Goal: Task Accomplishment & Management: Complete application form

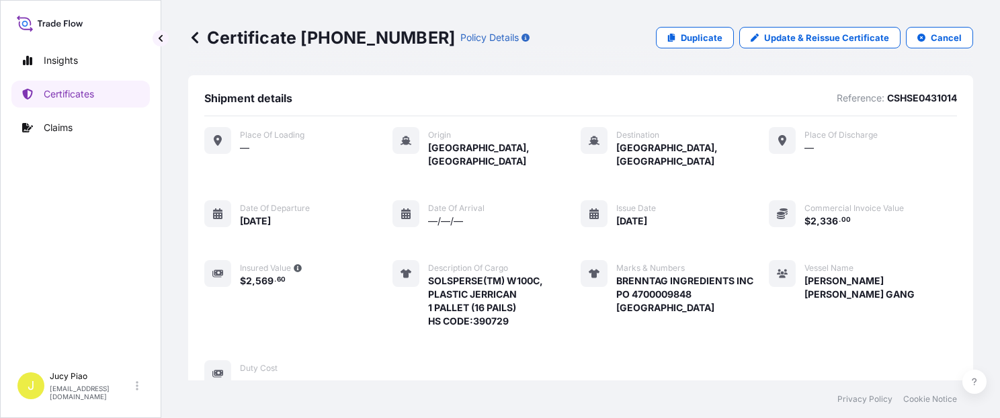
scroll to position [480, 0]
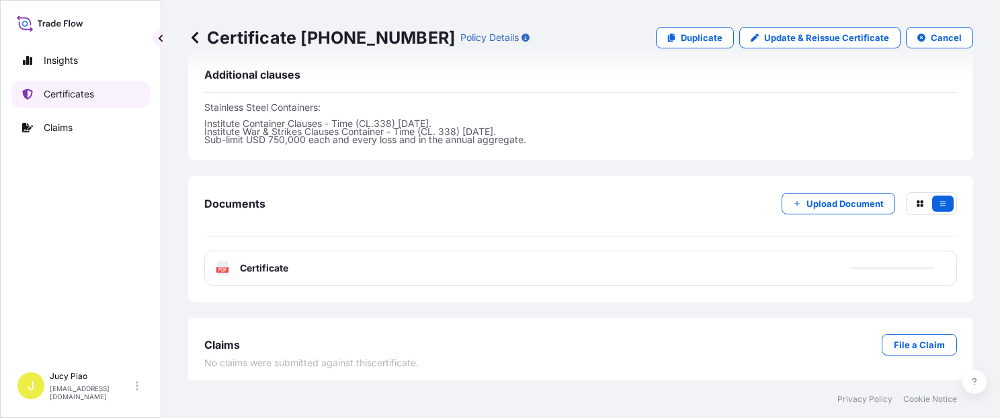
click at [109, 95] on link "Certificates" at bounding box center [80, 94] width 138 height 27
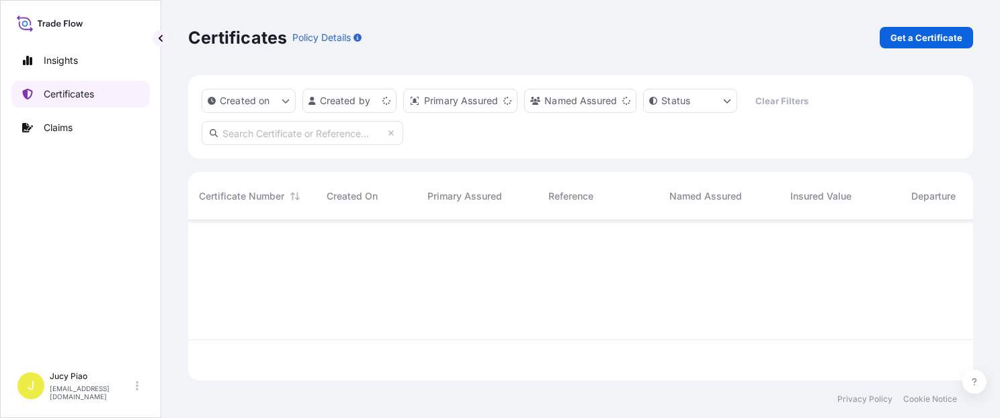
scroll to position [157, 774]
click at [927, 44] on link "Get a Certificate" at bounding box center [926, 38] width 93 height 22
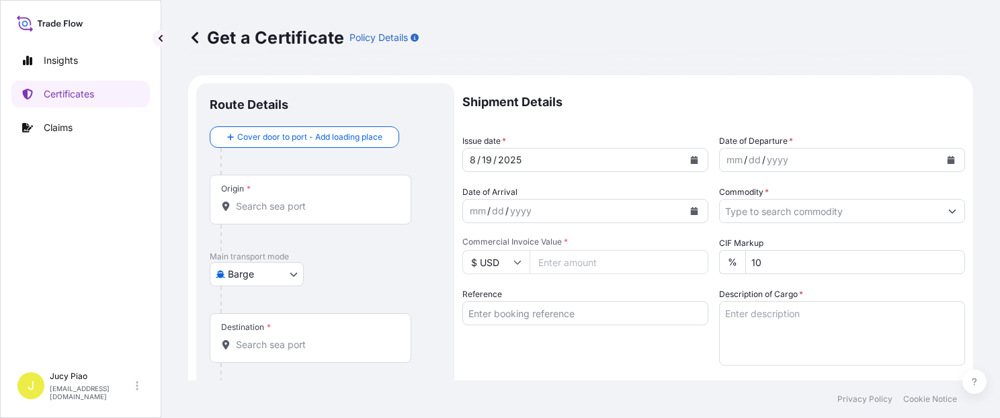
click at [259, 281] on body "Insights Certificates Claims J Jucy Piao [EMAIL_ADDRESS][DOMAIN_NAME] Get a Cer…" at bounding box center [500, 209] width 1000 height 418
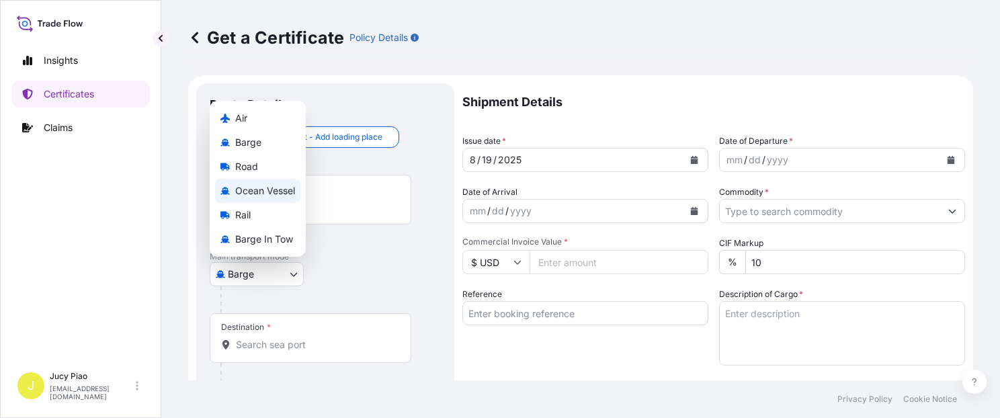
click at [276, 191] on span "Ocean Vessel" at bounding box center [265, 190] width 60 height 13
select select "Ocean Vessel"
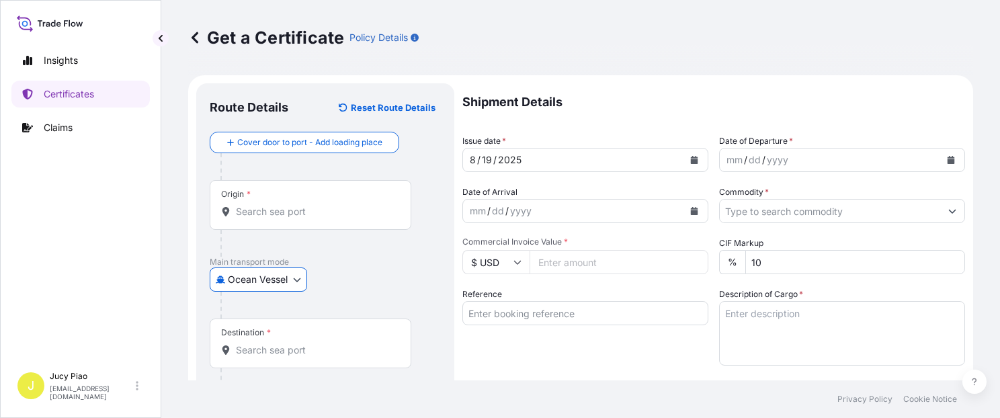
click at [534, 319] on input "Reference" at bounding box center [585, 313] width 246 height 24
paste input "SNLFSHJL02EJ598"
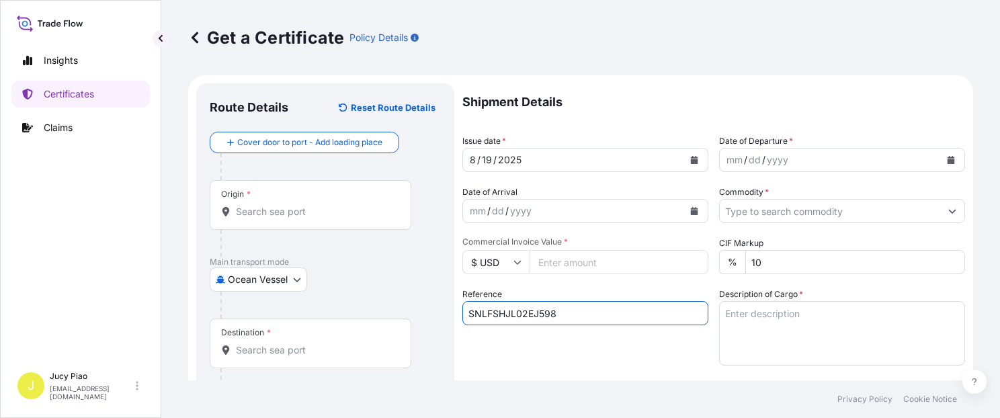
type input "SNLFSHJL02EJ598"
click at [512, 358] on div "Reference SNLFSHJL02EJ598" at bounding box center [585, 327] width 246 height 78
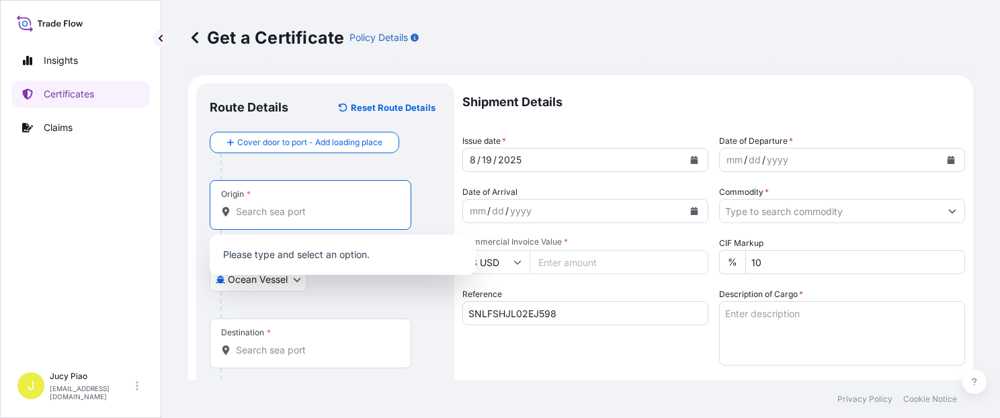
click at [358, 210] on input "Origin *" at bounding box center [315, 211] width 159 height 13
paste input "[GEOGRAPHIC_DATA],"
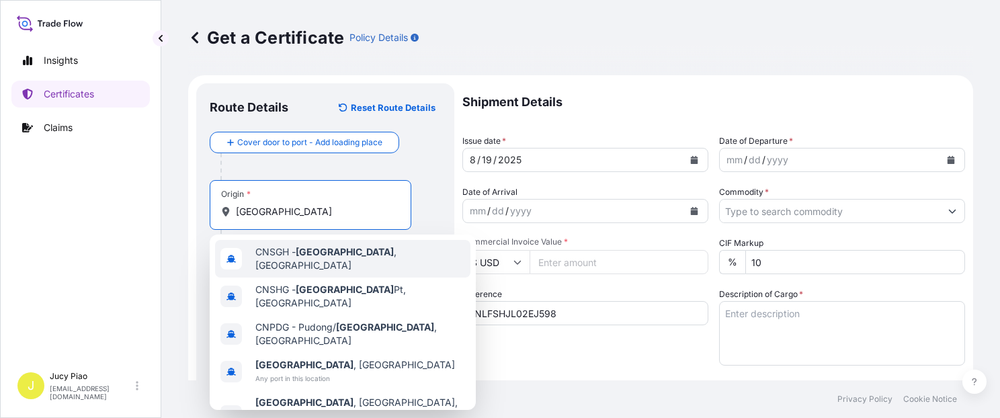
click at [335, 263] on div "CNSGH - [GEOGRAPHIC_DATA] , [GEOGRAPHIC_DATA]" at bounding box center [342, 259] width 255 height 38
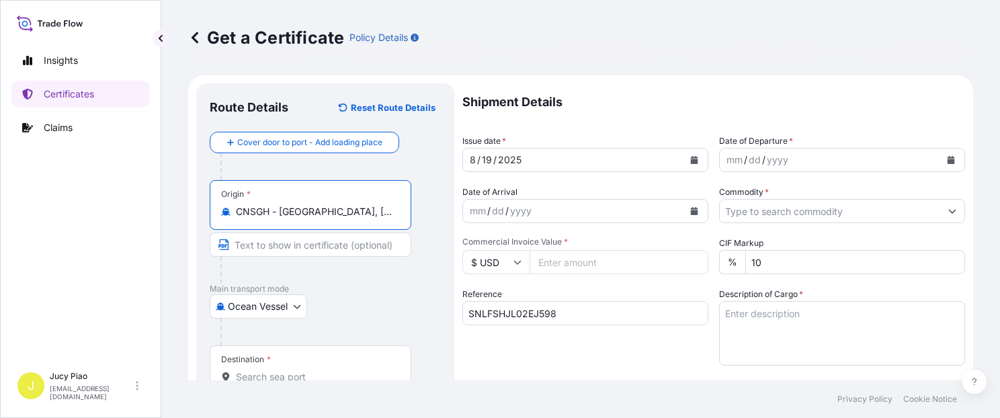
drag, startPoint x: 282, startPoint y: 212, endPoint x: 398, endPoint y: 222, distance: 116.0
click at [398, 222] on div "Origin * CNSGH - [GEOGRAPHIC_DATA], [GEOGRAPHIC_DATA]" at bounding box center [311, 205] width 202 height 50
drag, startPoint x: 287, startPoint y: 213, endPoint x: 403, endPoint y: 224, distance: 116.8
click at [403, 224] on div "Origin * CNSGH - [GEOGRAPHIC_DATA], [GEOGRAPHIC_DATA]" at bounding box center [311, 205] width 202 height 50
type input "CNSGH - [GEOGRAPHIC_DATA], [GEOGRAPHIC_DATA]"
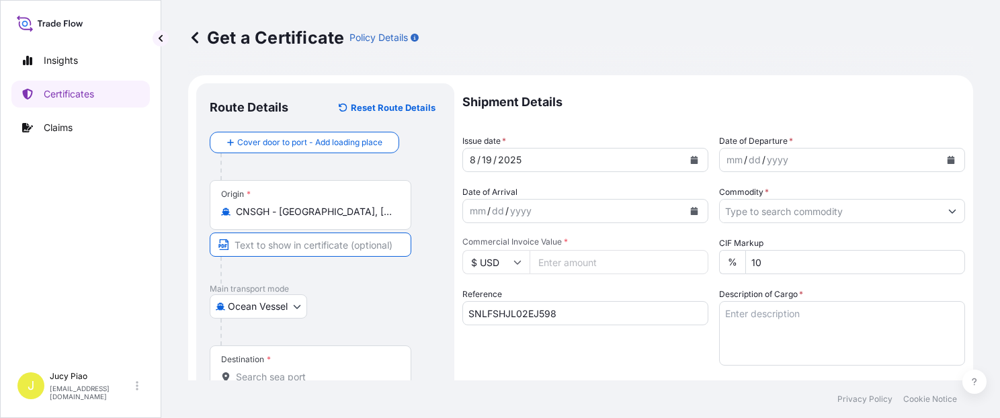
click at [319, 246] on input "Text to appear on certificate" at bounding box center [311, 245] width 202 height 24
paste input "[GEOGRAPHIC_DATA], [GEOGRAPHIC_DATA]"
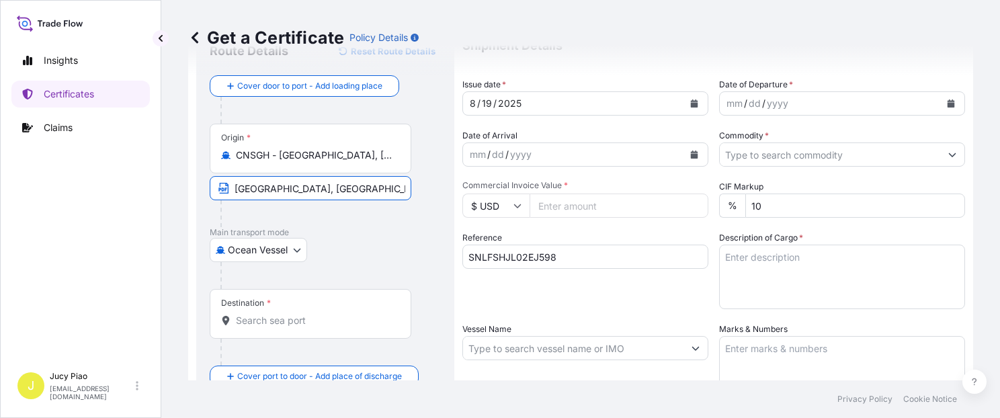
type input "[GEOGRAPHIC_DATA], [GEOGRAPHIC_DATA]"
click at [274, 311] on div "Destination *" at bounding box center [311, 314] width 202 height 50
click at [274, 314] on input "Destination *" at bounding box center [315, 320] width 159 height 13
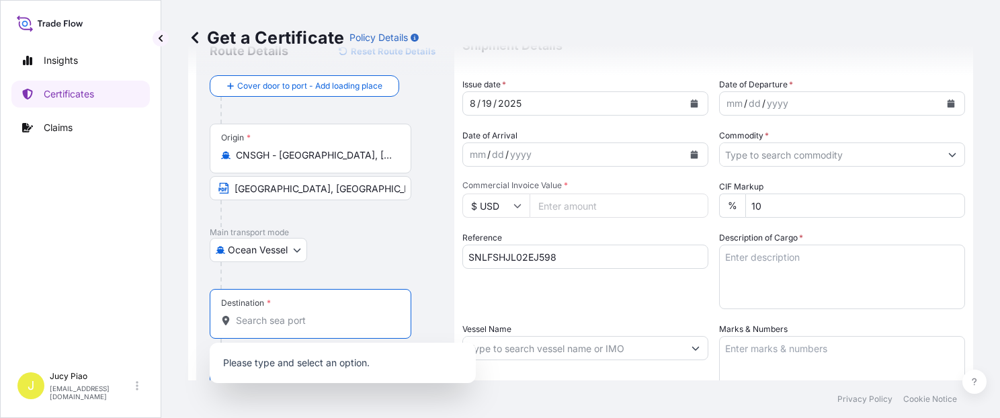
paste input "[GEOGRAPHIC_DATA]"
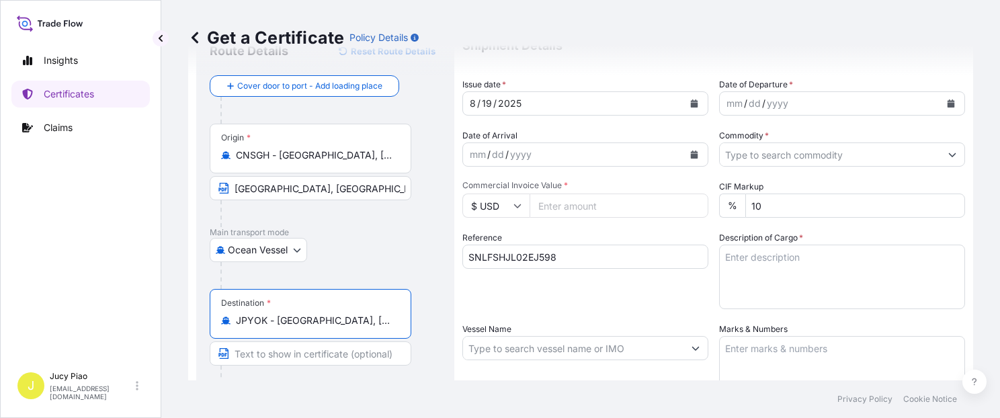
drag, startPoint x: 282, startPoint y: 319, endPoint x: 392, endPoint y: 327, distance: 110.5
click at [392, 327] on div "Destination * JPYOK - [GEOGRAPHIC_DATA], [GEOGRAPHIC_DATA]" at bounding box center [311, 314] width 202 height 50
type input "JPYOK - [GEOGRAPHIC_DATA], [GEOGRAPHIC_DATA]"
click at [305, 355] on input "Text to appear on certificate" at bounding box center [311, 353] width 202 height 24
paste input "[GEOGRAPHIC_DATA], [GEOGRAPHIC_DATA]"
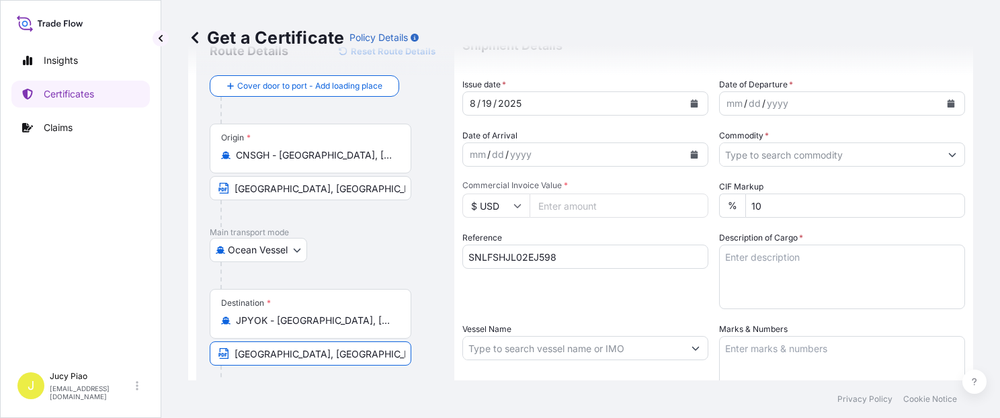
type input "[GEOGRAPHIC_DATA], [GEOGRAPHIC_DATA]"
click at [487, 103] on div "19" at bounding box center [487, 103] width 13 height 16
click at [485, 101] on div "19" at bounding box center [487, 103] width 13 height 16
click at [487, 106] on div "19" at bounding box center [487, 103] width 13 height 16
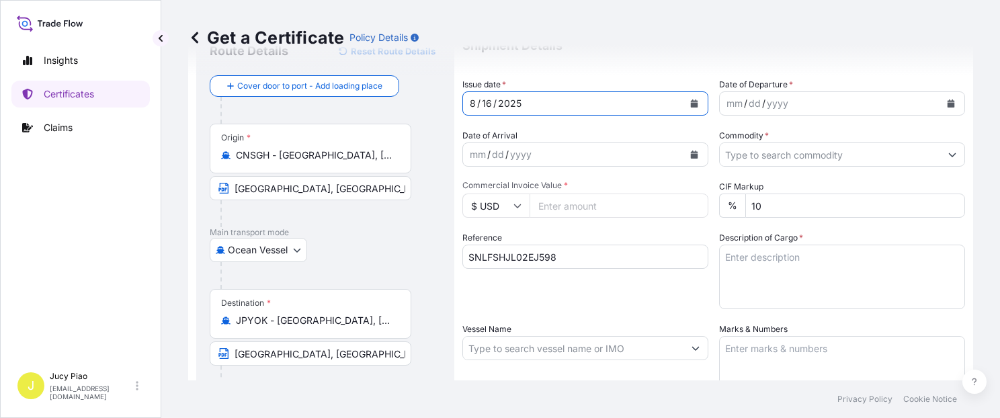
click at [733, 102] on div "mm" at bounding box center [734, 103] width 19 height 16
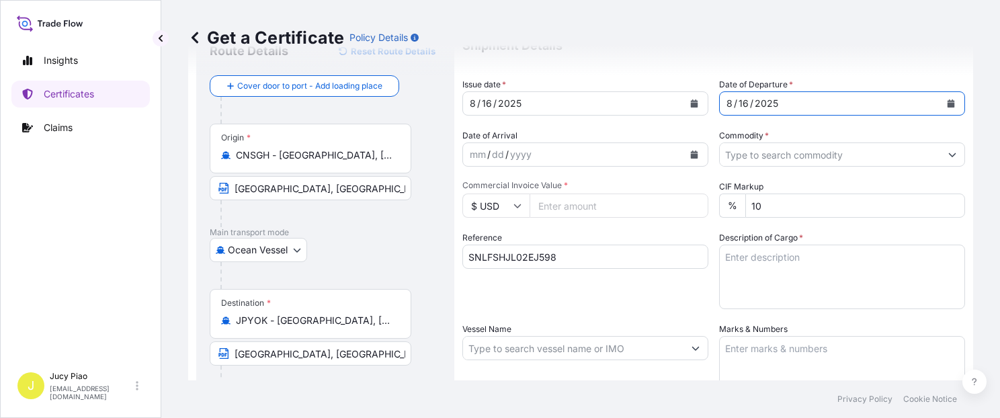
click at [770, 165] on input "Commodity *" at bounding box center [830, 154] width 220 height 24
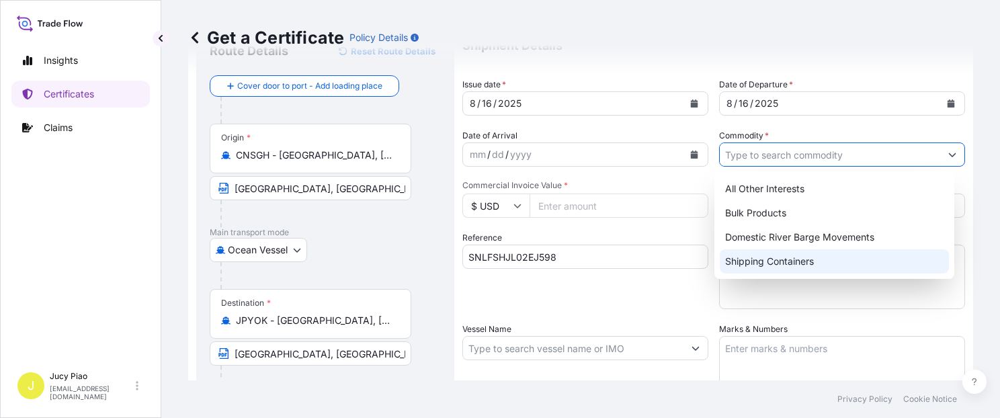
click at [776, 261] on div "Shipping Containers" at bounding box center [834, 261] width 229 height 24
type input "Shipping Containers"
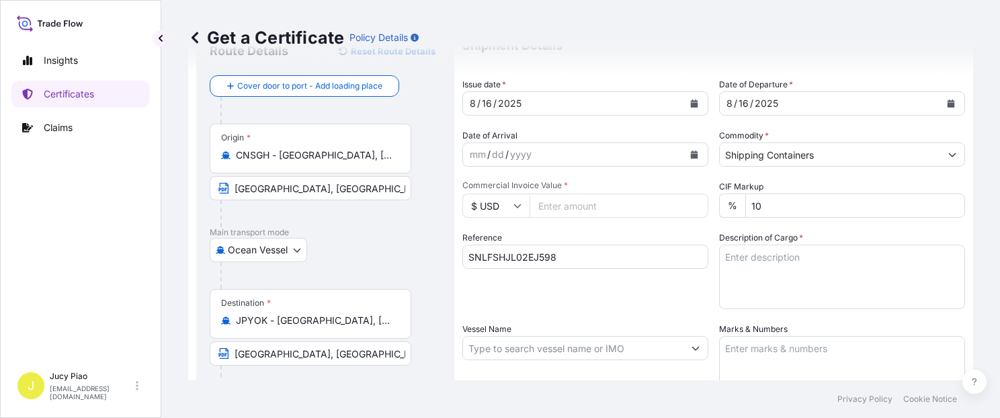
click at [503, 201] on input "$ USD" at bounding box center [495, 206] width 67 height 24
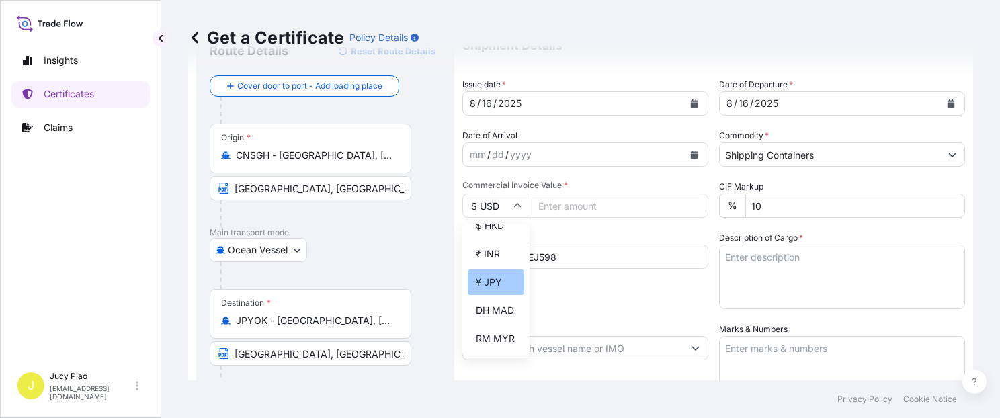
click at [495, 294] on div "¥ JPY" at bounding box center [496, 283] width 56 height 26
type input "¥ JPY"
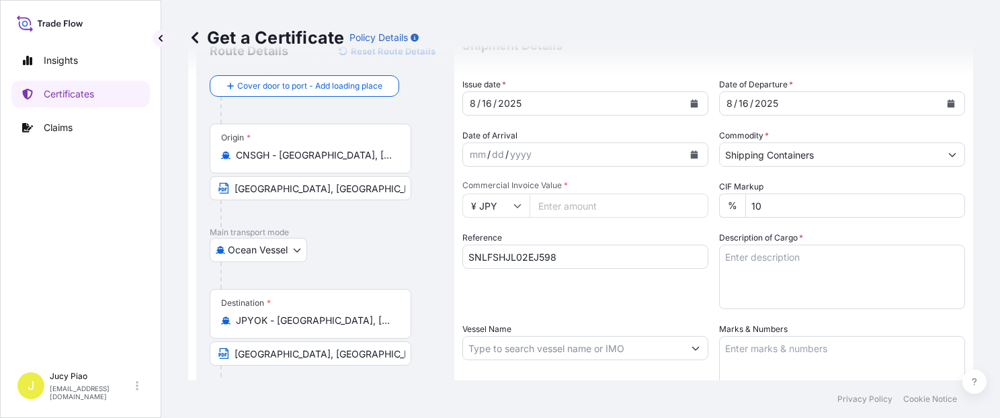
click at [812, 272] on textarea "Description of Cargo *" at bounding box center [842, 277] width 246 height 65
paste textarea "MERQUAT(TM) 100 POLYMER, 1H1 PLASTIC DRUM MERQUAT(TM) 2001 POLYMER, BLK PLSTC P…"
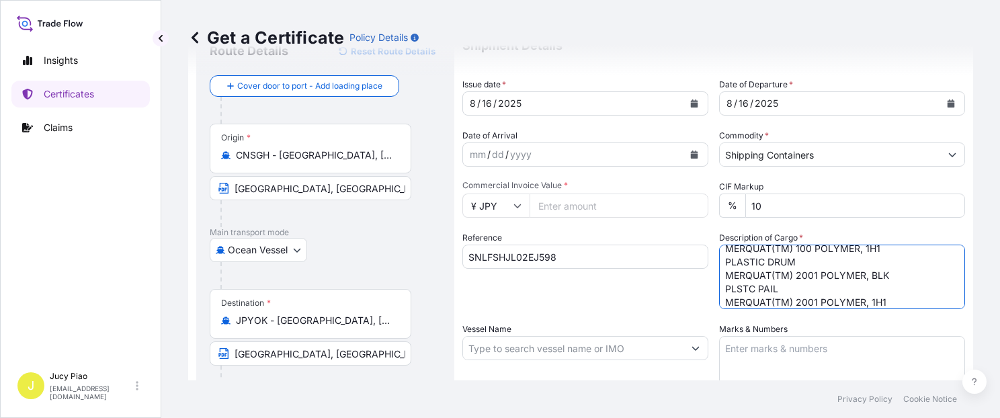
scroll to position [0, 0]
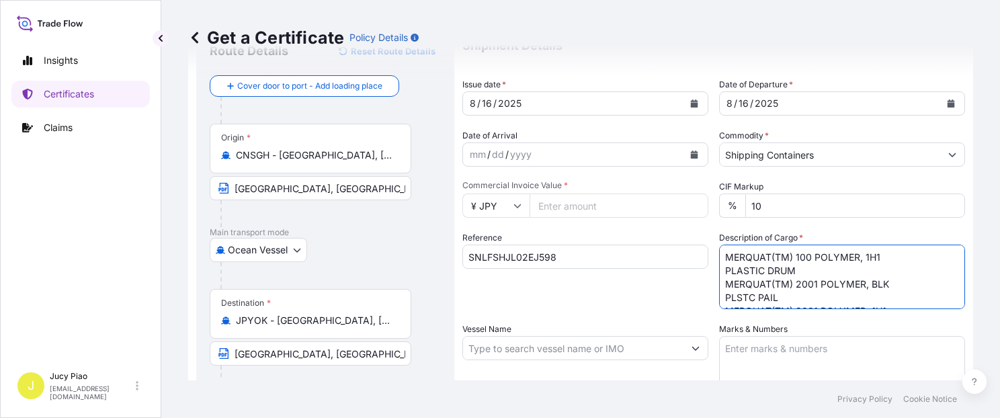
click at [721, 269] on textarea "MERQUAT(TM) 100 POLYMER, 1H1 PLASTIC DRUM MERQUAT(TM) 2001 POLYMER, BLK PLSTC P…" at bounding box center [842, 277] width 246 height 65
click at [722, 296] on textarea "MERQUAT(TM) 100 POLYMER, 1H1 PLASTIC DRUM MERQUAT(TM) 2001 POLYMER, BLK PLSTC P…" at bounding box center [842, 277] width 246 height 65
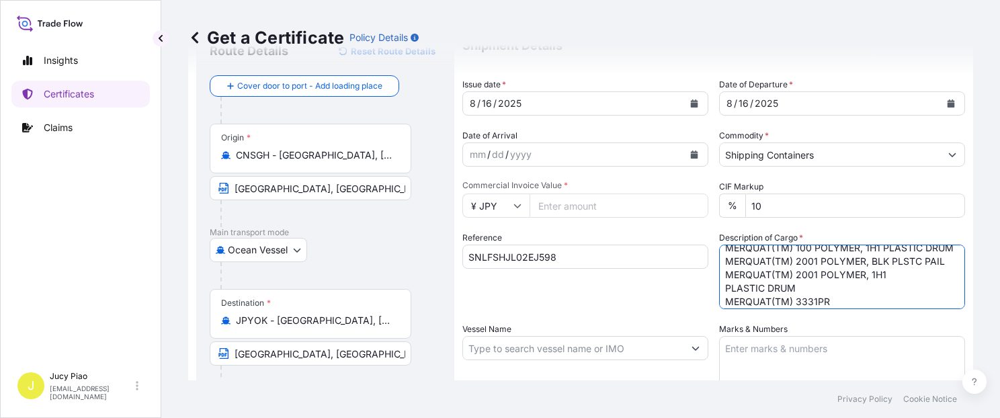
click at [724, 303] on textarea "MERQUAT(TM) 100 POLYMER, 1H1 PLASTIC DRUM MERQUAT(TM) 2001 POLYMER, BLK PLSTC P…" at bounding box center [842, 277] width 246 height 65
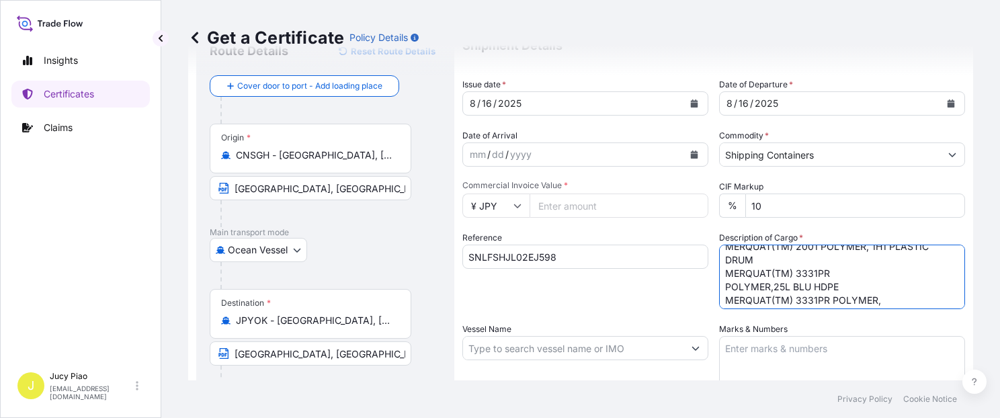
scroll to position [48, 0]
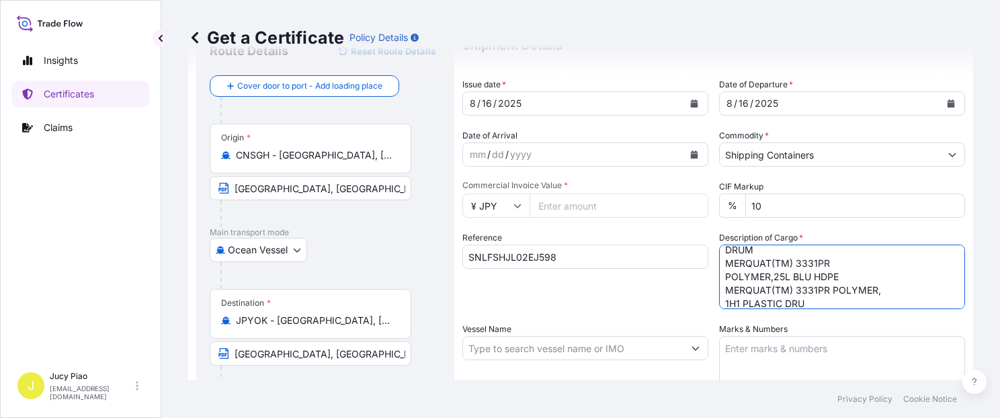
click at [721, 292] on textarea "MERQUAT(TM) 100 POLYMER, 1H1 PLASTIC DRUM MERQUAT(TM) 2001 POLYMER, BLK PLSTC P…" at bounding box center [842, 277] width 246 height 65
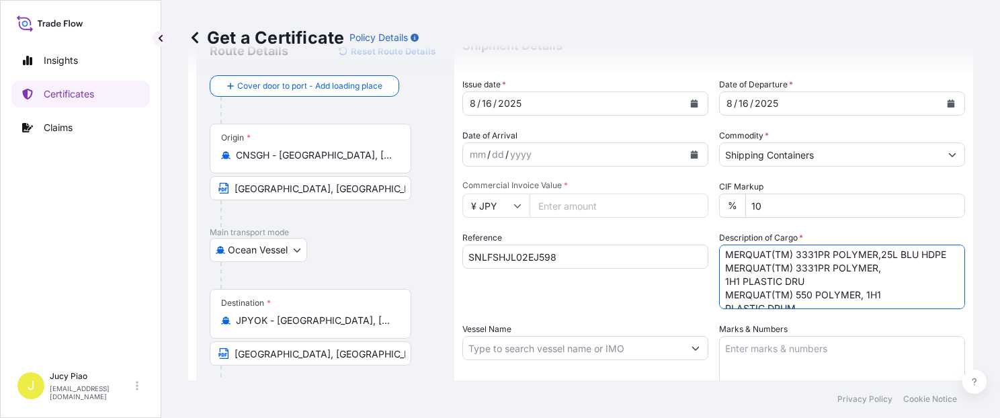
scroll to position [76, 0]
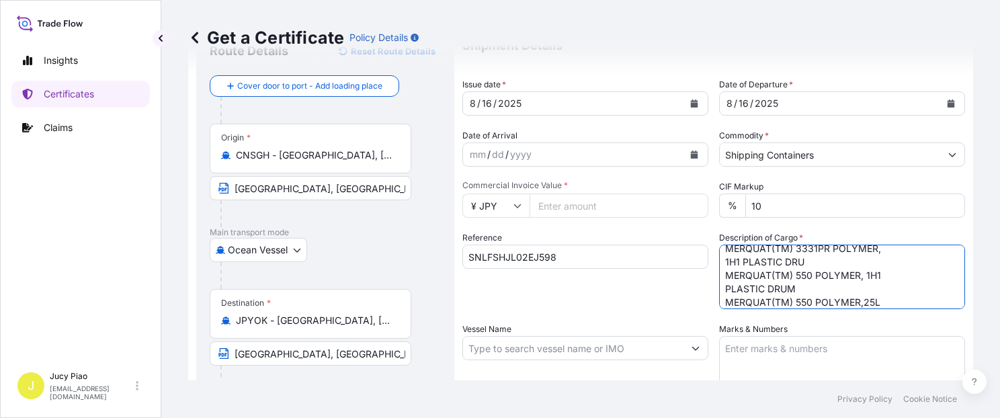
click at [721, 290] on textarea "MERQUAT(TM) 100 POLYMER, 1H1 PLASTIC DRUM MERQUAT(TM) 2001 POLYMER, BLK PLSTC P…" at bounding box center [842, 277] width 246 height 65
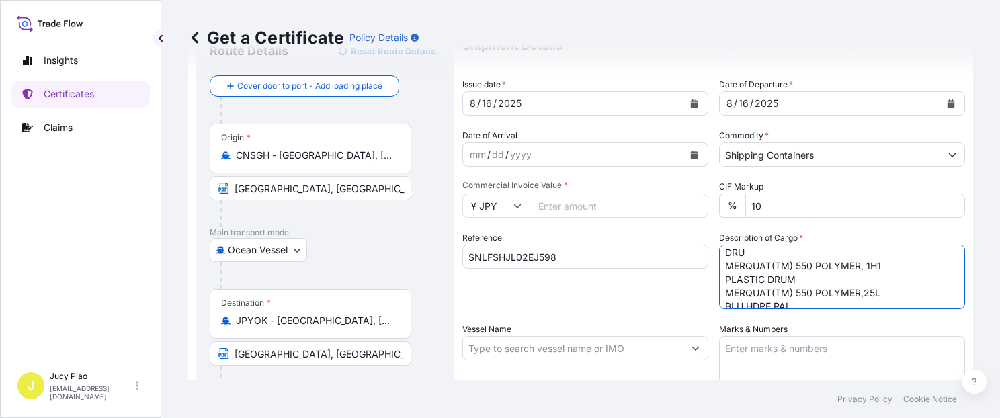
scroll to position [95, 0]
click at [721, 297] on textarea "MERQUAT(TM) 100 POLYMER, 1H1 PLASTIC DRUM MERQUAT(TM) 2001 POLYMER, BLK PLSTC P…" at bounding box center [842, 277] width 246 height 65
click at [721, 302] on textarea "MERQUAT(TM) 100 POLYMER, 1H1 PLASTIC DRUM MERQUAT(TM) 2001 POLYMER, BLK PLSTC P…" at bounding box center [842, 277] width 246 height 65
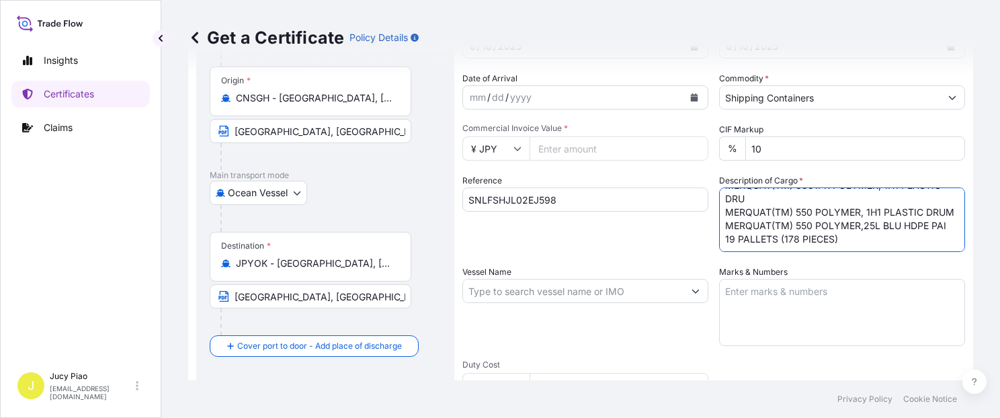
type textarea "MERQUAT(TM) 100 POLYMER, 1H1 PLASTIC DRUM MERQUAT(TM) 2001 POLYMER, BLK PLSTC P…"
click at [769, 339] on textarea "Marks & Numbers" at bounding box center [842, 312] width 246 height 67
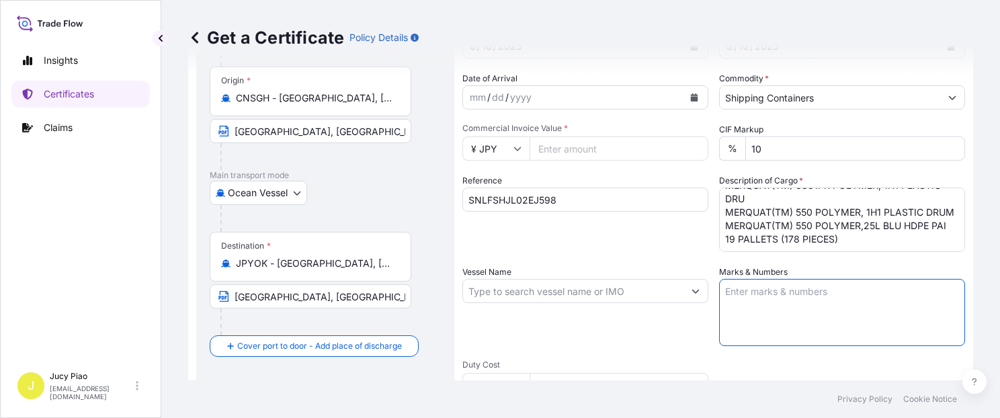
click at [771, 302] on textarea "Marks & Numbers" at bounding box center [842, 312] width 246 height 67
paste textarea "LUBRIZOL 502505000723"
type textarea "LUBRIZOL 502505000723"
click at [514, 283] on input "Vessel Name" at bounding box center [573, 291] width 220 height 24
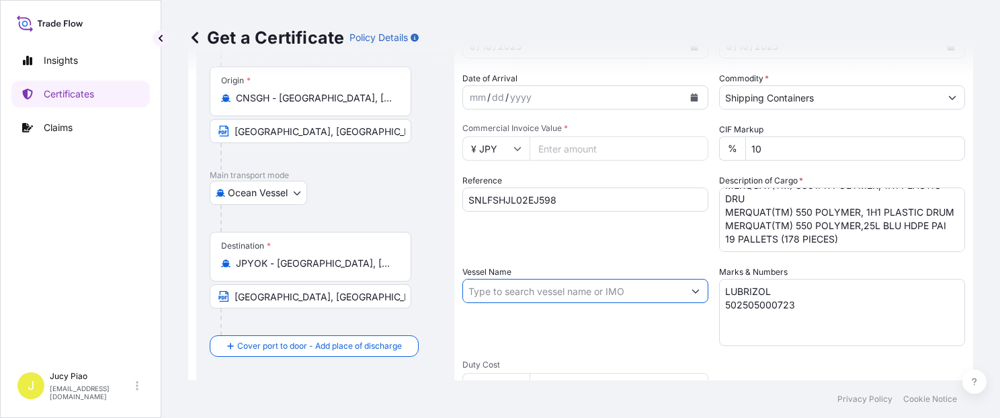
paste input "SNL NANJING"
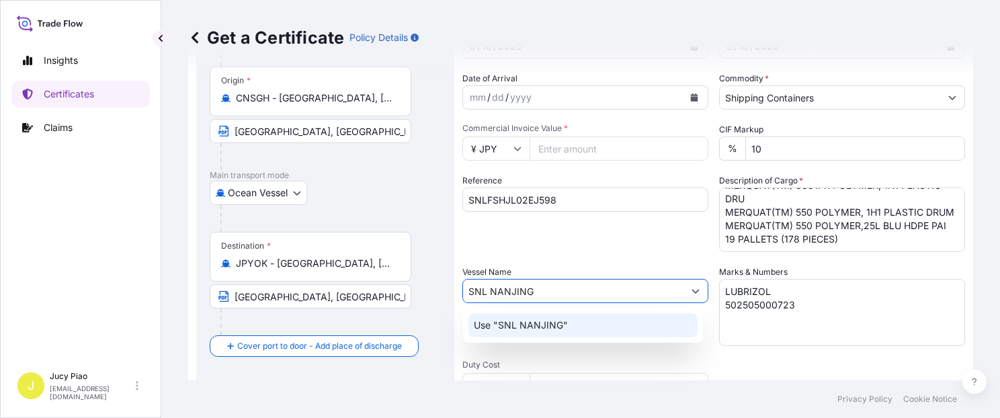
click at [534, 324] on p "Use "SNL NANJING"" at bounding box center [521, 325] width 94 height 13
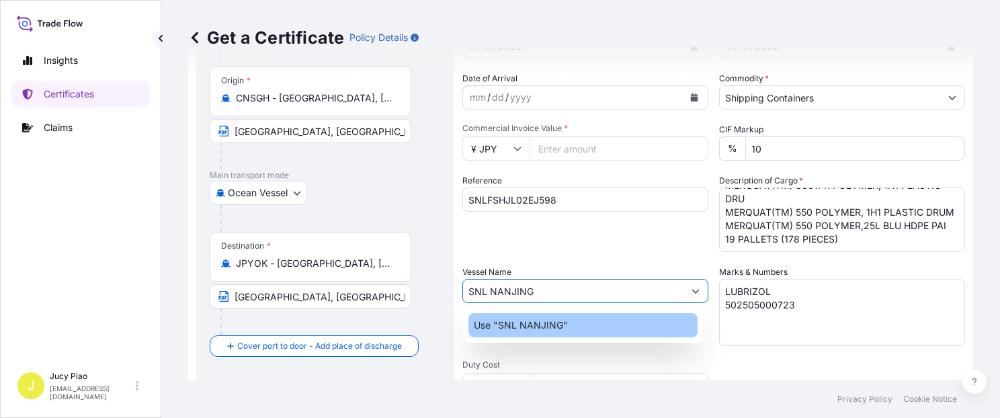
type input "SNL NANJING"
click at [616, 344] on div "Vessel Name SNL NANJING" at bounding box center [585, 305] width 246 height 81
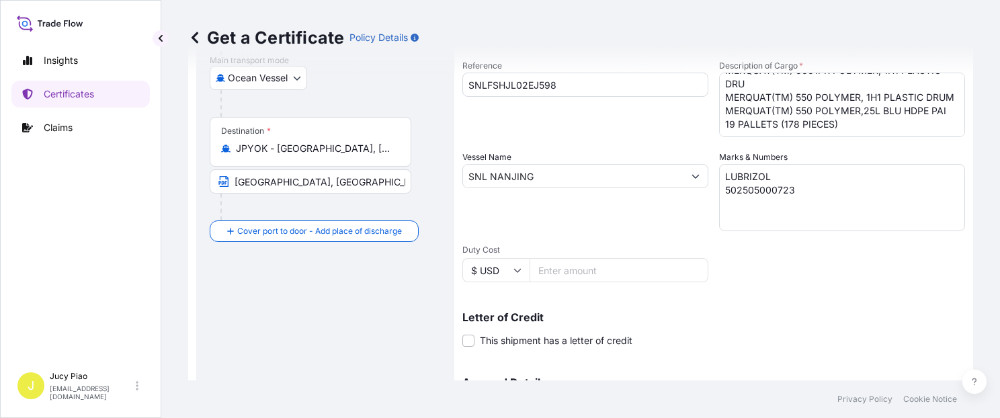
scroll to position [285, 0]
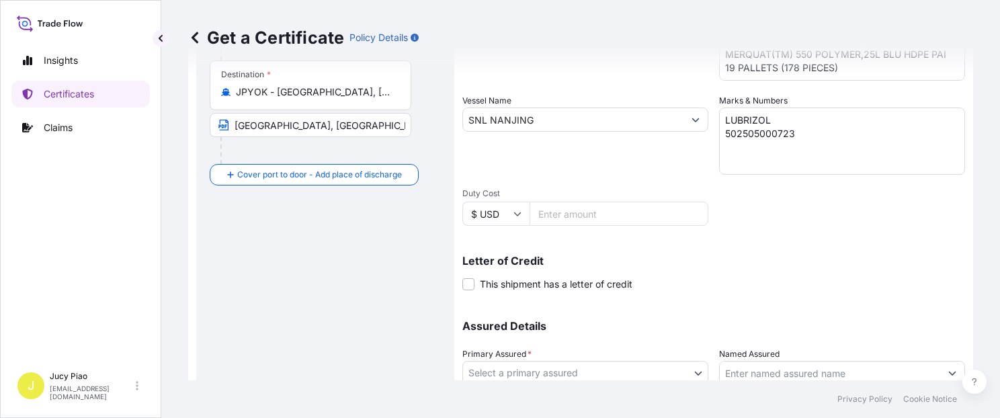
click at [591, 364] on body "0 options available. 1 option available. Insights Certificates Claims J Jucy Pi…" at bounding box center [500, 209] width 1000 height 418
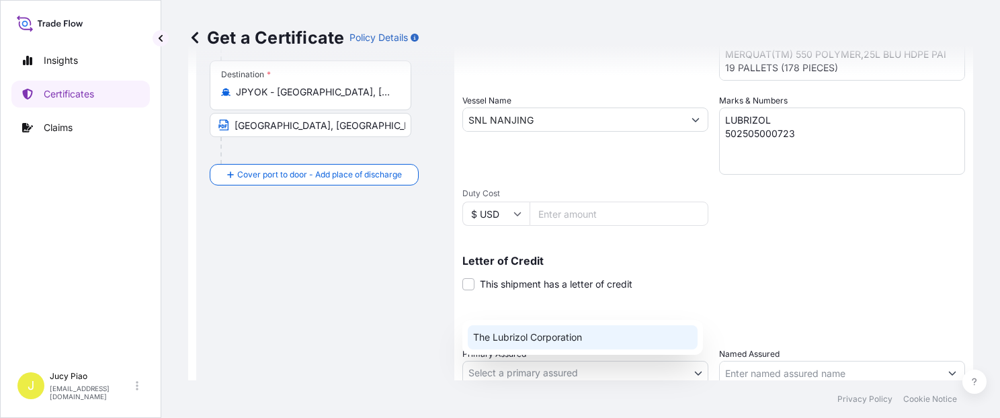
click at [567, 339] on div "The Lubrizol Corporation" at bounding box center [583, 337] width 230 height 24
select select "31566"
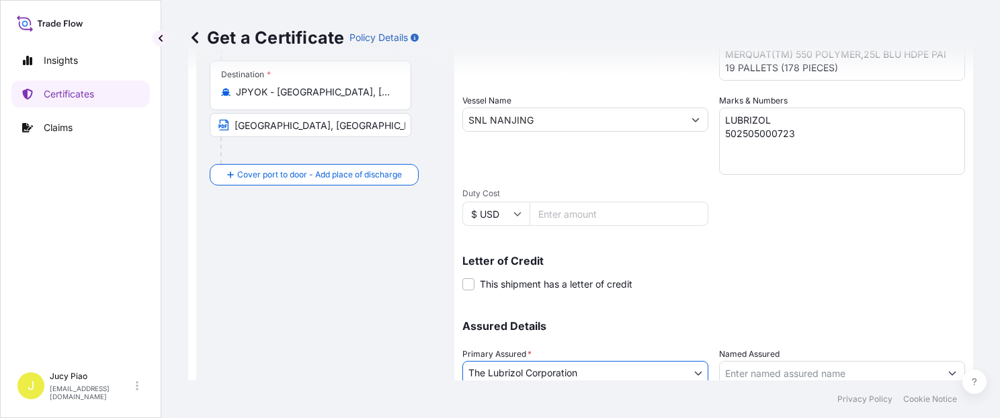
scroll to position [380, 0]
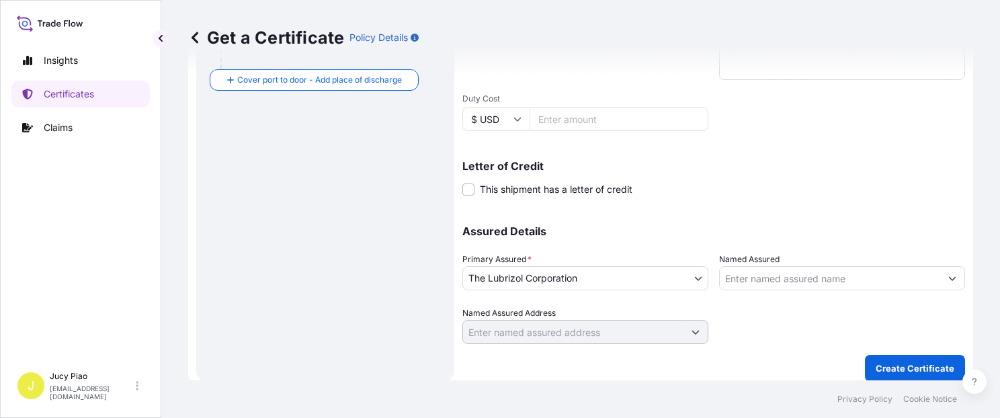
click at [855, 253] on div "Named Assured" at bounding box center [842, 272] width 246 height 38
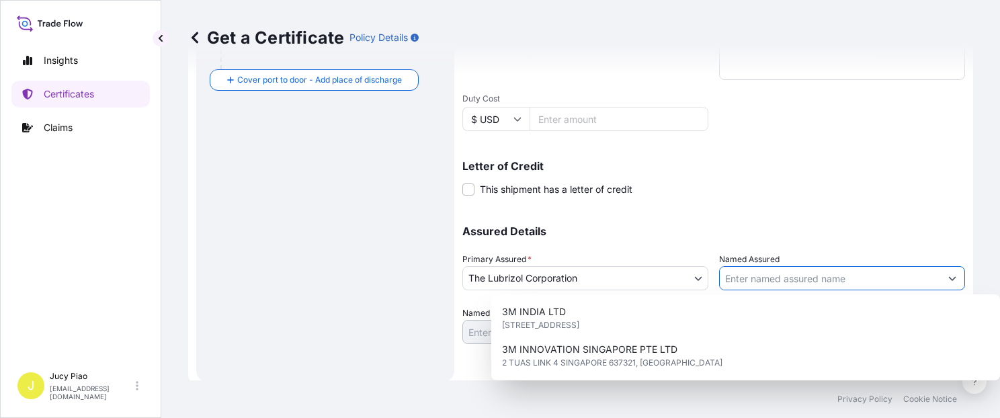
click at [844, 280] on input "Named Assured" at bounding box center [830, 278] width 220 height 24
click at [828, 285] on input "Named Assured" at bounding box center [830, 278] width 220 height 24
paste input "MATSUMOTO TRADING CO LTD"
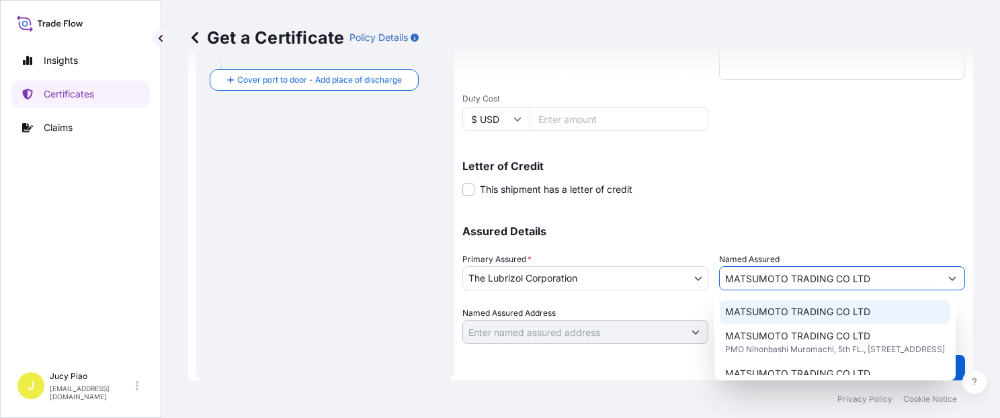
click at [793, 317] on span "MATSUMOTO TRADING CO LTD" at bounding box center [797, 311] width 145 height 13
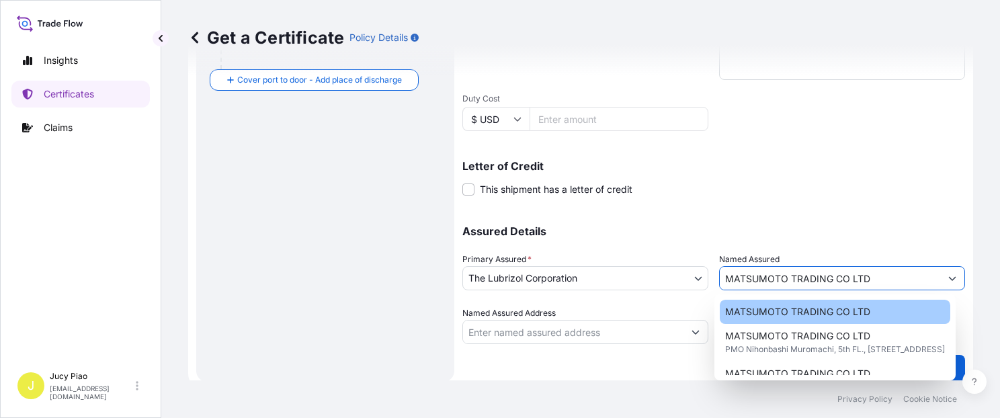
type input "MATSUMOTO TRADING CO LTD"
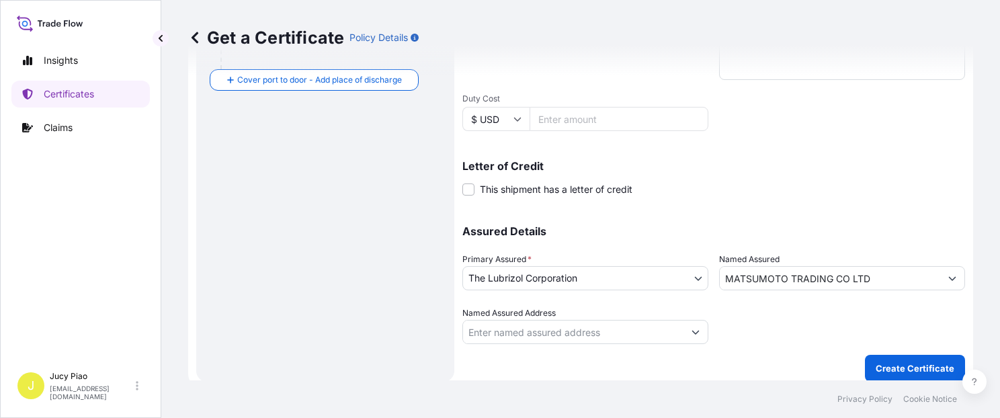
click at [839, 228] on p "Assured Details" at bounding box center [713, 231] width 503 height 11
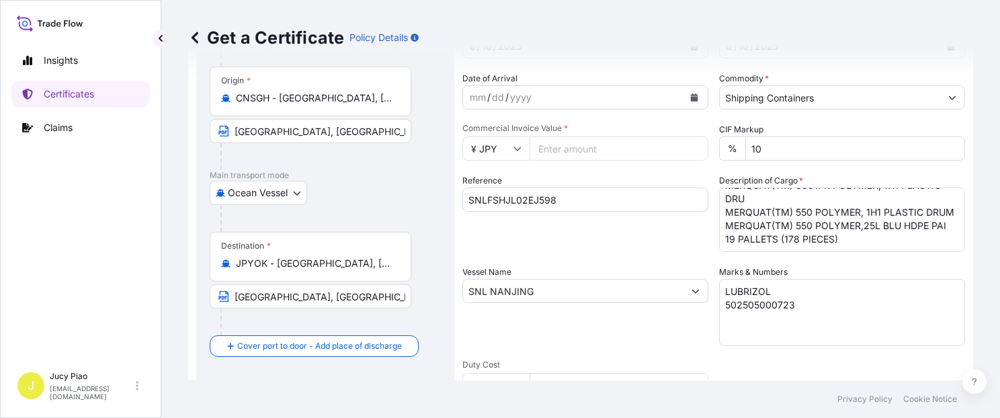
scroll to position [0, 0]
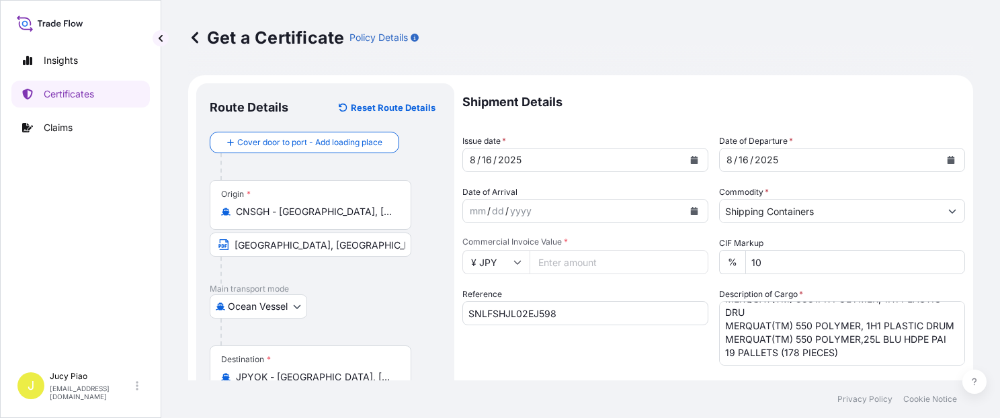
click at [585, 255] on input "Commercial Invoice Value *" at bounding box center [619, 262] width 179 height 24
paste input "8738240"
type input "8738240"
click at [655, 364] on div "Reference SNLFSHJL02EJ598" at bounding box center [585, 327] width 246 height 78
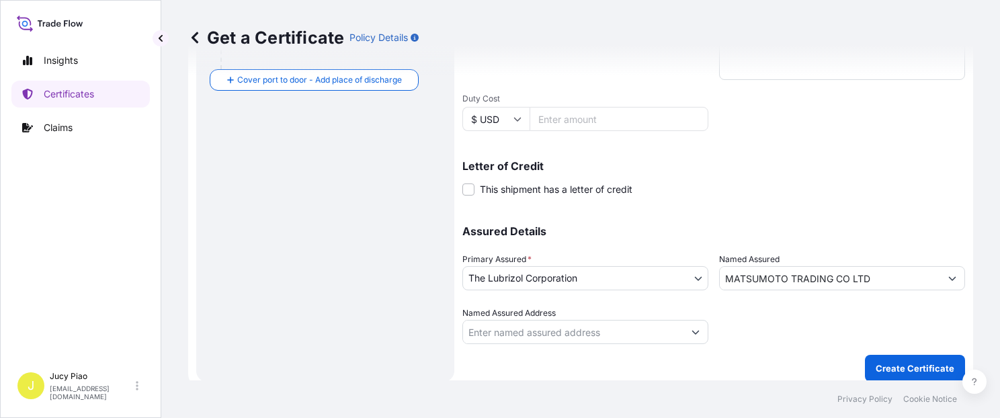
click at [882, 372] on p "Create Certificate" at bounding box center [915, 368] width 79 height 13
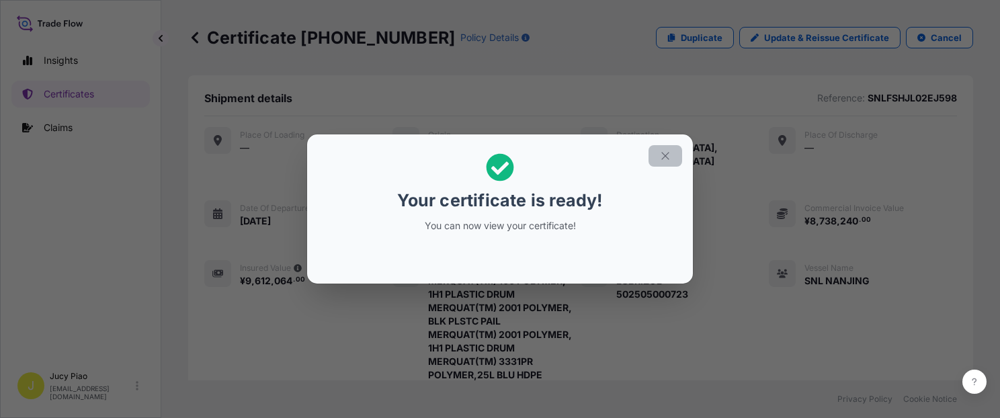
click at [665, 153] on icon "button" at bounding box center [665, 156] width 12 height 12
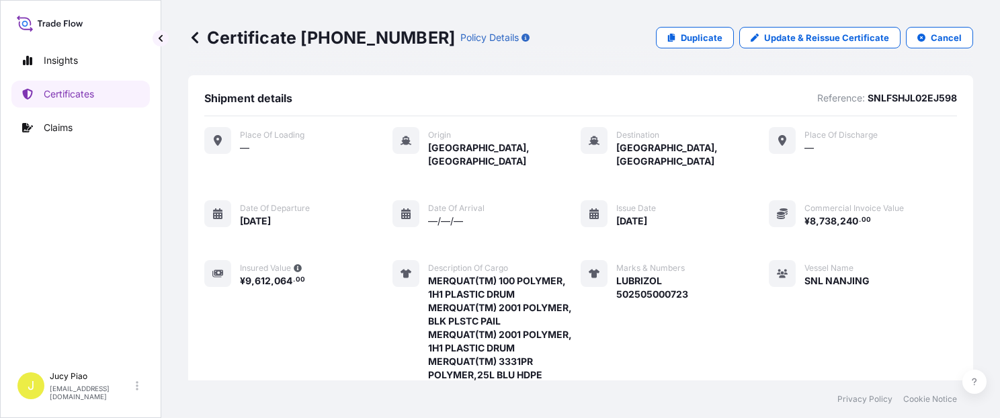
drag, startPoint x: 700, startPoint y: 319, endPoint x: 688, endPoint y: 303, distance: 20.2
click at [700, 319] on div "Place of Loading — Origin [GEOGRAPHIC_DATA], [GEOGRAPHIC_DATA] Destination [GEO…" at bounding box center [580, 331] width 753 height 409
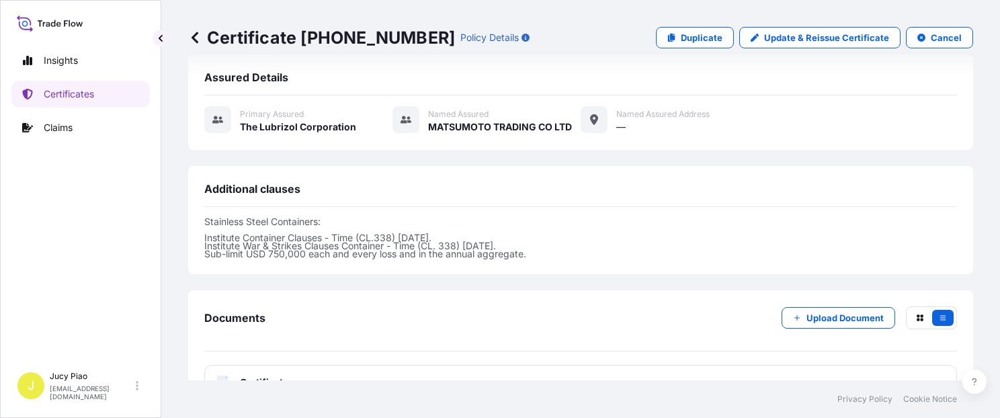
scroll to position [571, 0]
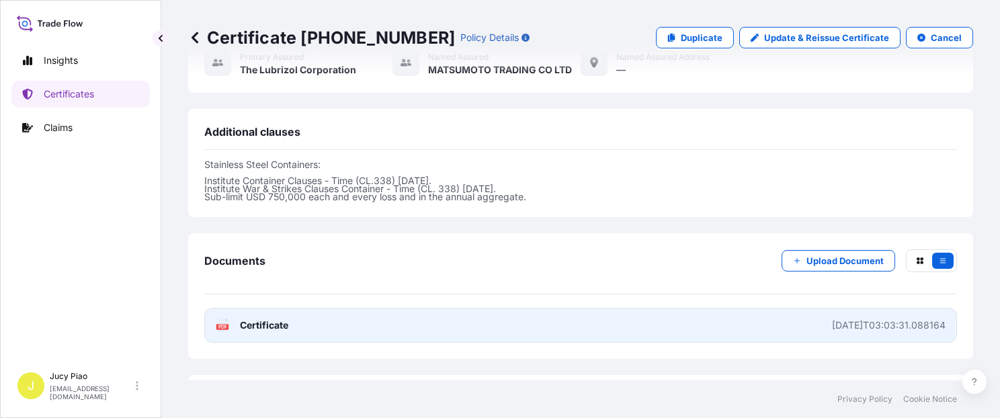
click at [682, 308] on link "PDF Certificate [DATE]T03:03:31.088164" at bounding box center [580, 325] width 753 height 35
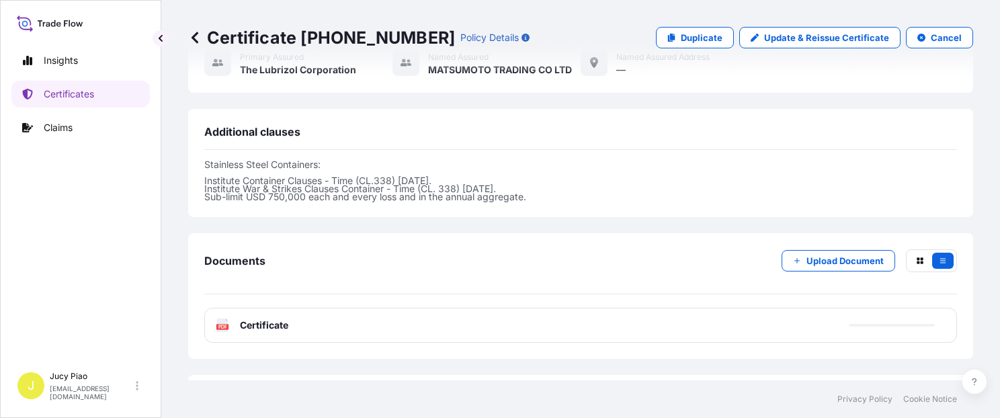
click at [696, 38] on p "Duplicate" at bounding box center [702, 37] width 42 height 13
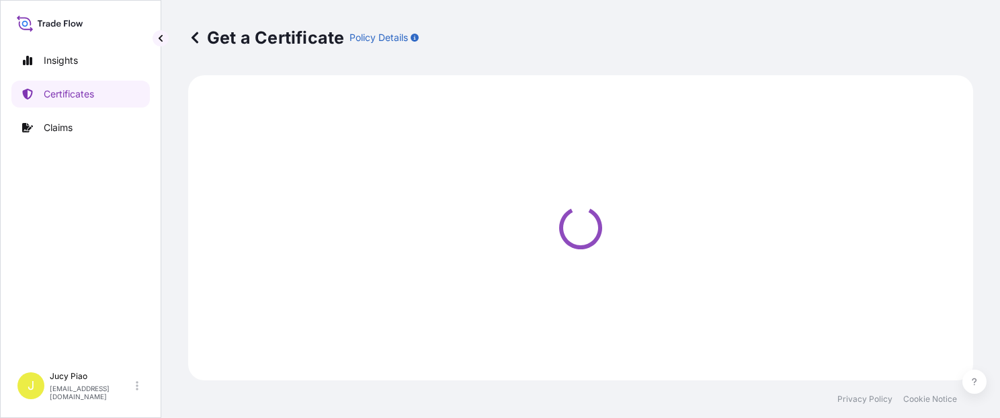
select select "Ocean Vessel"
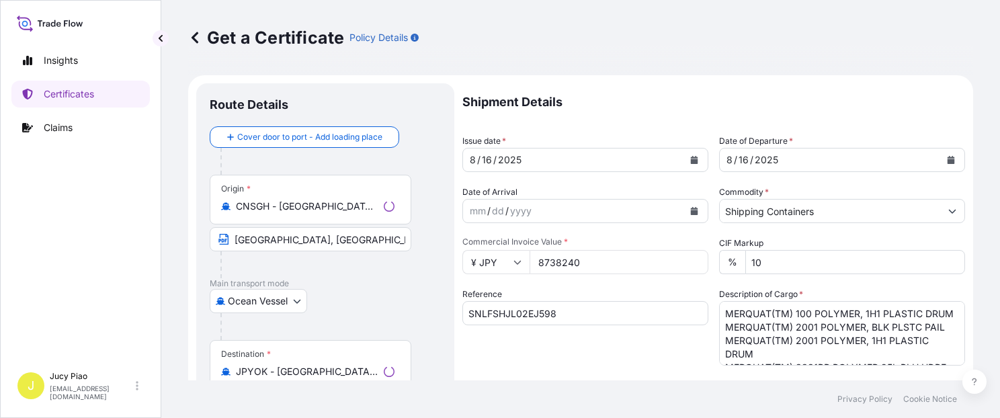
select select "31566"
click at [555, 324] on input "SNLFSHJL02EJ598" at bounding box center [585, 313] width 246 height 24
drag, startPoint x: 546, startPoint y: 320, endPoint x: 417, endPoint y: 330, distance: 129.4
click at [360, 318] on form "Route Details Cover door to port - Add loading place Place of loading Road / [G…" at bounding box center [580, 422] width 785 height 694
paste input "607"
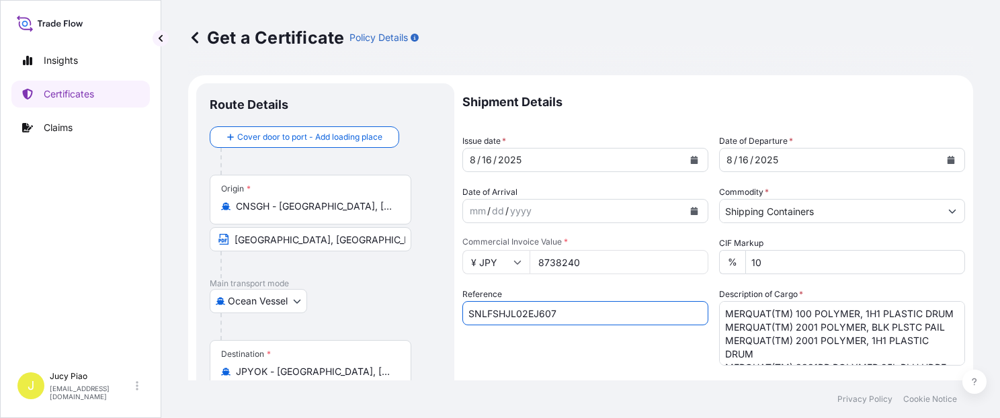
type input "SNLFSHJL02EJ607"
click at [571, 358] on div "Reference SNLFSHJL02EJ607" at bounding box center [585, 327] width 246 height 78
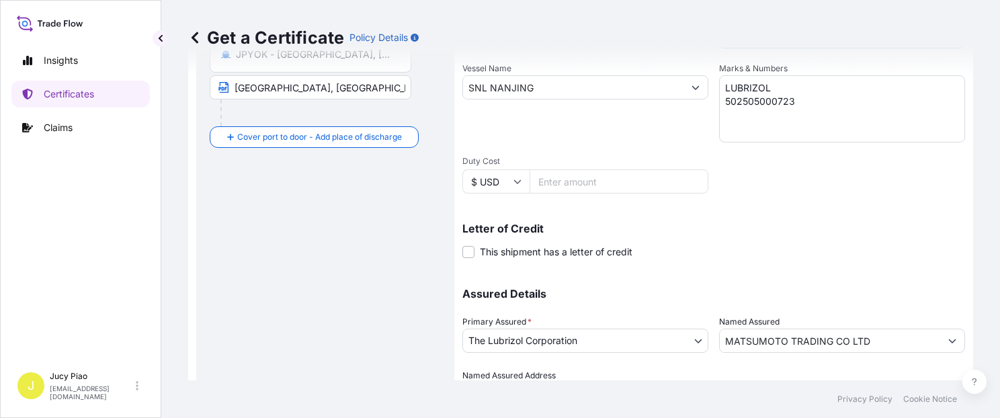
scroll to position [356, 0]
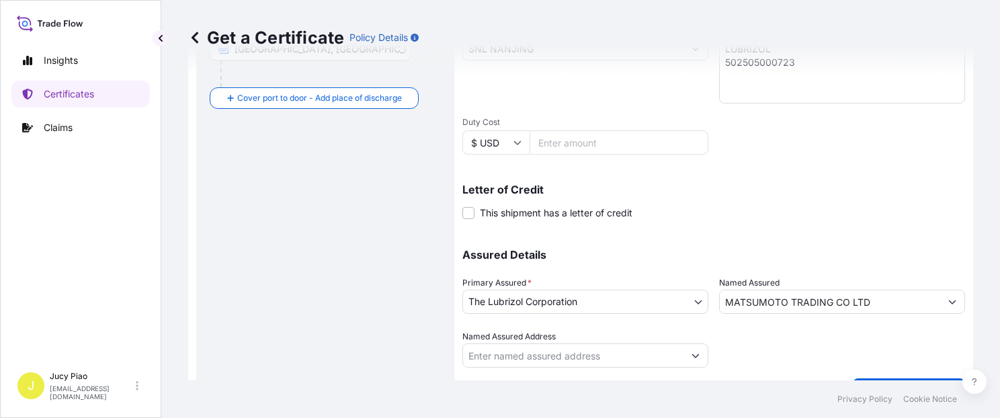
drag, startPoint x: 719, startPoint y: 314, endPoint x: 818, endPoint y: 34, distance: 297.2
click at [818, 34] on div "Get a Certificate Policy Details Route Details Cover door to port - Add loading…" at bounding box center [580, 190] width 839 height 380
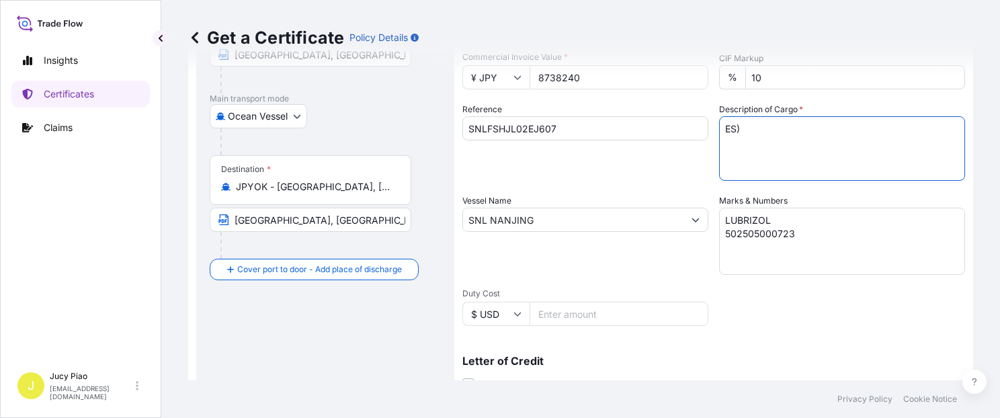
scroll to position [0, 0]
drag, startPoint x: 720, startPoint y: 122, endPoint x: 632, endPoint y: 111, distance: 88.8
click at [632, 111] on div "Shipment Details Issue date * [DATE] Date of Departure * [DATE] Date of Arrival…" at bounding box center [713, 219] width 503 height 641
paste textarea "MERQUAT(TM) PLUS 3331 POLYMER, 1H1 PL DRUM MERQUAT(TM) PLUS 3331 POLYMER,25L BL…"
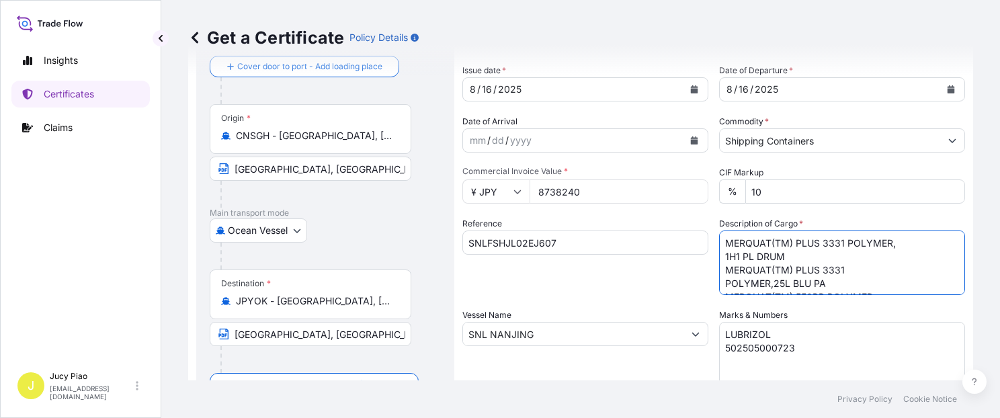
click at [722, 254] on textarea "MERQUAT(TM) 100 POLYMER, 1H1 PLASTIC DRUM MERQUAT(TM) 2001 POLYMER, BLK PLSTC P…" at bounding box center [842, 263] width 246 height 65
click at [719, 284] on textarea "MERQUAT(TM) 100 POLYMER, 1H1 PLASTIC DRUM MERQUAT(TM) 2001 POLYMER, BLK PLSTC P…" at bounding box center [842, 263] width 246 height 65
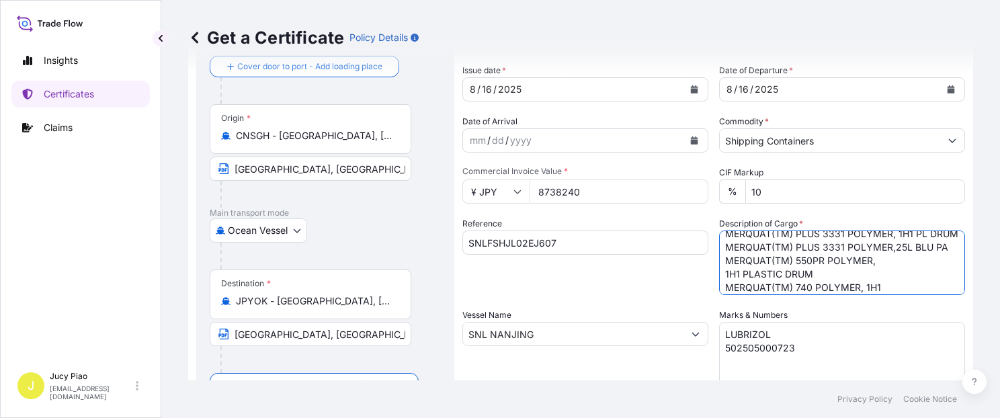
scroll to position [19, 0]
click at [722, 290] on textarea "MERQUAT(TM) 100 POLYMER, 1H1 PLASTIC DRUM MERQUAT(TM) 2001 POLYMER, BLK PLSTC P…" at bounding box center [842, 263] width 246 height 65
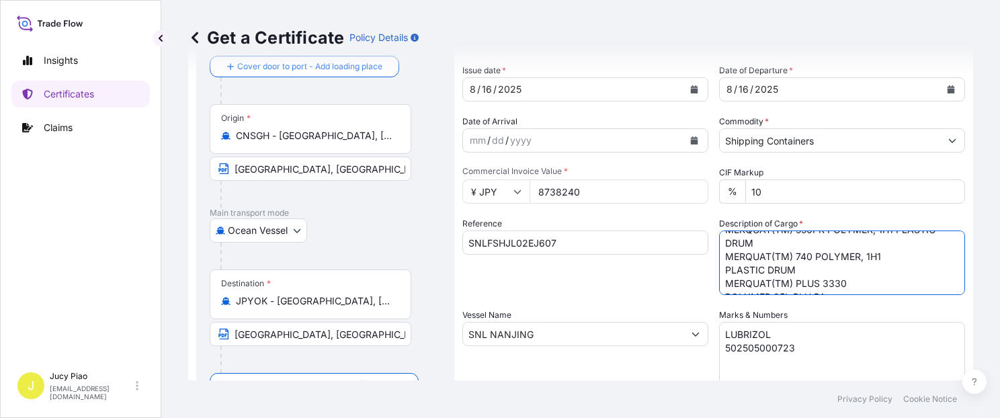
scroll to position [50, 0]
click at [722, 288] on textarea "MERQUAT(TM) 100 POLYMER, 1H1 PLASTIC DRUM MERQUAT(TM) 2001 POLYMER, BLK PLSTC P…" at bounding box center [842, 263] width 246 height 65
click at [721, 284] on textarea "MERQUAT(TM) 100 POLYMER, 1H1 PLASTIC DRUM MERQUAT(TM) 2001 POLYMER, BLK PLSTC P…" at bounding box center [842, 263] width 246 height 65
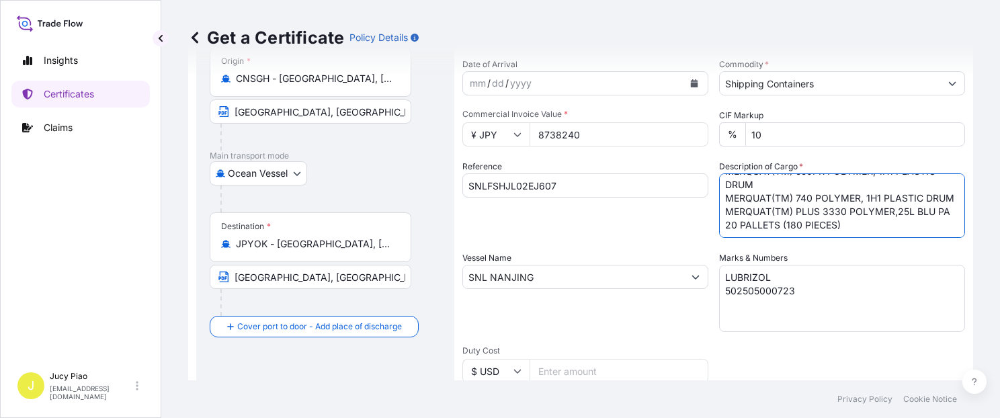
type textarea "MERQUAT(TM) PLUS 3331 POLYMER, 1H1 PL DRUM MERQUAT(TM) PLUS 3331 POLYMER,25L BL…"
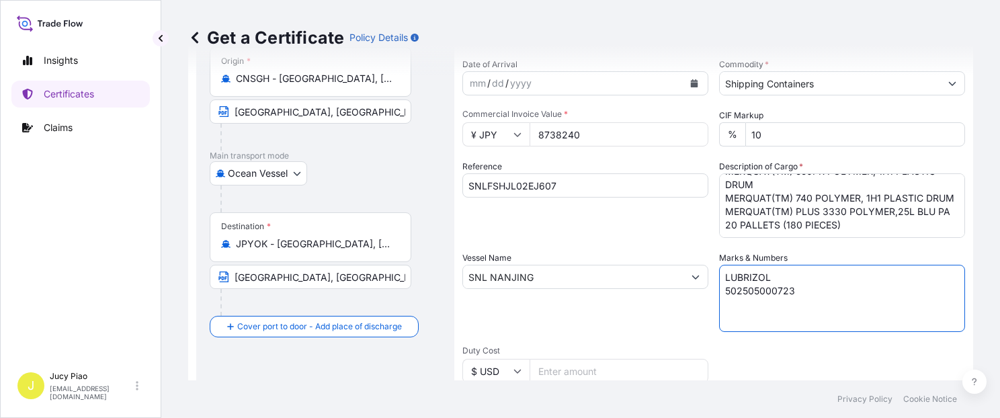
click at [751, 283] on textarea "LUBRIZOL 502505000723" at bounding box center [842, 298] width 246 height 67
click at [752, 288] on textarea "LUBRIZOL 502505000723" at bounding box center [842, 298] width 246 height 67
paste textarea "9"
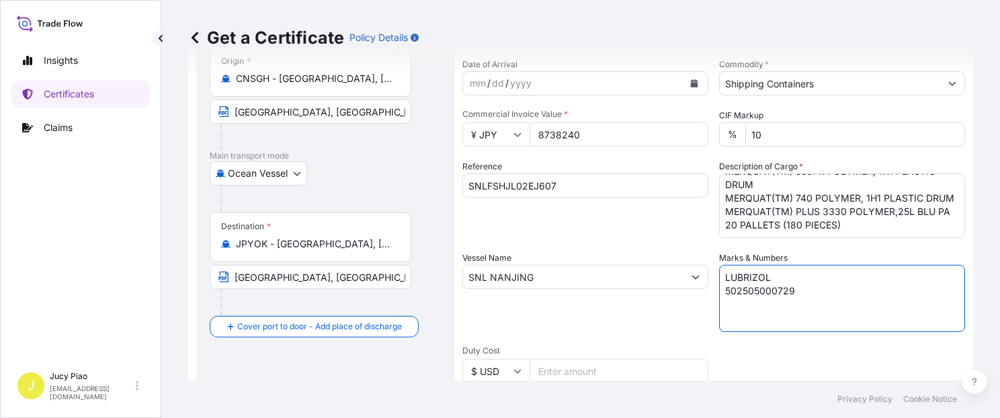
type textarea "LUBRIZOL 502505000729"
click at [642, 319] on div "Vessel Name SNL NANJING" at bounding box center [585, 291] width 246 height 81
click at [618, 237] on div "Reference SNLFSHJL02EJ607" at bounding box center [585, 199] width 246 height 78
click at [624, 235] on div "Reference SNLFSHJL02EJ607" at bounding box center [585, 199] width 246 height 78
click at [602, 136] on input "8738240" at bounding box center [619, 134] width 179 height 24
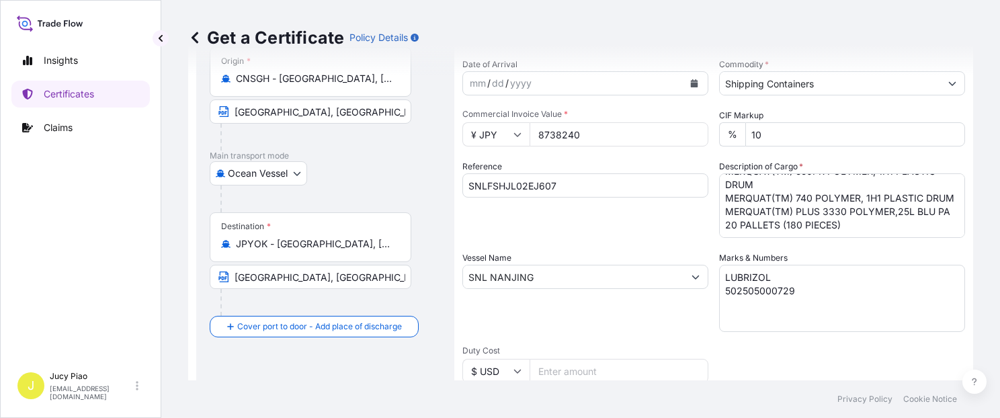
drag, startPoint x: 613, startPoint y: 136, endPoint x: 468, endPoint y: 136, distance: 145.2
click at [467, 136] on div "¥ JPY 8738240" at bounding box center [585, 134] width 246 height 24
paste input "751168"
type input "7511680"
click at [645, 243] on div "Shipment Details Issue date * [DATE] Date of Departure * [DATE] Date of Arrival…" at bounding box center [713, 276] width 503 height 641
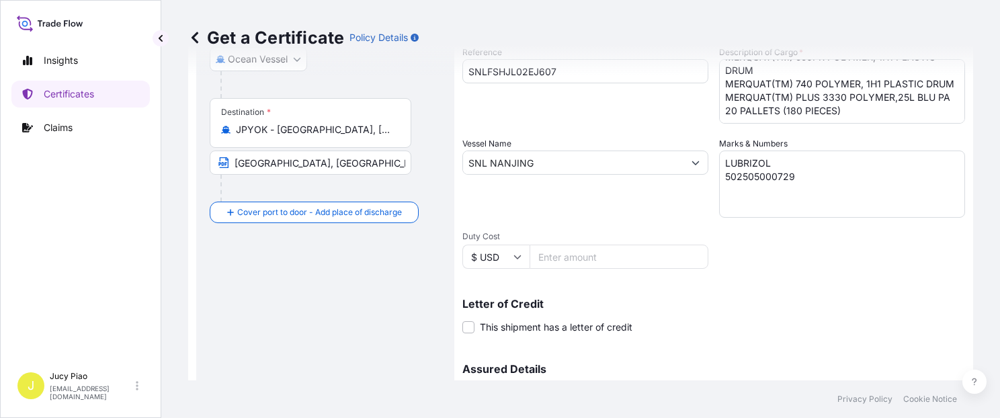
scroll to position [380, 0]
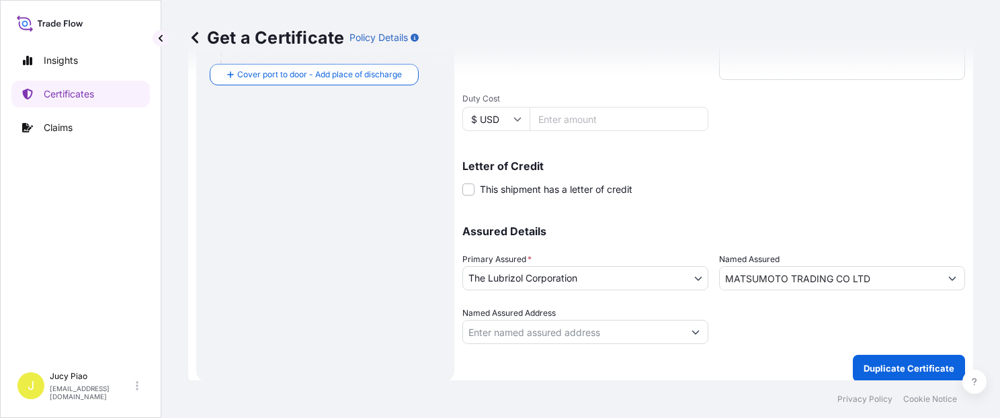
click at [905, 369] on p "Duplicate Certificate" at bounding box center [909, 368] width 91 height 13
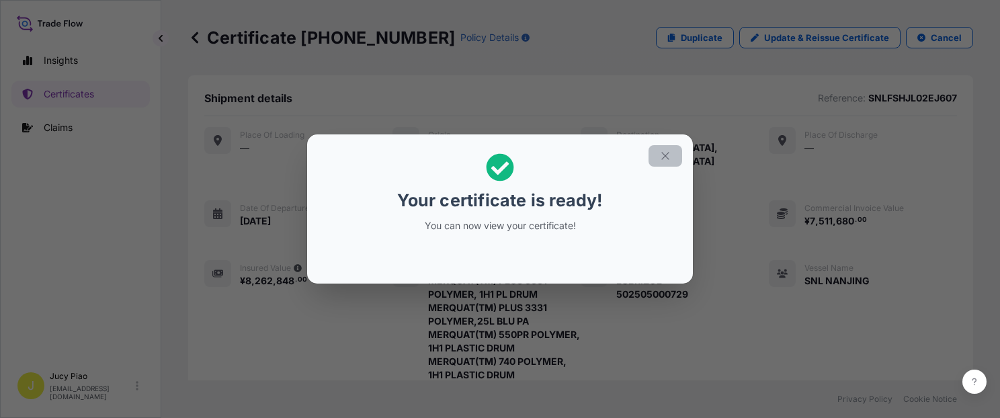
click at [670, 155] on icon "button" at bounding box center [665, 156] width 12 height 12
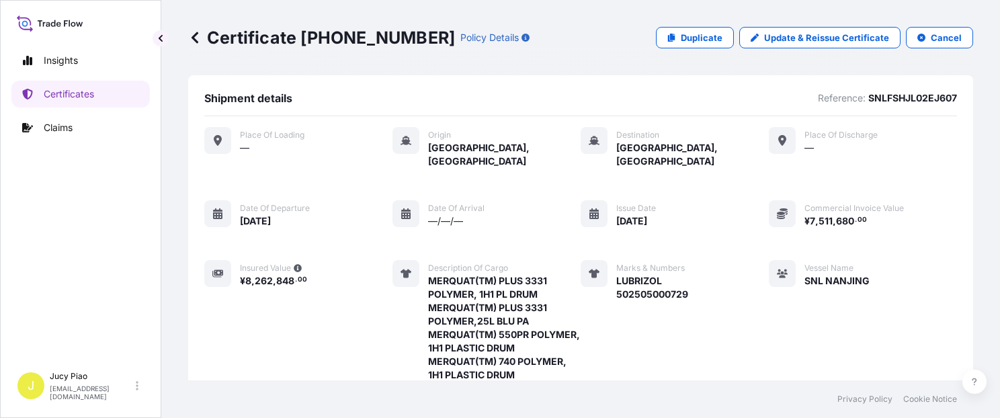
click at [667, 155] on div "Place of Loading — Origin [GEOGRAPHIC_DATA], [GEOGRAPHIC_DATA] Destination [GEO…" at bounding box center [580, 304] width 753 height 355
click at [724, 295] on div "Place of Loading — Origin [GEOGRAPHIC_DATA], [GEOGRAPHIC_DATA] Destination [GEO…" at bounding box center [580, 304] width 753 height 355
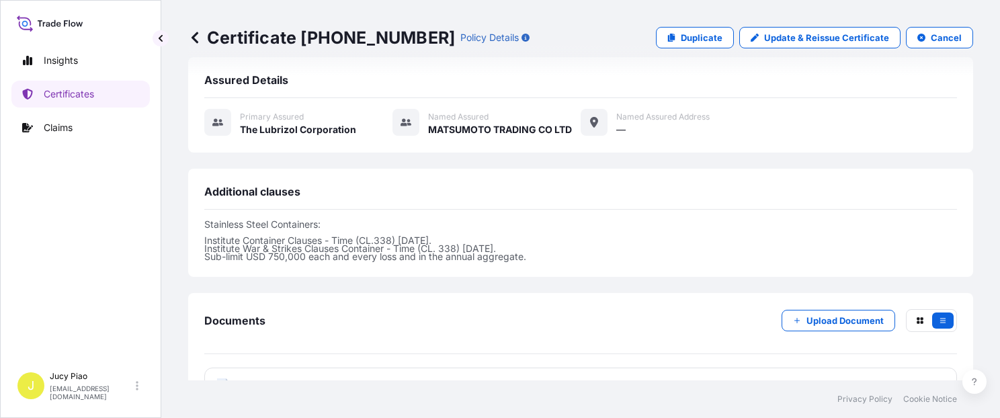
scroll to position [514, 0]
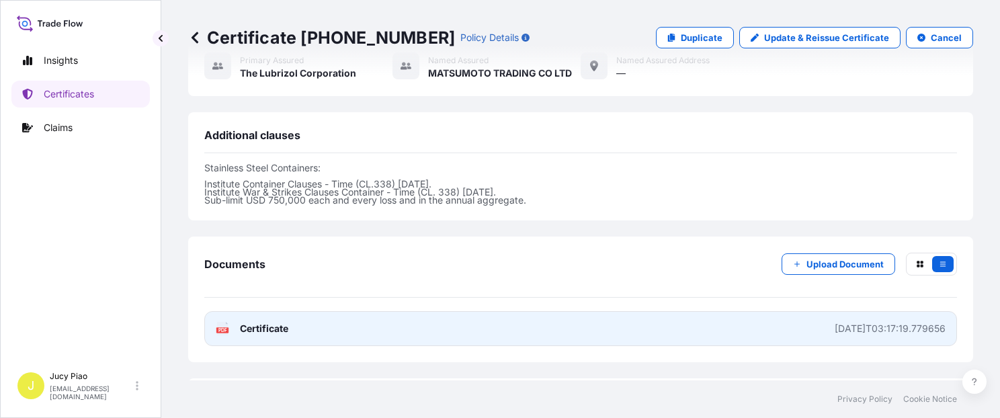
click at [722, 315] on link "PDF Certificate [DATE]T03:17:19.779656" at bounding box center [580, 328] width 753 height 35
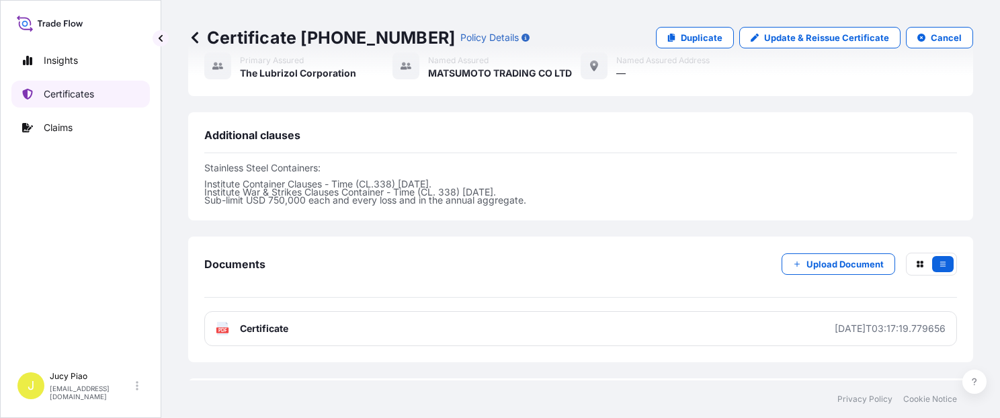
click at [89, 91] on p "Certificates" at bounding box center [69, 93] width 50 height 13
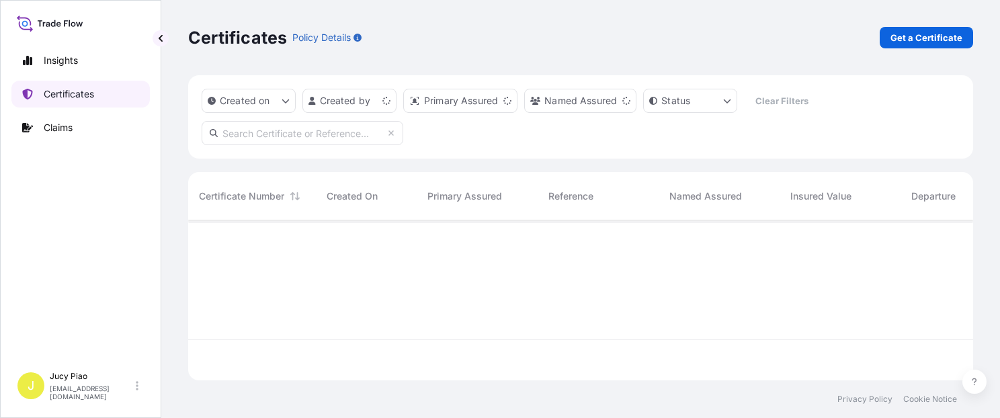
scroll to position [157, 774]
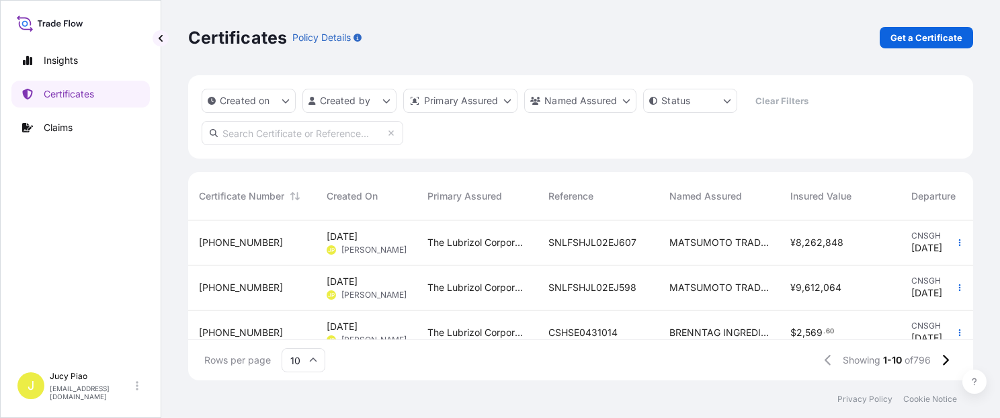
click at [358, 237] on span "[DATE]" at bounding box center [342, 236] width 31 height 13
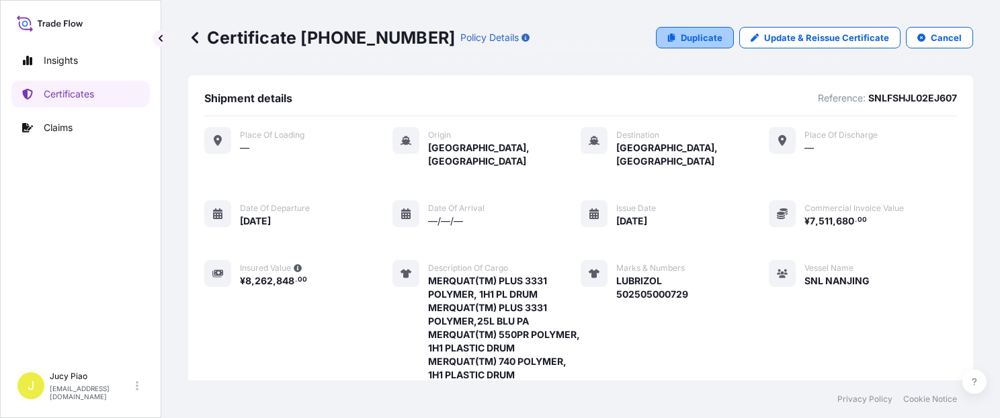
click at [686, 28] on link "Duplicate" at bounding box center [695, 38] width 78 height 22
select select "Ocean Vessel"
select select "31566"
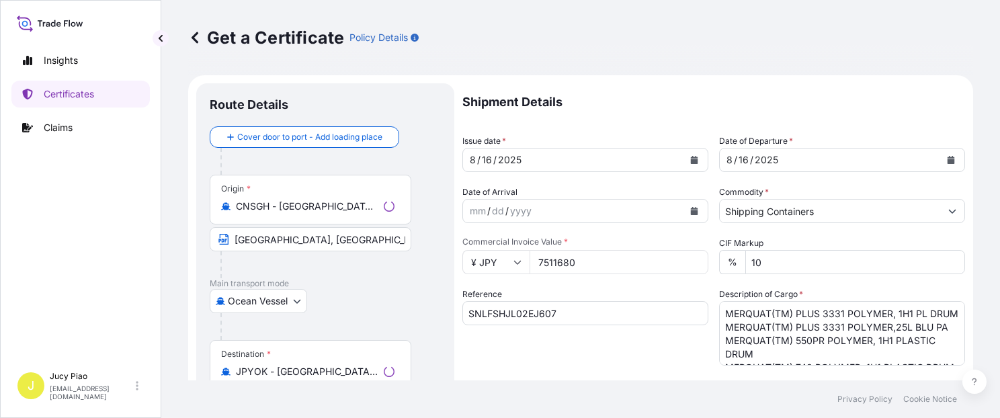
click at [685, 36] on div "Get a Certificate Policy Details" at bounding box center [580, 38] width 785 height 22
click at [571, 317] on input "SNLFSHJL02EJ607" at bounding box center [585, 313] width 246 height 24
drag, startPoint x: 590, startPoint y: 317, endPoint x: 304, endPoint y: 325, distance: 286.4
click at [304, 325] on form "Route Details Cover door to port - Add loading place Place of loading Road / [G…" at bounding box center [580, 422] width 785 height 694
paste input "10"
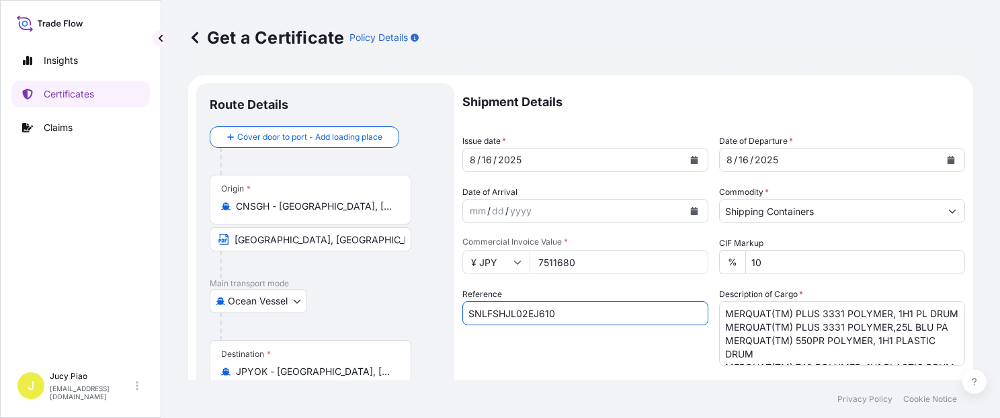
type input "SNLFSHJL02EJ610"
click at [522, 354] on div "Reference SNLFSHJL02EJ610" at bounding box center [585, 327] width 246 height 78
click at [602, 264] on input "7511680" at bounding box center [619, 262] width 179 height 24
drag, startPoint x: 608, startPoint y: 263, endPoint x: 467, endPoint y: 257, distance: 140.6
click at [467, 257] on div "¥ JPY 7511680" at bounding box center [585, 262] width 246 height 24
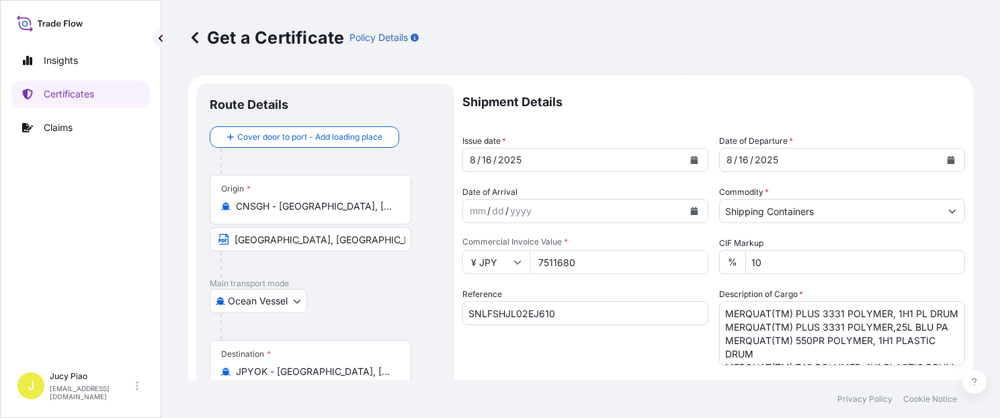
paste input "261520"
type input "2615200"
click at [648, 359] on div "Reference SNLFSHJL02EJ610" at bounding box center [585, 327] width 246 height 78
click at [719, 311] on textarea "MERQUAT(TM) PLUS 3331 POLYMER, 1H1 PL DRUM MERQUAT(TM) PLUS 3331 POLYMER,25L BL…" at bounding box center [842, 333] width 246 height 65
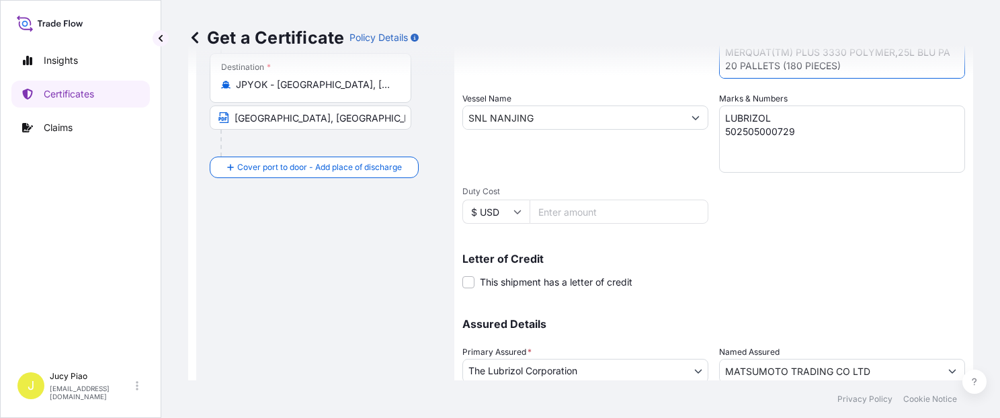
scroll to position [288, 0]
drag, startPoint x: 733, startPoint y: 316, endPoint x: 847, endPoint y: 76, distance: 265.5
click at [846, 77] on textarea "MERQUAT(TM) PLUS 3331 POLYMER, 1H1 PL DRUM MERQUAT(TM) PLUS 3331 POLYMER,25L BL…" at bounding box center [842, 45] width 246 height 65
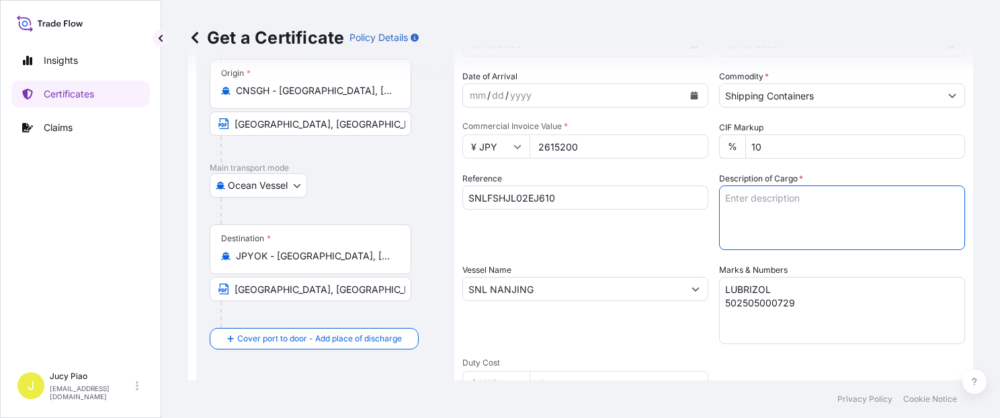
click at [796, 209] on textarea "MERQUAT(TM) PLUS 3331 POLYMER, 1H1 PL DRUM MERQUAT(TM) PLUS 3331 POLYMER,25L BL…" at bounding box center [842, 218] width 246 height 65
paste textarea "MERQUAT(TM) 3330PR POLYMER, 1H1 PLASTIC DRU MERQUAT(TM) 550PR POLYMER, 1H1 PLAS…"
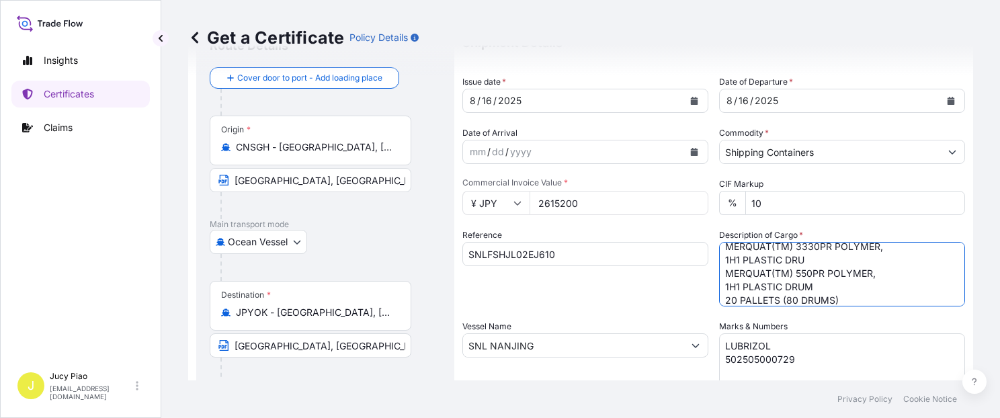
scroll to position [2, 0]
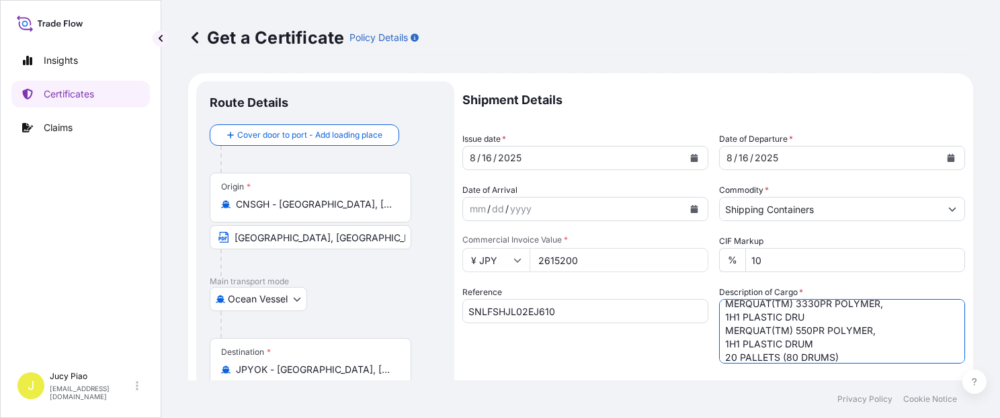
drag, startPoint x: 723, startPoint y: 316, endPoint x: 770, endPoint y: 322, distance: 46.8
click at [725, 316] on textarea "MERQUAT(TM) PLUS 3331 POLYMER, 1H1 PL DRUM MERQUAT(TM) PLUS 3331 POLYMER,25L BL…" at bounding box center [842, 331] width 246 height 65
click at [725, 345] on textarea "MERQUAT(TM) PLUS 3331 POLYMER, 1H1 PL DRUM MERQUAT(TM) PLUS 3331 POLYMER,25L BL…" at bounding box center [842, 331] width 246 height 65
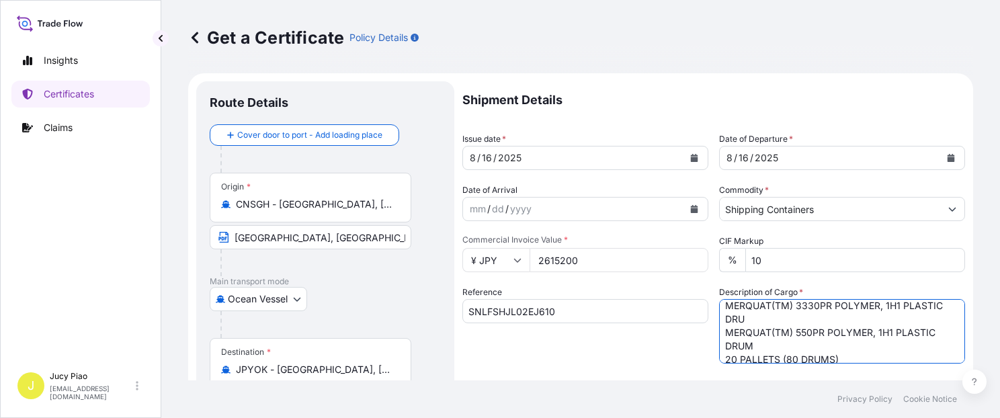
scroll to position [14, 0]
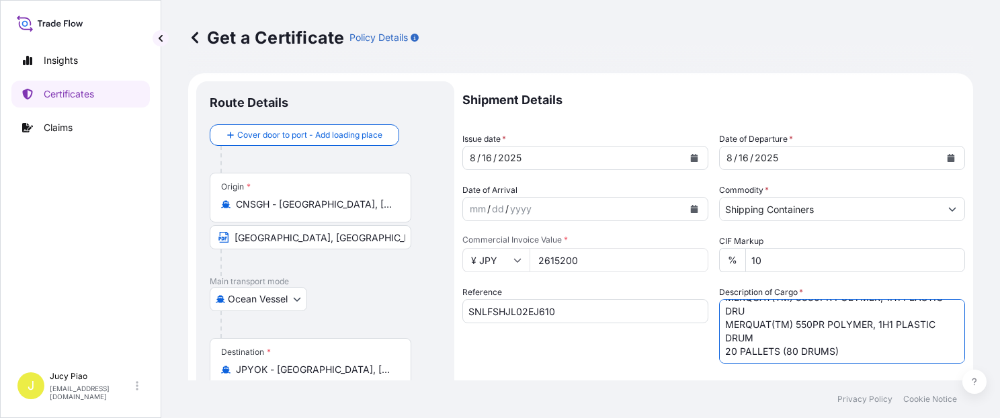
type textarea "MERQUAT(TM) 3330PR POLYMER, 1H1 PLASTIC DRU MERQUAT(TM) 550PR POLYMER, 1H1 PLAS…"
click at [659, 354] on div "Reference SNLFSHJL02EJ610" at bounding box center [585, 325] width 246 height 78
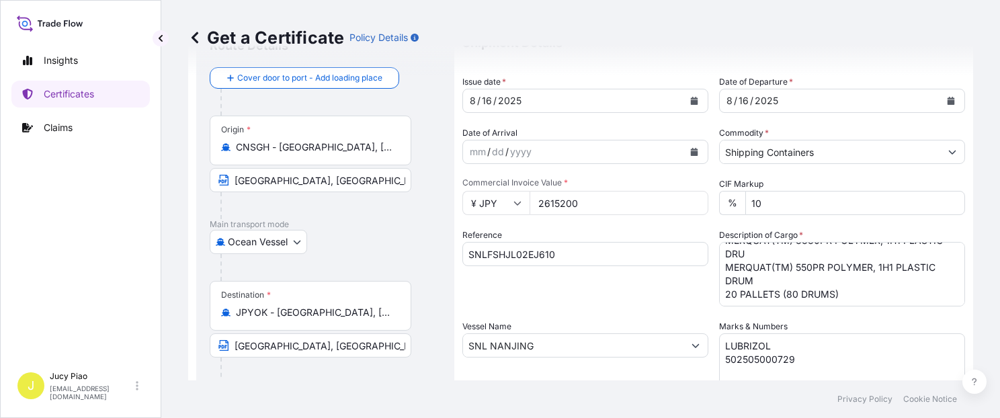
click at [749, 360] on textarea "LUBRIZOL 502505000729" at bounding box center [842, 366] width 246 height 67
paste textarea "30"
type textarea "LUBRIZOL 502505000730"
click at [598, 301] on div "Reference SNLFSHJL02EJ610" at bounding box center [585, 268] width 246 height 78
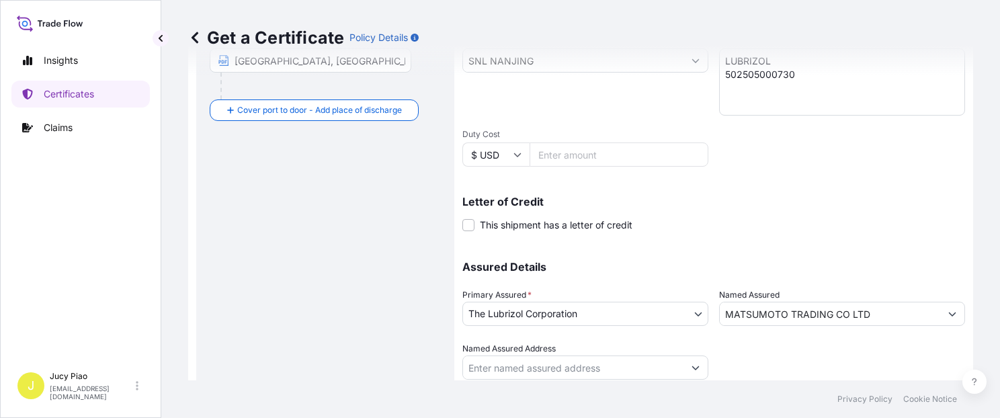
scroll to position [380, 0]
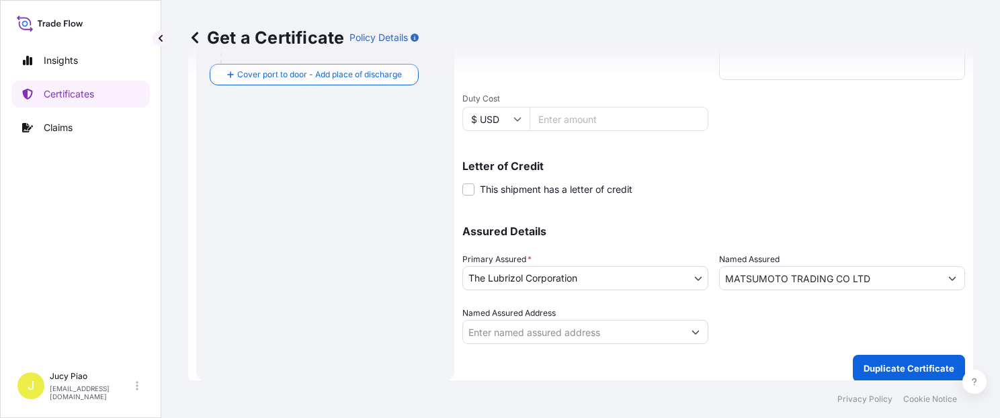
click at [878, 358] on button "Duplicate Certificate" at bounding box center [909, 368] width 112 height 27
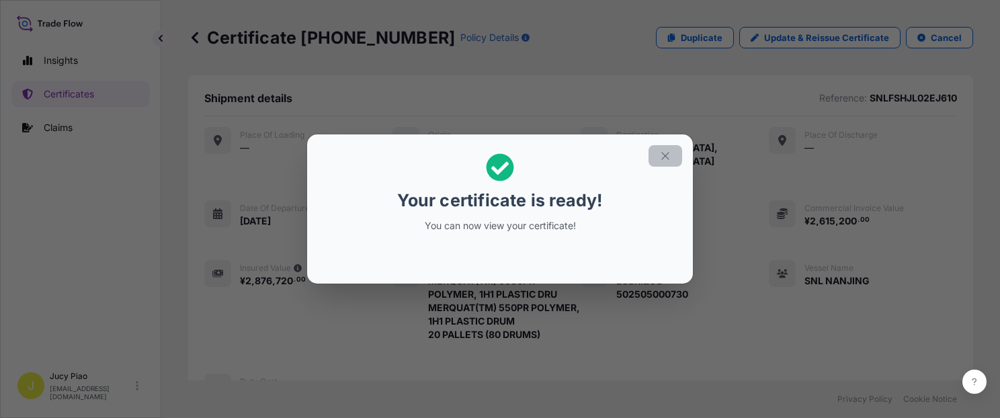
click at [667, 159] on icon "button" at bounding box center [665, 156] width 12 height 12
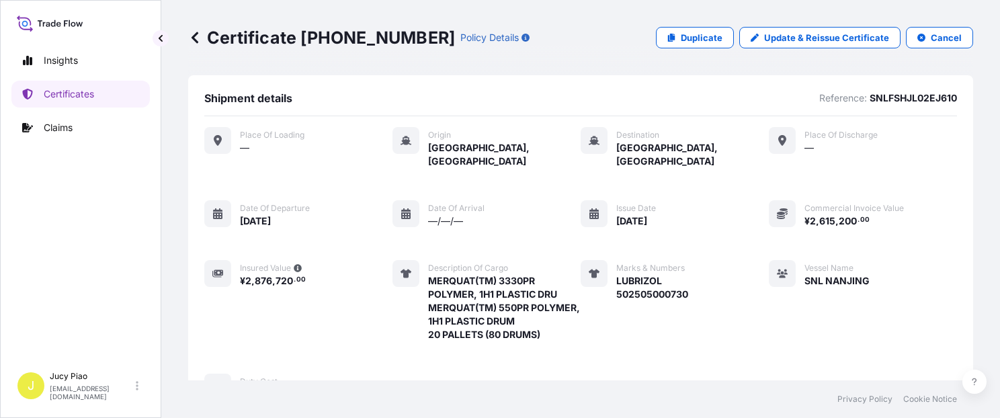
click at [707, 332] on div "Place of Loading — Origin [GEOGRAPHIC_DATA], [GEOGRAPHIC_DATA] Destination [GEO…" at bounding box center [580, 264] width 753 height 274
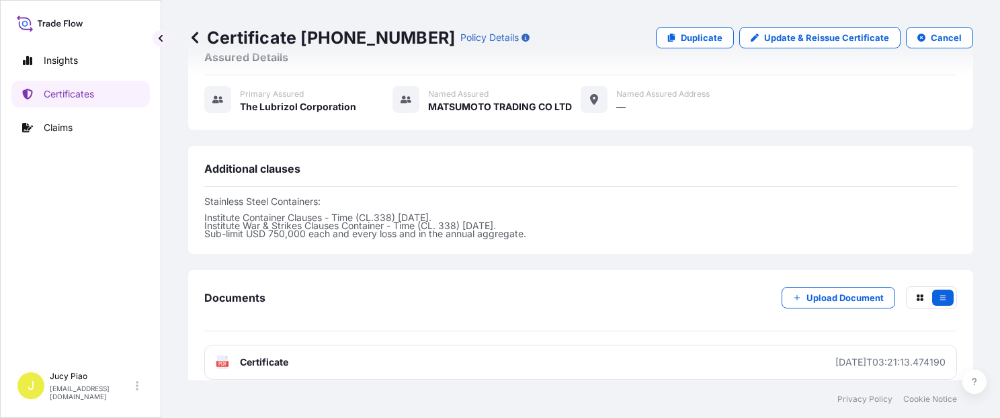
click at [697, 325] on div "Documents Upload Document PDF Certificate [DATE]T03:21:13.474190" at bounding box center [580, 332] width 753 height 93
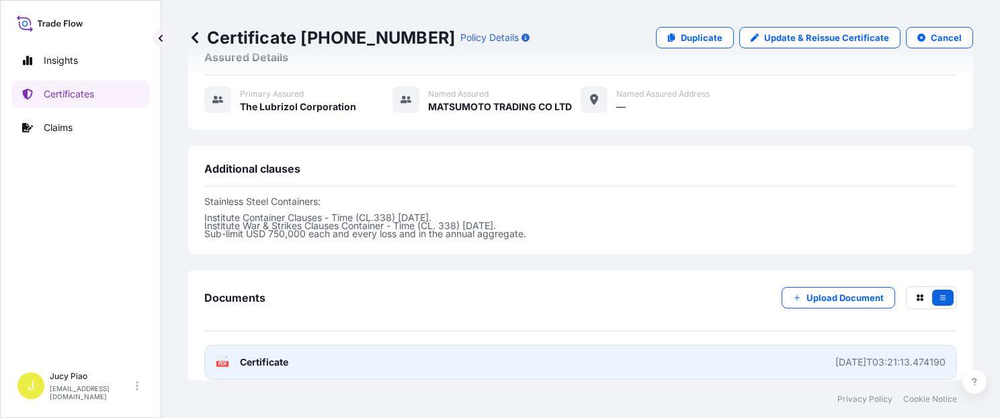
click at [697, 345] on link "PDF Certificate [DATE]T03:21:13.474190" at bounding box center [580, 362] width 753 height 35
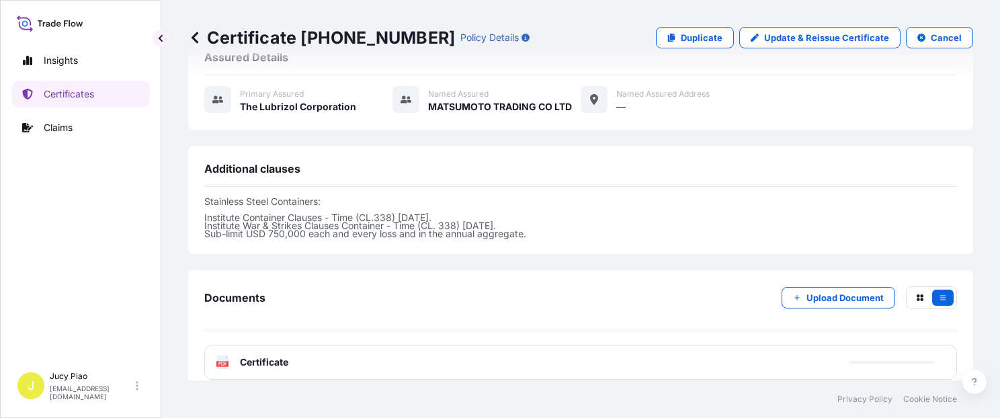
click at [688, 41] on p "Duplicate" at bounding box center [702, 37] width 42 height 13
select select "Ocean Vessel"
select select "31566"
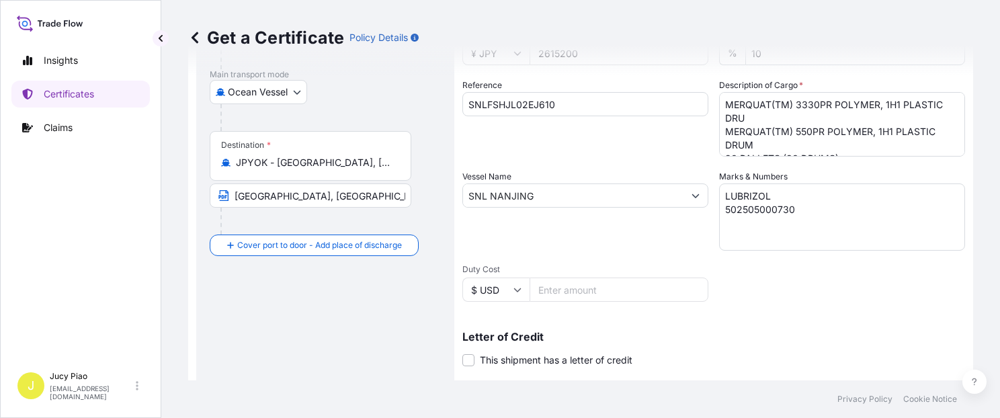
scroll to position [152, 0]
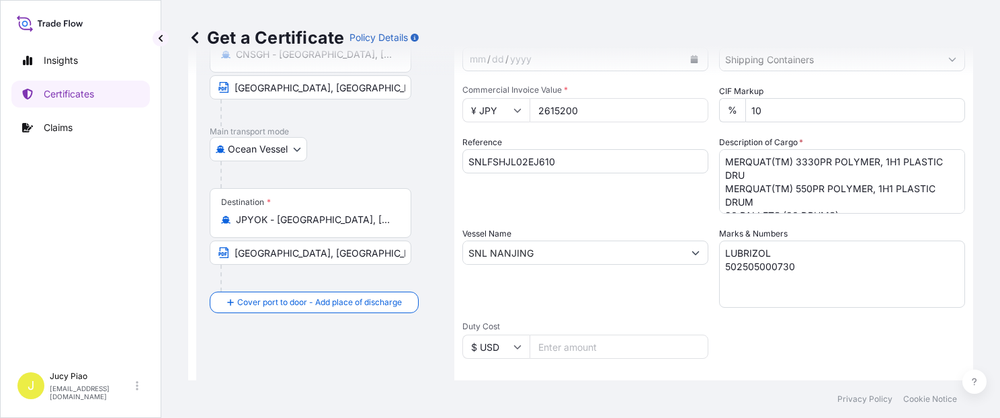
drag, startPoint x: 581, startPoint y: 161, endPoint x: 600, endPoint y: 163, distance: 18.9
click at [582, 161] on input "SNLFSHJL02EJ610" at bounding box center [585, 161] width 246 height 24
drag, startPoint x: 536, startPoint y: 163, endPoint x: 392, endPoint y: 150, distance: 144.4
click at [393, 151] on form "Route Details Cover door to port - Add loading place Place of loading Road / [G…" at bounding box center [580, 270] width 785 height 694
paste input "2"
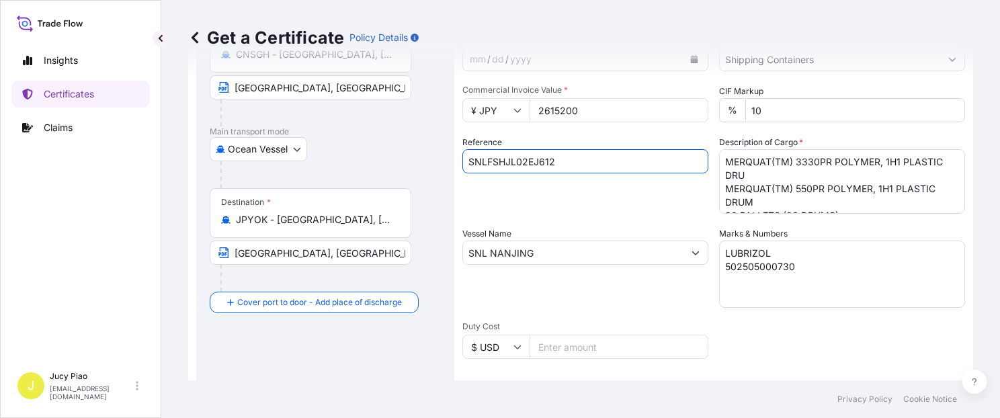
type input "SNLFSHJL02EJ612"
click at [555, 194] on div "Reference SNLFSHJL02EJ612" at bounding box center [585, 175] width 246 height 78
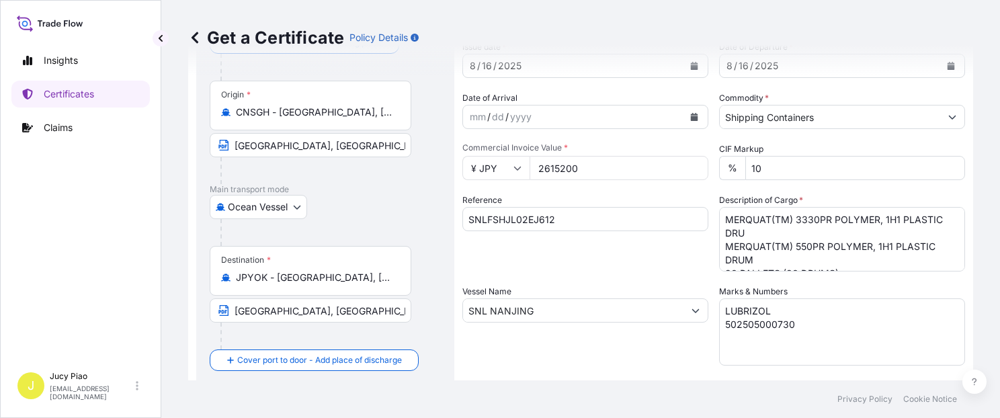
click at [591, 169] on input "2615200" at bounding box center [619, 168] width 179 height 24
drag, startPoint x: 524, startPoint y: 168, endPoint x: 416, endPoint y: 161, distance: 108.4
click at [409, 161] on form "Route Details Cover door to port - Add loading place Place of loading Road / [G…" at bounding box center [580, 328] width 785 height 694
paste input "52160"
type input "5216000"
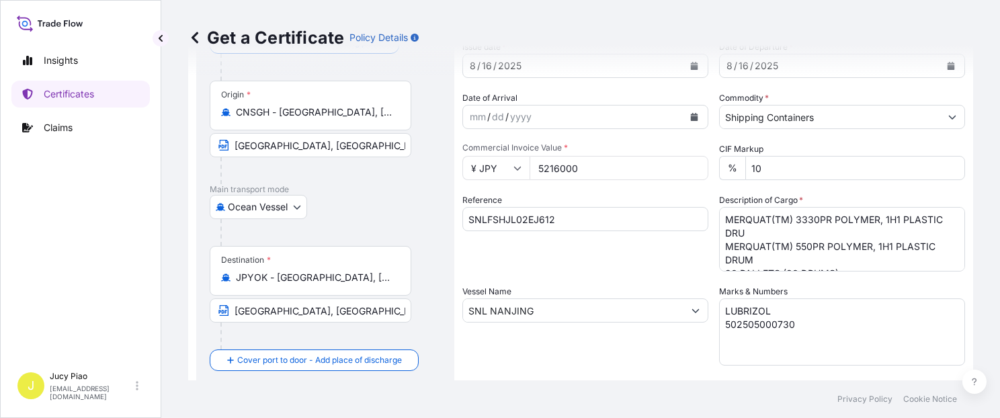
click at [637, 270] on div "Reference SNLFSHJL02EJ612" at bounding box center [585, 233] width 246 height 78
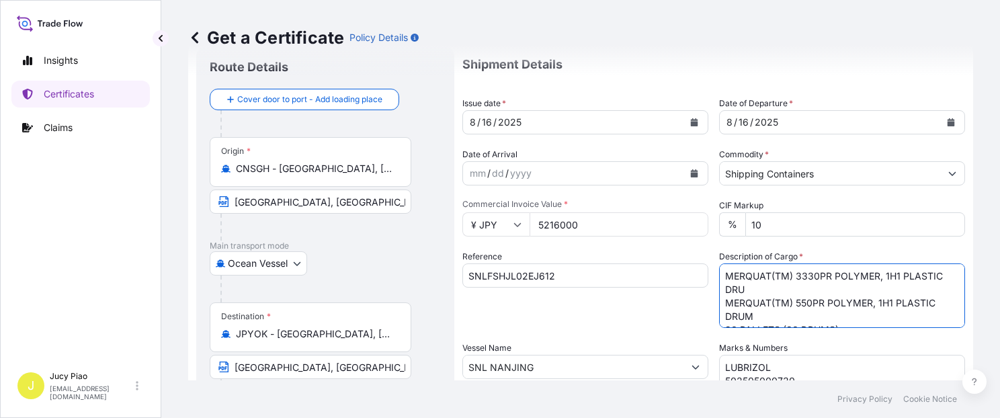
click at [719, 273] on textarea "MERQUAT(TM) 3330PR POLYMER, 1H1 PLASTIC DRU MERQUAT(TM) 550PR POLYMER, 1H1 PLAS…" at bounding box center [842, 295] width 246 height 65
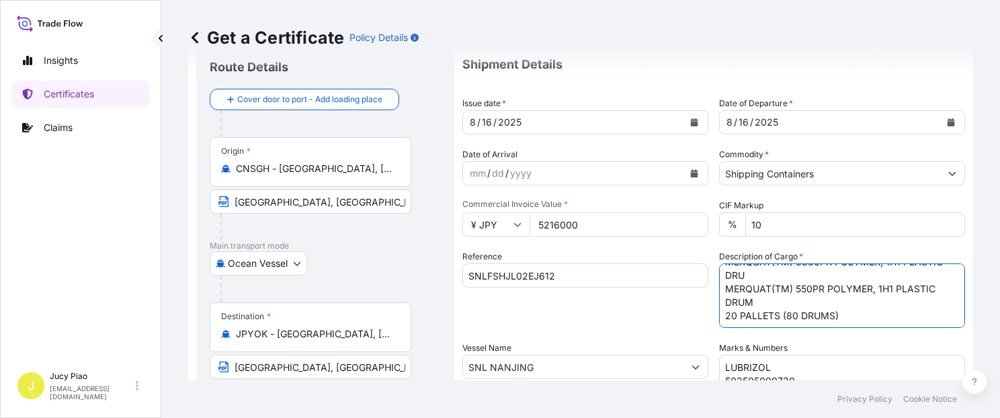
drag, startPoint x: 726, startPoint y: 276, endPoint x: 853, endPoint y: 319, distance: 134.3
click at [853, 320] on textarea "MERQUAT(TM) 3330PR POLYMER, 1H1 PLASTIC DRU MERQUAT(TM) 550PR POLYMER, 1H1 PLAS…" at bounding box center [842, 295] width 246 height 65
paste textarea "550PR POLYMER, 1H1 PLASTIC DRUM 40 PALLETS (16"
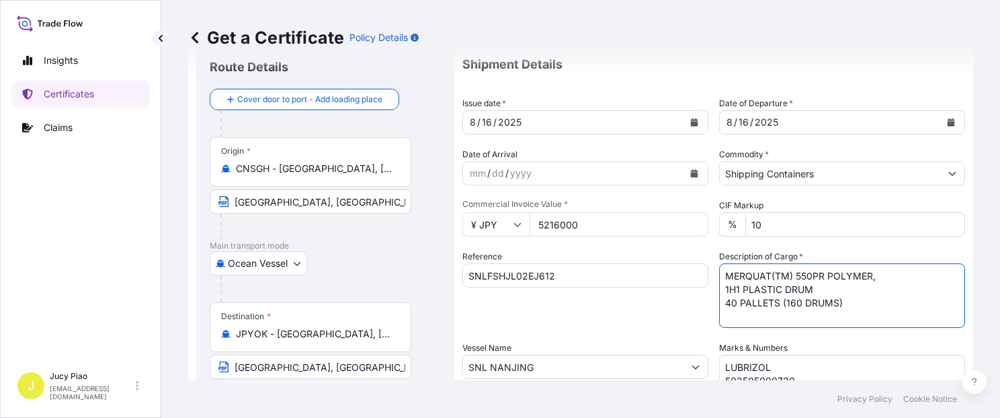
scroll to position [0, 0]
click at [724, 292] on textarea "MERQUAT(TM) 3330PR POLYMER, 1H1 PLASTIC DRU MERQUAT(TM) 550PR POLYMER, 1H1 PLAS…" at bounding box center [842, 295] width 246 height 65
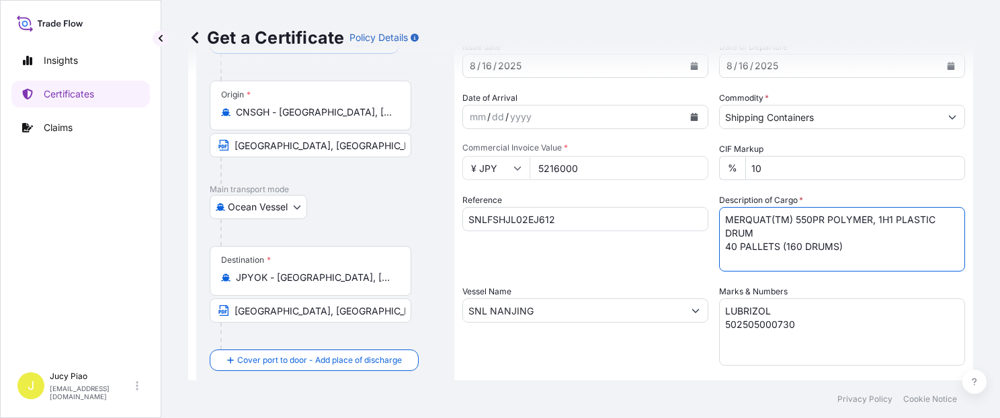
type textarea "MERQUAT(TM) 550PR POLYMER, 1H1 PLASTIC DRUM 40 PALLETS (160 DRUMS)"
drag, startPoint x: 820, startPoint y: 334, endPoint x: 551, endPoint y: 264, distance: 277.8
click at [551, 264] on div "Shipment Details Issue date * [DATE] Date of Departure * [DATE] Date of Arrival…" at bounding box center [713, 309] width 503 height 641
paste textarea "1 & 502505000732"
type textarea "LUBRIZOL 502505000731 & 502505000732"
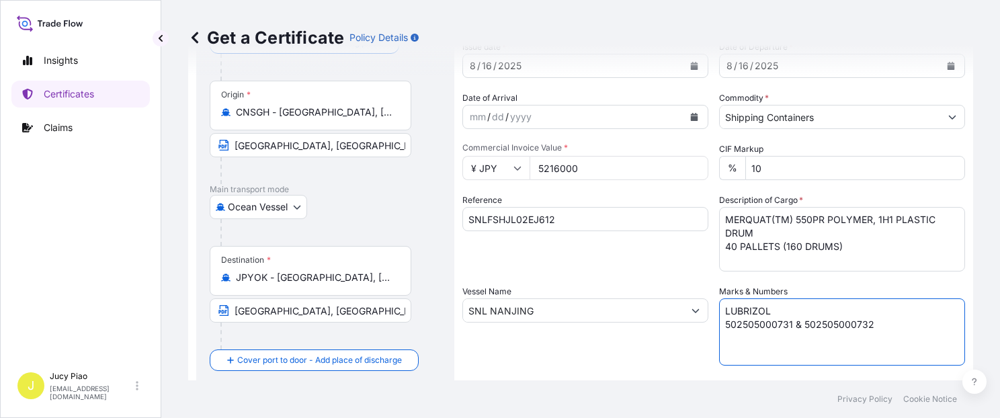
click at [527, 233] on div "Reference SNLFSHJL02EJ612" at bounding box center [585, 233] width 246 height 78
click at [590, 268] on div "Reference SNLFSHJL02EJ612" at bounding box center [585, 233] width 246 height 78
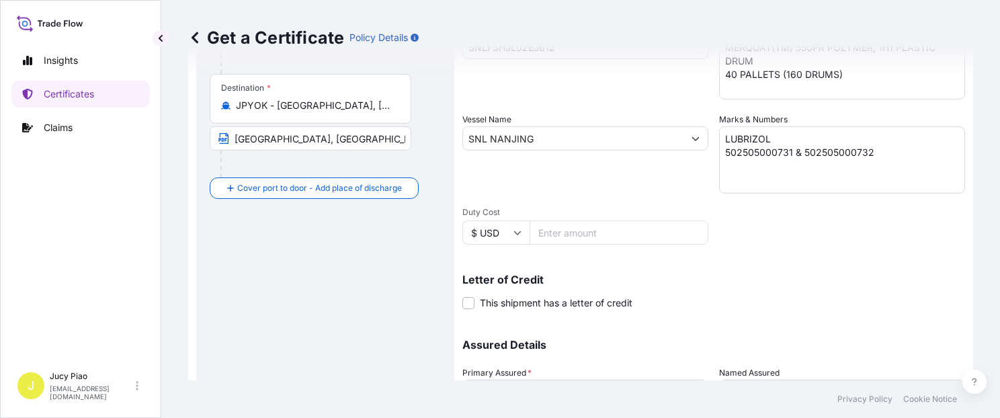
scroll to position [380, 0]
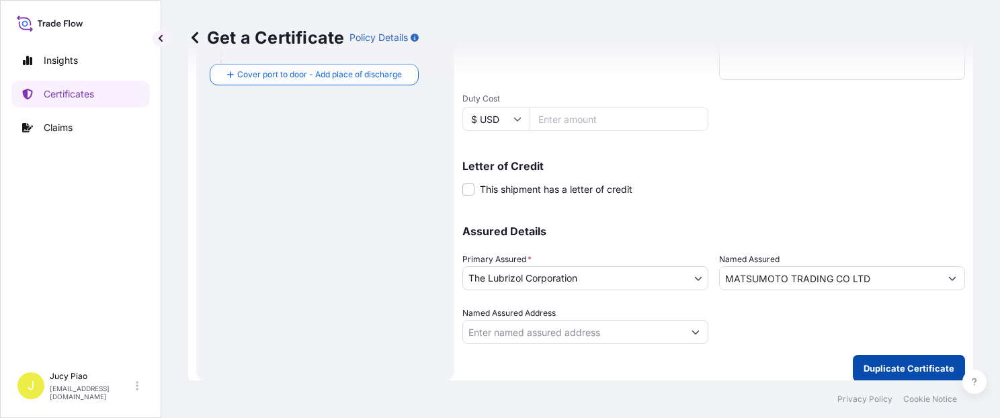
click at [911, 369] on p "Duplicate Certificate" at bounding box center [909, 368] width 91 height 13
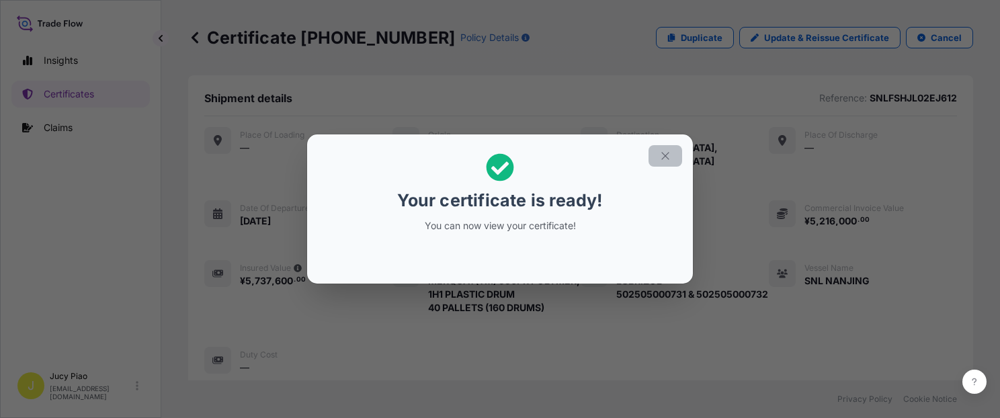
click at [659, 159] on button "button" at bounding box center [666, 156] width 34 height 22
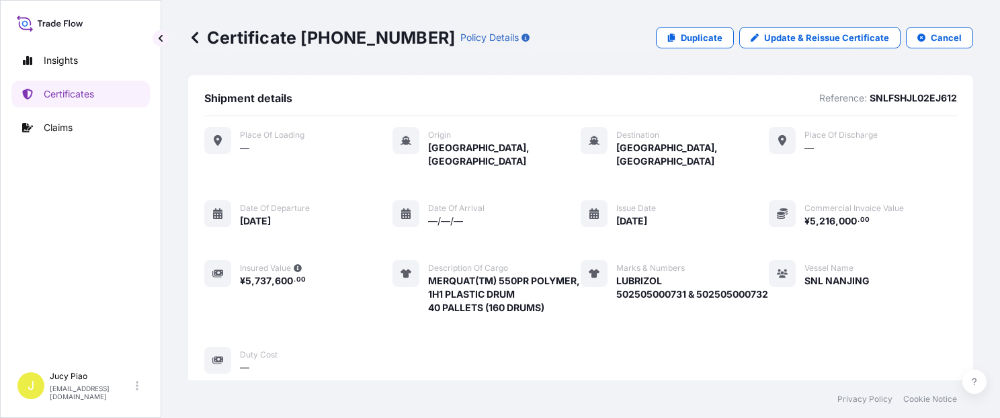
click at [790, 300] on div "Place of Loading — Origin [GEOGRAPHIC_DATA], [GEOGRAPHIC_DATA] Destination [GEO…" at bounding box center [580, 250] width 753 height 247
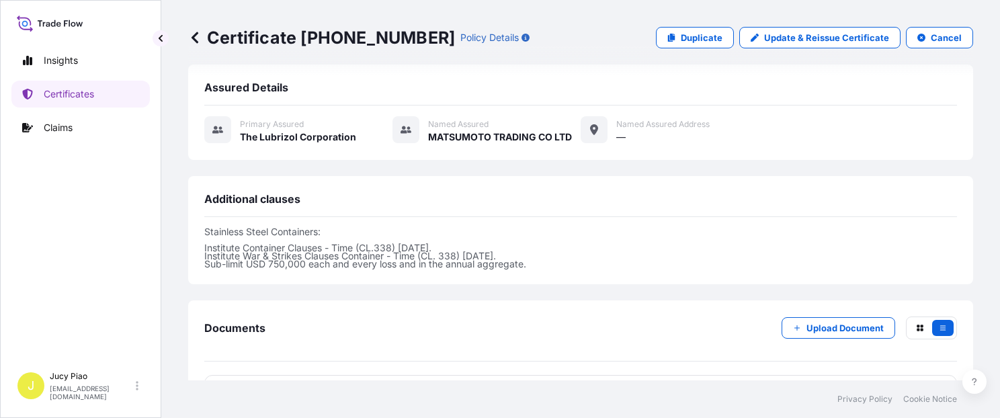
scroll to position [399, 0]
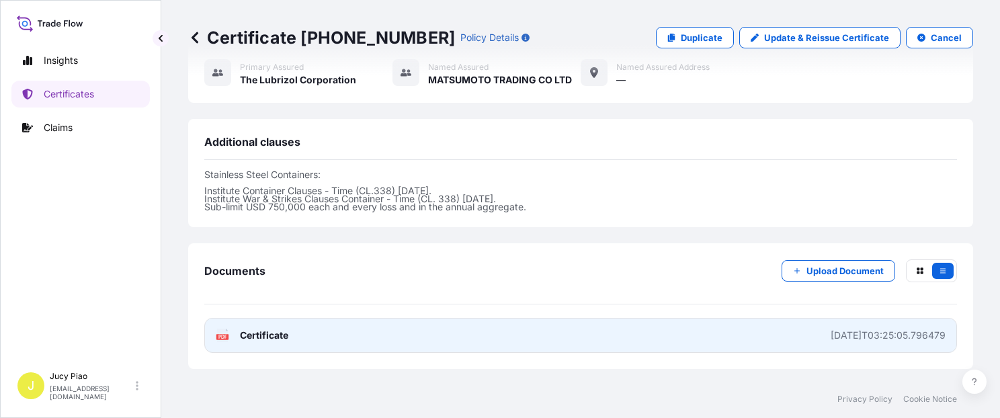
click at [747, 318] on link "PDF Certificate [DATE]T03:25:05.796479" at bounding box center [580, 335] width 753 height 35
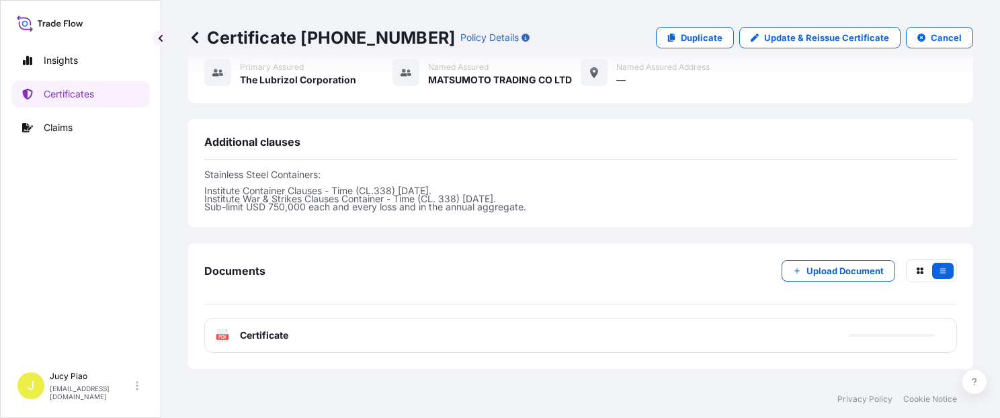
click at [672, 48] on link "Duplicate" at bounding box center [695, 38] width 78 height 22
select select "Ocean Vessel"
select select "31566"
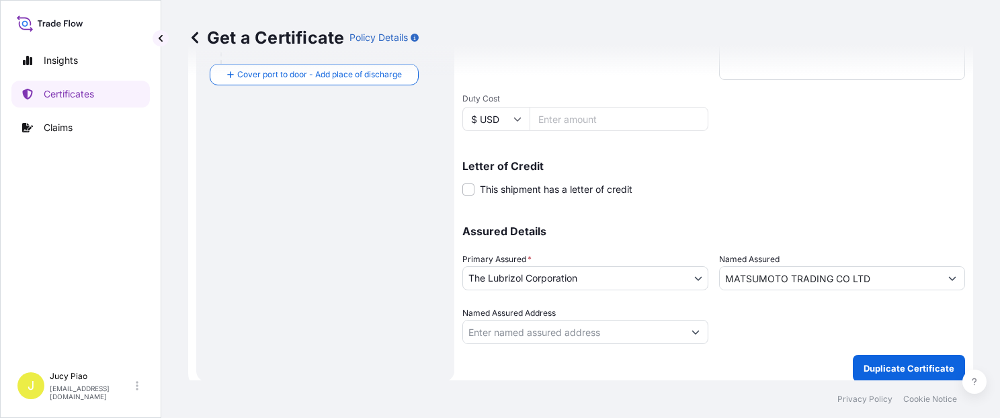
scroll to position [209, 0]
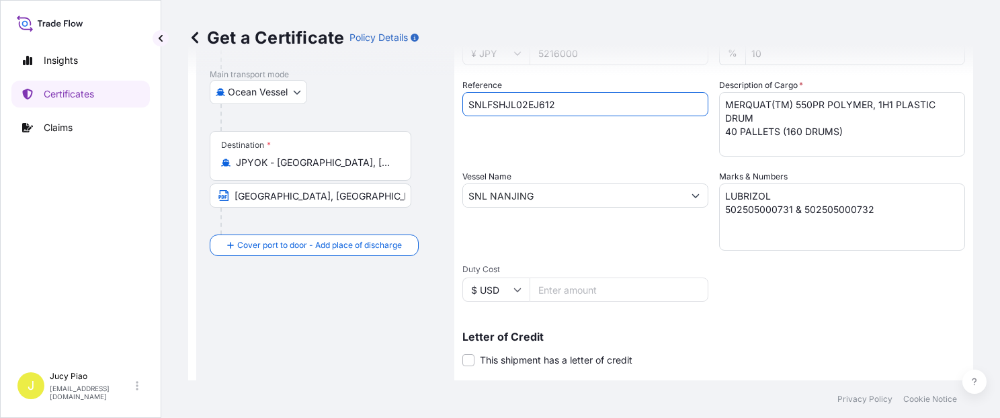
click at [575, 108] on input "SNLFSHJL02EJ612" at bounding box center [585, 104] width 246 height 24
drag, startPoint x: 584, startPoint y: 104, endPoint x: 298, endPoint y: 88, distance: 286.1
click at [296, 89] on form "Route Details Cover door to port - Add loading place Place of loading Road / [G…" at bounding box center [580, 213] width 785 height 694
paste input "08"
type input "SNLFSHJL02EJ608"
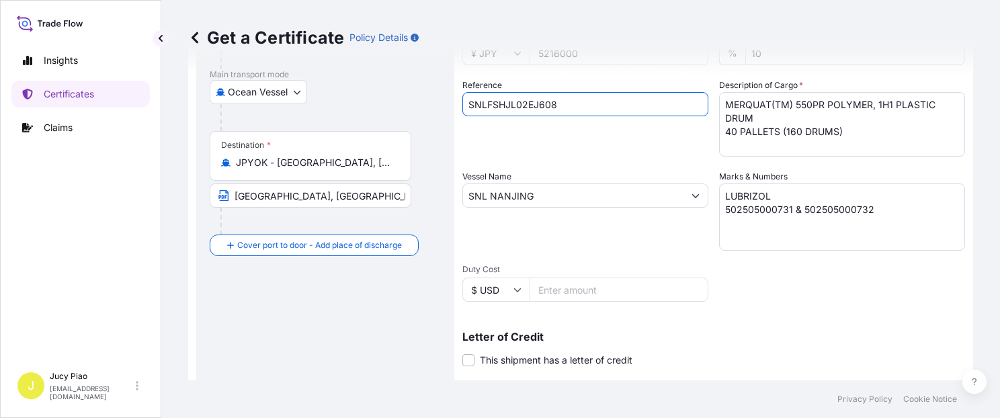
click at [564, 145] on div "Reference SNLFSHJL02EJ608" at bounding box center [585, 118] width 246 height 78
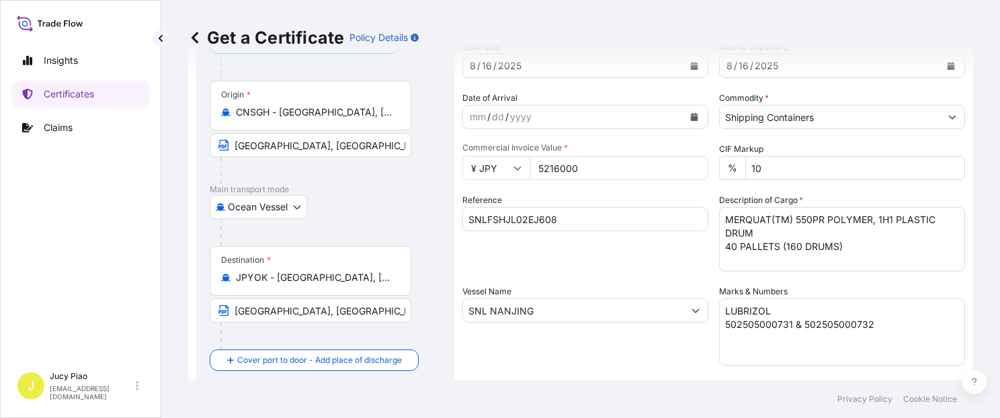
drag, startPoint x: 607, startPoint y: 167, endPoint x: 451, endPoint y: 160, distance: 156.1
click at [451, 160] on form "Route Details Cover door to port - Add loading place Place of loading Road / [G…" at bounding box center [580, 328] width 785 height 694
paste input "8449275"
type input "8449275"
click at [659, 268] on div "Reference SNLFSHJL02EJ608" at bounding box center [585, 233] width 246 height 78
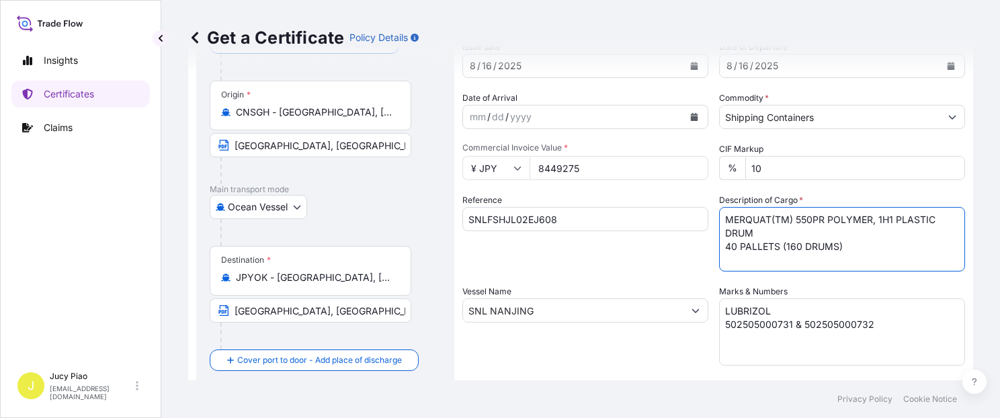
click at [852, 243] on textarea "MERQUAT(TM) 550PR POLYMER, 1H1 PLASTIC DRUM 40 PALLETS (160 DRUMS)" at bounding box center [842, 239] width 246 height 65
drag, startPoint x: 852, startPoint y: 250, endPoint x: 626, endPoint y: 177, distance: 237.2
click at [631, 196] on div "Shipment Details Issue date * [DATE] Date of Departure * [DATE] Date of Arrival…" at bounding box center [713, 309] width 503 height 641
paste textarea "CARBOPOL(R) AQUA SF-1 POLYMER, POH 200L DR CARBOPOL(R) AQUA SF-1 POLYMER,25L BL…"
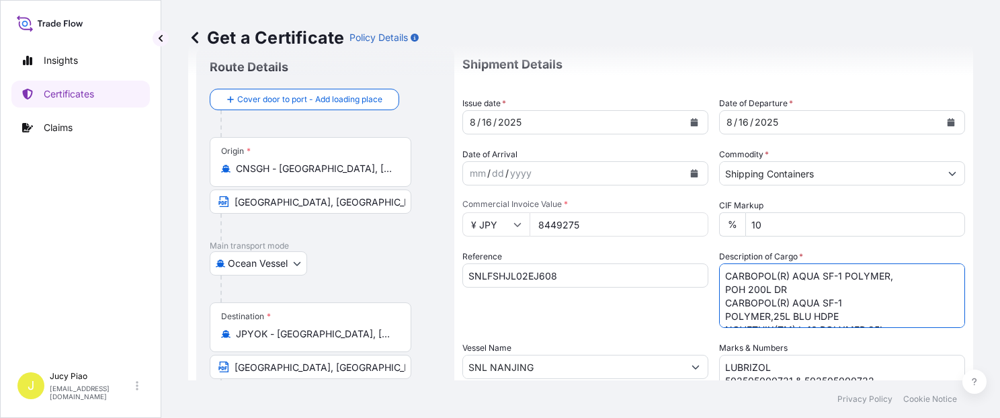
scroll to position [0, 0]
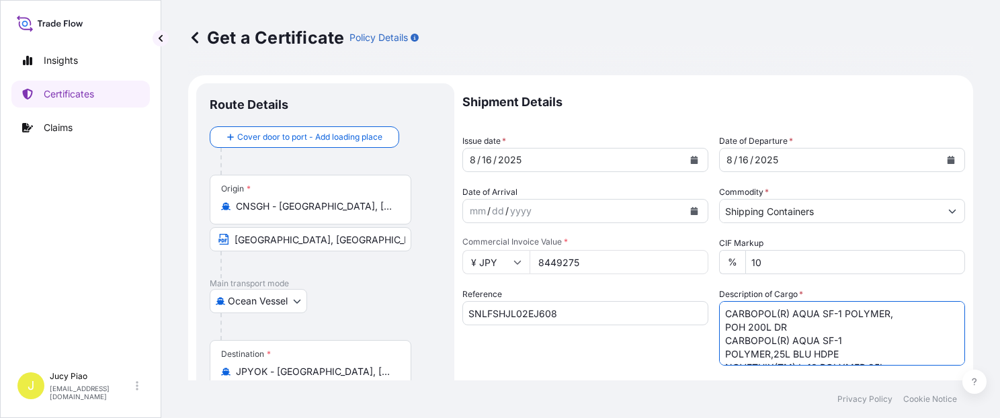
click at [719, 325] on textarea "MERQUAT(TM) 550PR POLYMER, 1H1 PLASTIC DRUM 40 PALLETS (160 DRUMS)" at bounding box center [842, 333] width 246 height 65
click at [722, 352] on textarea "MERQUAT(TM) 550PR POLYMER, 1H1 PLASTIC DRUM 40 PALLETS (160 DRUMS)" at bounding box center [842, 333] width 246 height 65
click at [721, 351] on textarea "MERQUAT(TM) 550PR POLYMER, 1H1 PLASTIC DRUM 40 PALLETS (160 DRUMS)" at bounding box center [842, 333] width 246 height 65
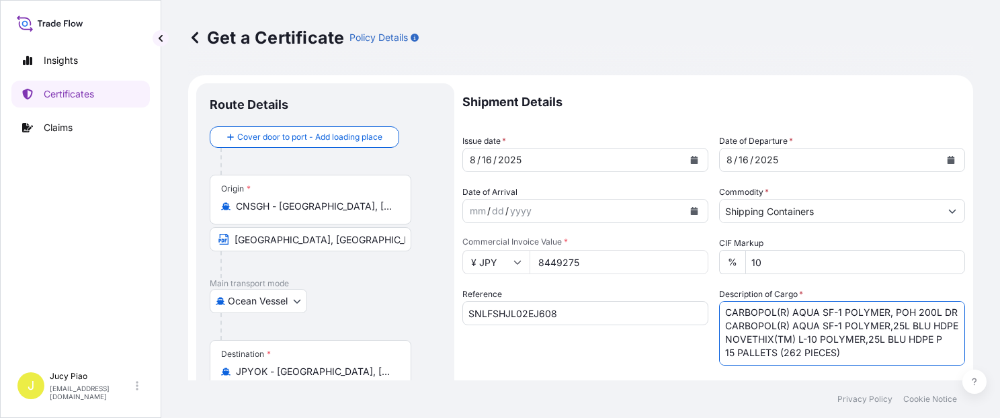
click at [857, 354] on textarea "MERQUAT(TM) 550PR POLYMER, 1H1 PLASTIC DRUM 40 PALLETS (160 DRUMS)" at bounding box center [842, 333] width 246 height 65
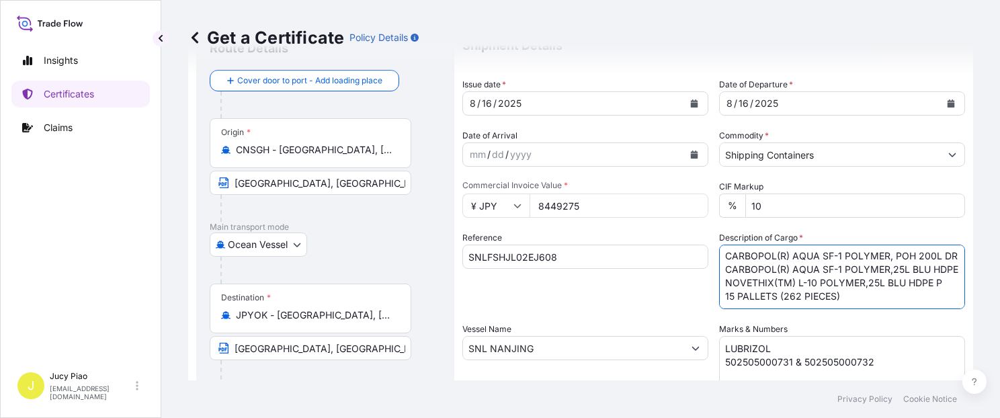
scroll to position [114, 0]
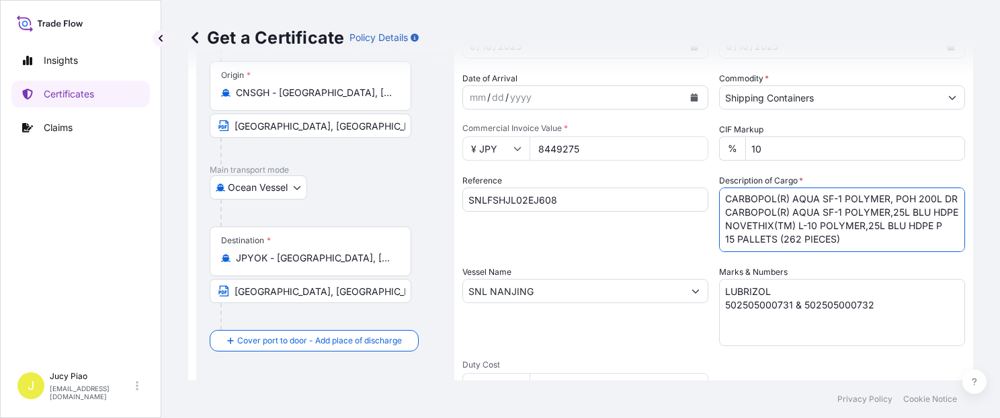
type textarea "CARBOPOL(R) AQUA SF-1 POLYMER, POH 200L DR CARBOPOL(R) AQUA SF-1 POLYMER,25L BL…"
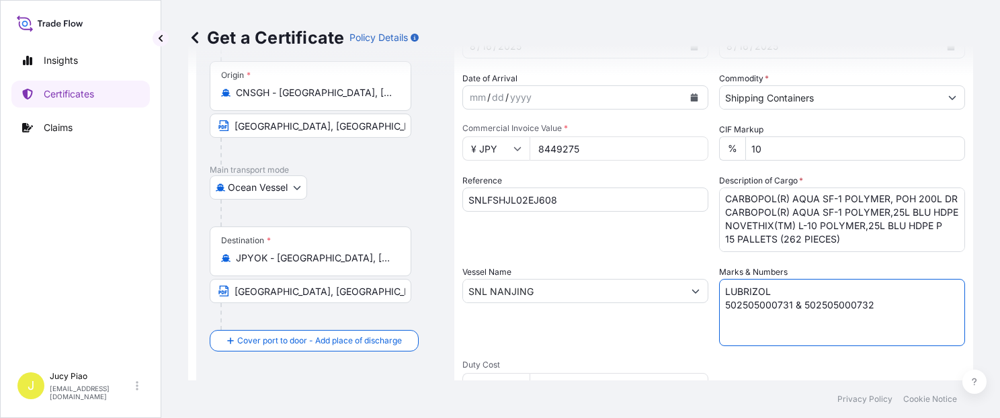
drag, startPoint x: 893, startPoint y: 301, endPoint x: 883, endPoint y: 307, distance: 11.2
click at [880, 306] on textarea "LUBRIZOL 502505000731 & 502505000732" at bounding box center [842, 312] width 246 height 67
drag, startPoint x: 884, startPoint y: 311, endPoint x: 489, endPoint y: 235, distance: 402.3
click at [489, 235] on div "Shipment Details Issue date * [DATE] Date of Departure * [DATE] Date of Arrival…" at bounding box center [713, 290] width 503 height 641
paste textarea "C2505-05 LUBRIZOL C2505-KOSE-L10(2)"
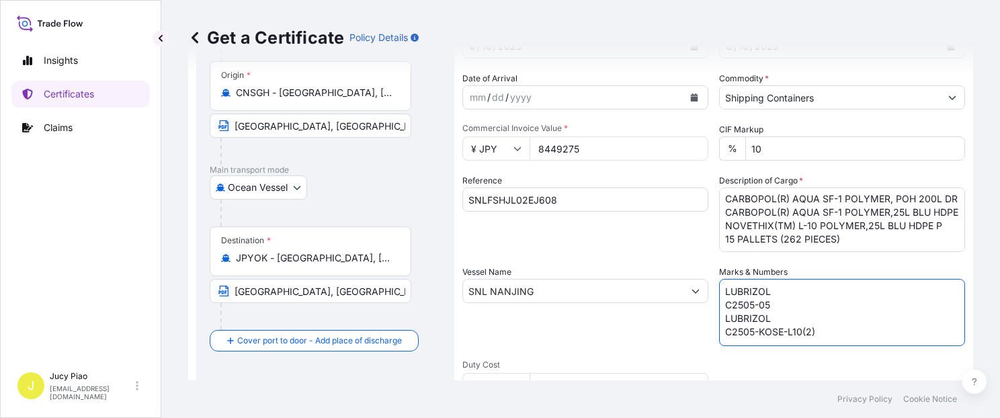
type textarea "LUBRIZOL C2505-05 LUBRIZOL C2505-KOSE-L10(2)"
click at [598, 239] on div "Reference SNLFSHJL02EJ608" at bounding box center [585, 213] width 246 height 78
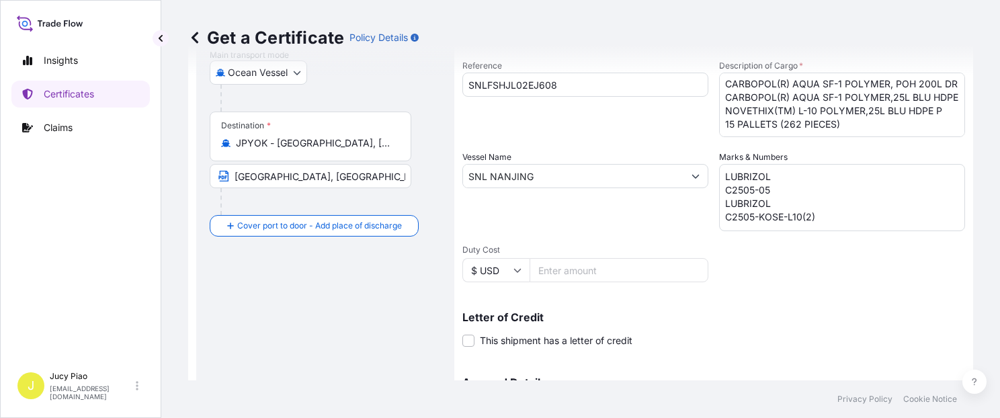
scroll to position [342, 0]
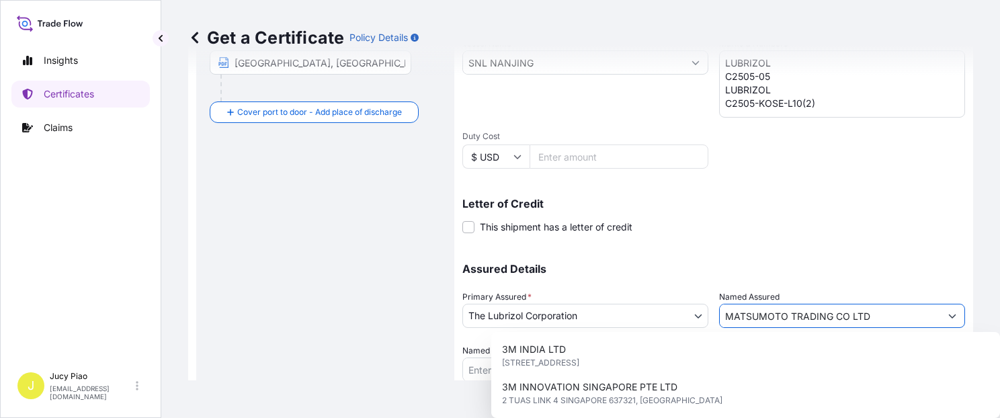
click at [876, 324] on input "MATSUMOTO TRADING CO LTD" at bounding box center [830, 316] width 220 height 24
drag, startPoint x: 879, startPoint y: 321, endPoint x: 665, endPoint y: 312, distance: 214.6
click at [664, 312] on div "Assured Details Primary Assured * The Lubrizol Corporation The Lubrizol Corpora…" at bounding box center [713, 314] width 503 height 134
paste input "IWASE COSFA CO"
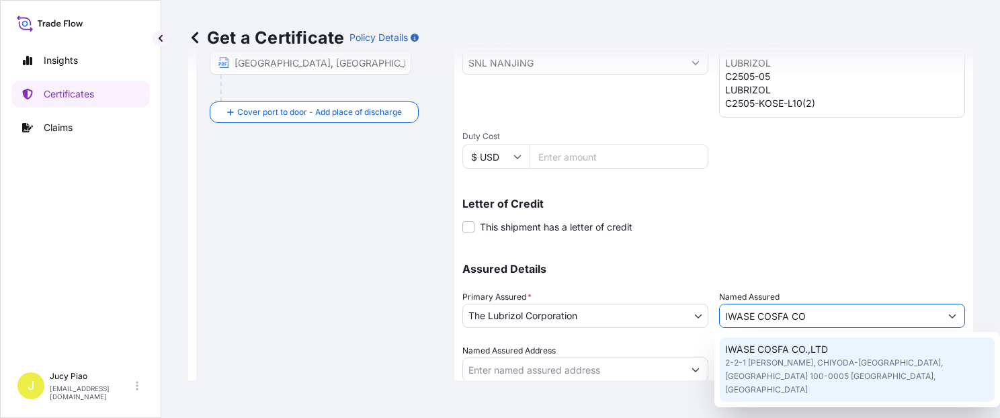
click at [821, 350] on span "IWASE COSFA CO.,LTD" at bounding box center [776, 349] width 103 height 13
type input "IWASE COSFA CO.,LTD"
type input "2-2-1 [PERSON_NAME], CHIYODA-[GEOGRAPHIC_DATA], [GEOGRAPHIC_DATA] 100-0005 [GEO…"
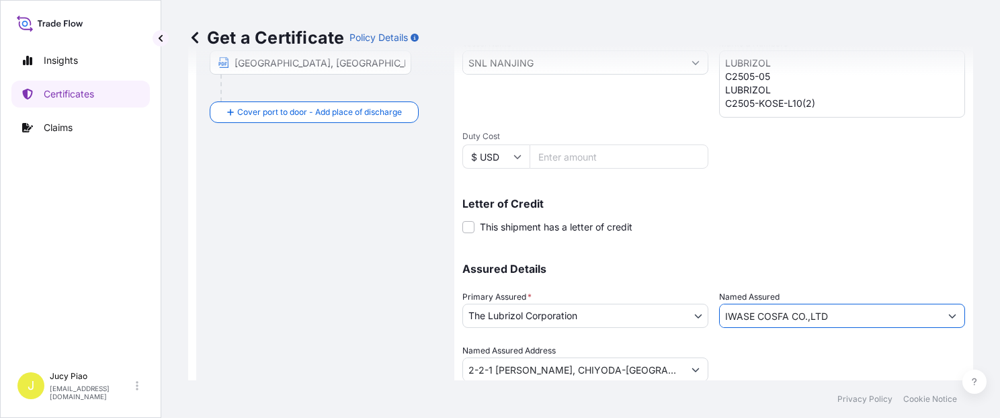
type input "IWASE COSFA CO.,LTD"
click at [733, 278] on div "Assured Details Primary Assured * The Lubrizol Corporation The Lubrizol Corpora…" at bounding box center [713, 314] width 503 height 134
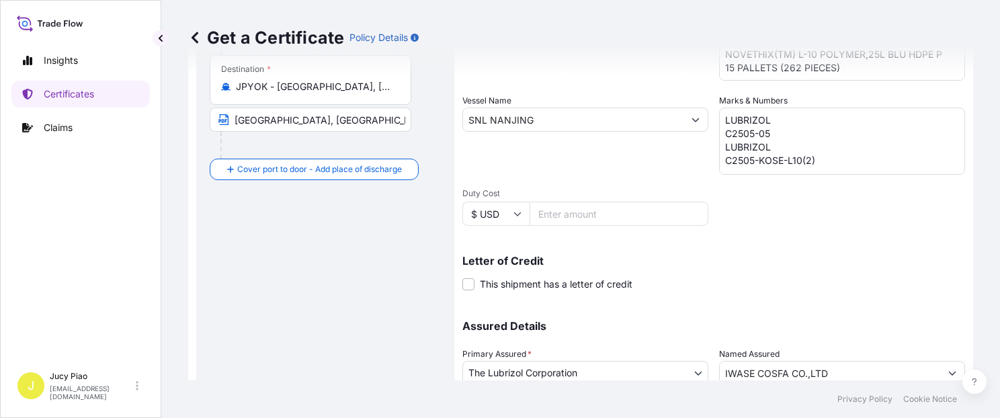
scroll to position [171, 0]
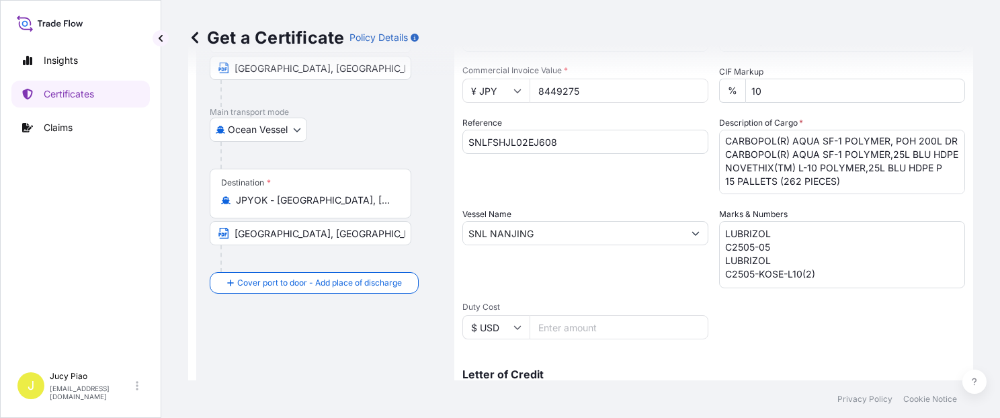
click at [373, 206] on div "Destination * JPYOK - [GEOGRAPHIC_DATA], [GEOGRAPHIC_DATA]" at bounding box center [311, 194] width 202 height 50
click at [373, 206] on input "JPYOK - [GEOGRAPHIC_DATA], [GEOGRAPHIC_DATA]" at bounding box center [315, 200] width 159 height 13
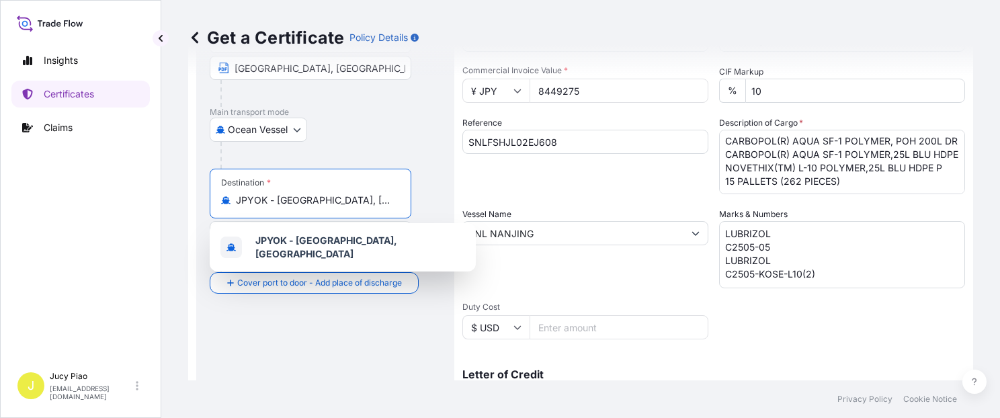
drag, startPoint x: 380, startPoint y: 200, endPoint x: -3, endPoint y: 181, distance: 383.6
click at [0, 181] on html "1 option available. Insights Certificates Claims J Jucy Piao [EMAIL_ADDRESS][DO…" at bounding box center [500, 209] width 1000 height 418
paste input "[GEOGRAPHIC_DATA]"
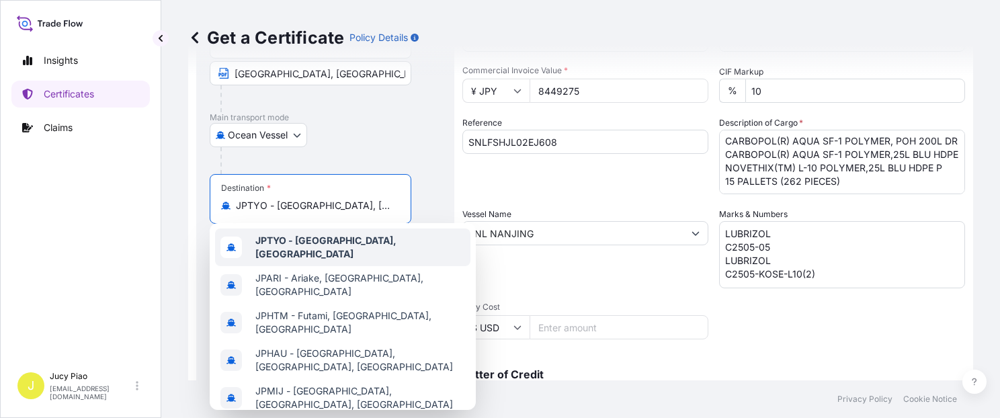
scroll to position [177, 0]
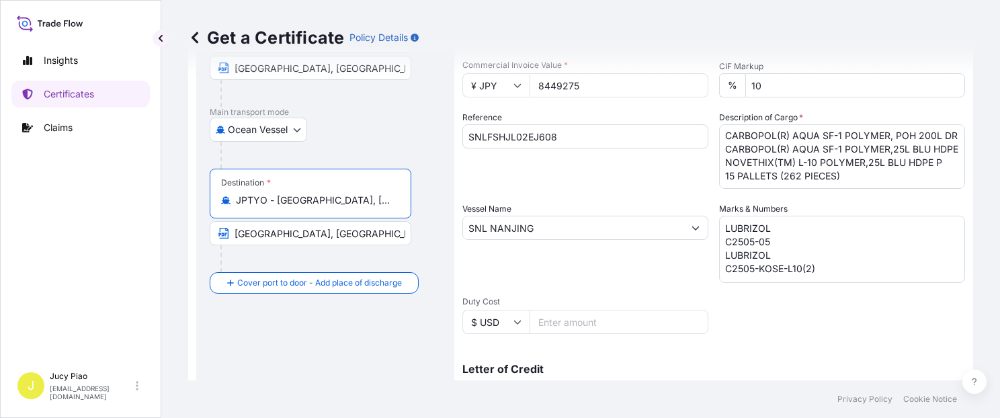
drag, startPoint x: 278, startPoint y: 199, endPoint x: 364, endPoint y: 202, distance: 85.4
click at [364, 202] on input "JPTYO - [GEOGRAPHIC_DATA], [GEOGRAPHIC_DATA]" at bounding box center [315, 200] width 159 height 13
type input "JPTYO - [GEOGRAPHIC_DATA], [GEOGRAPHIC_DATA]"
click at [142, 217] on div "Insights Certificates Claims J Jucy Piao [EMAIL_ADDRESS][DOMAIN_NAME] Get a Cer…" at bounding box center [500, 209] width 1000 height 418
paste input "[GEOGRAPHIC_DATA]"
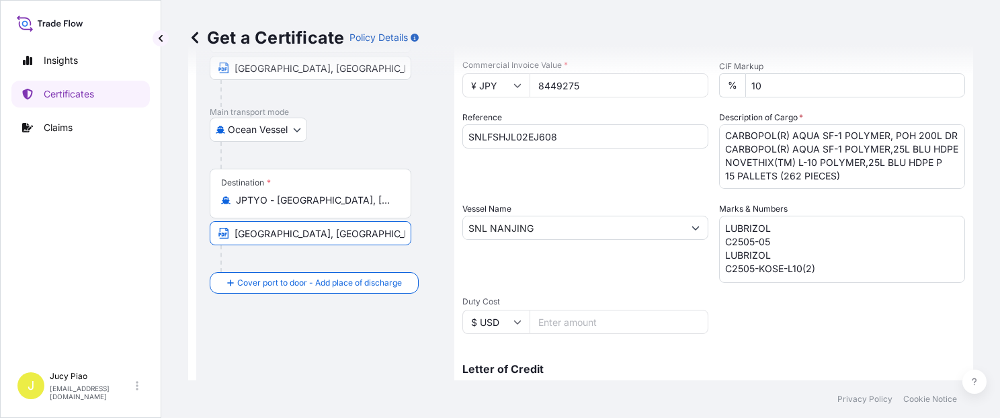
type input "[GEOGRAPHIC_DATA], [GEOGRAPHIC_DATA]"
click at [565, 204] on div "Vessel Name SNL NANJING" at bounding box center [585, 242] width 246 height 81
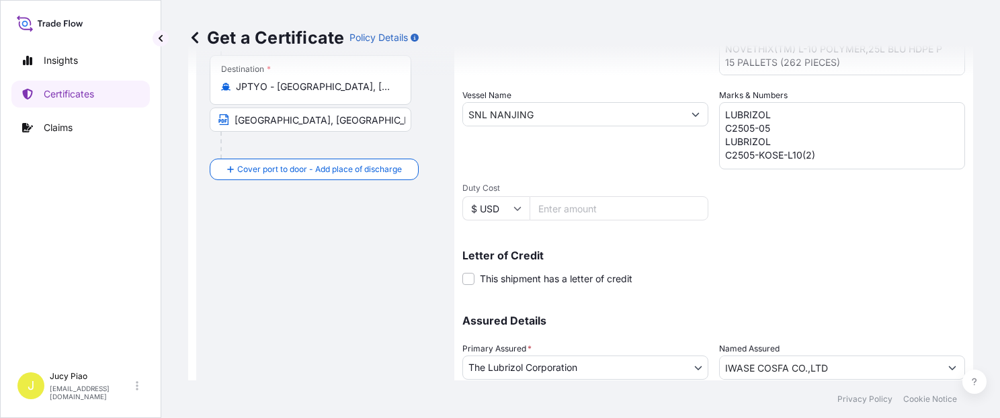
scroll to position [380, 0]
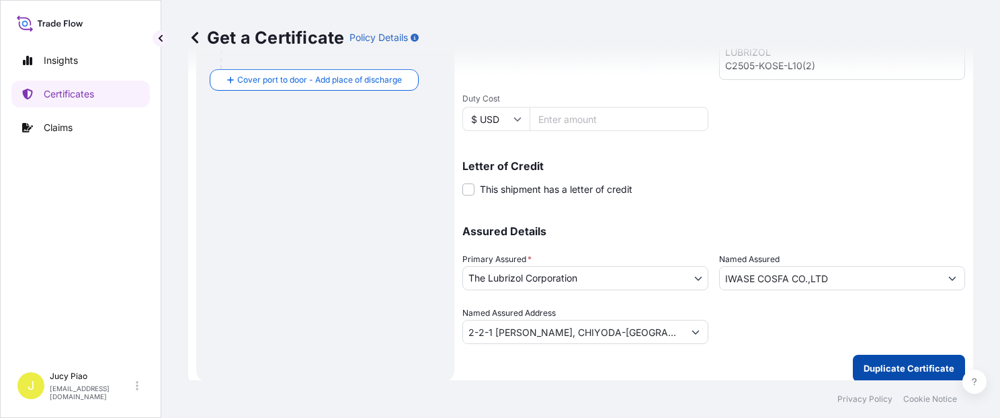
click at [907, 364] on p "Duplicate Certificate" at bounding box center [909, 368] width 91 height 13
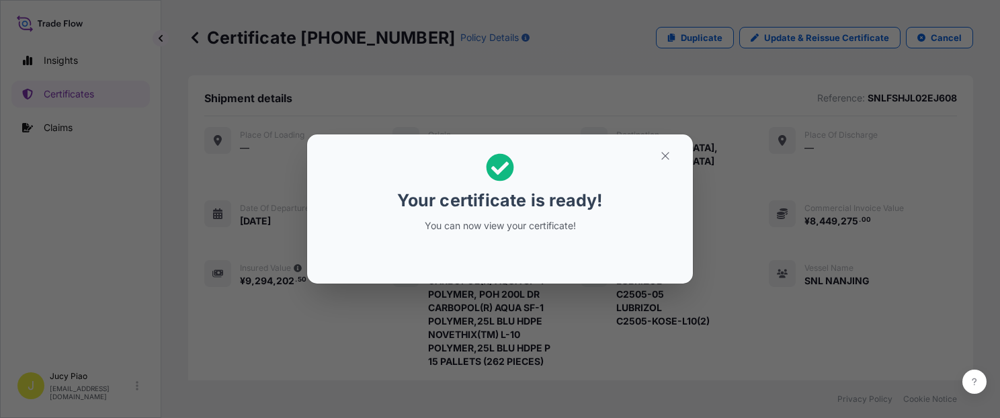
click at [764, 284] on div "Your certificate is ready! You can now view your certificate!" at bounding box center [500, 209] width 1000 height 418
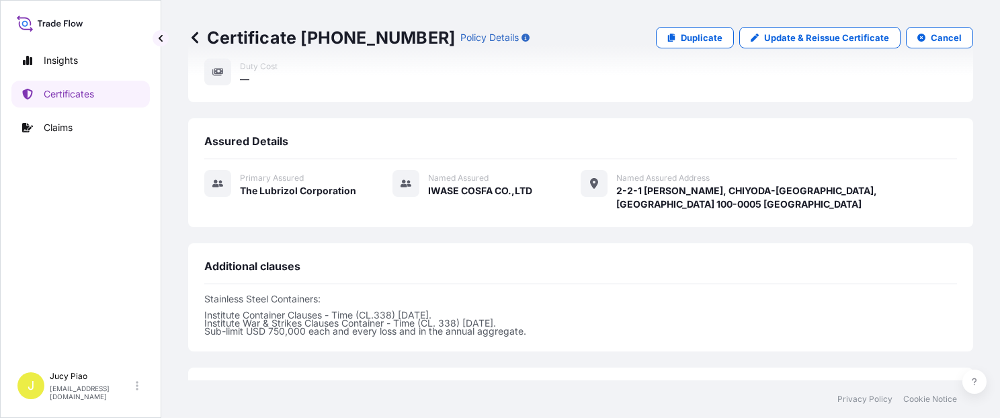
scroll to position [507, 0]
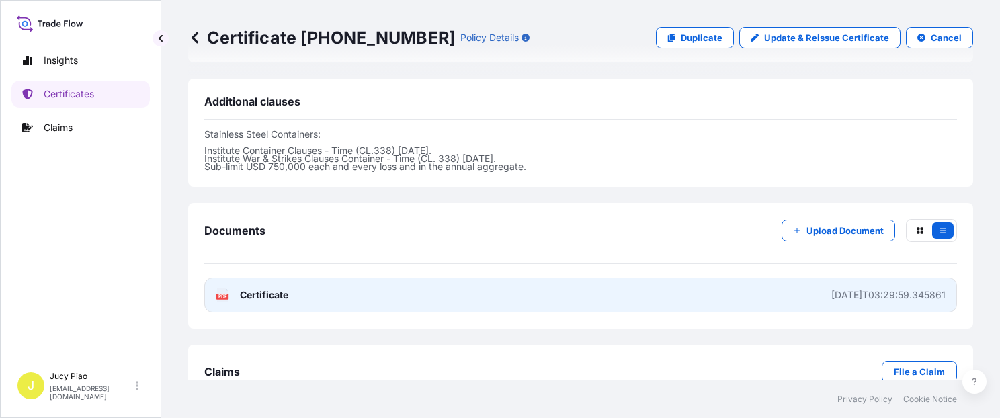
click at [720, 278] on link "PDF Certificate [DATE]T03:29:59.345861" at bounding box center [580, 295] width 753 height 35
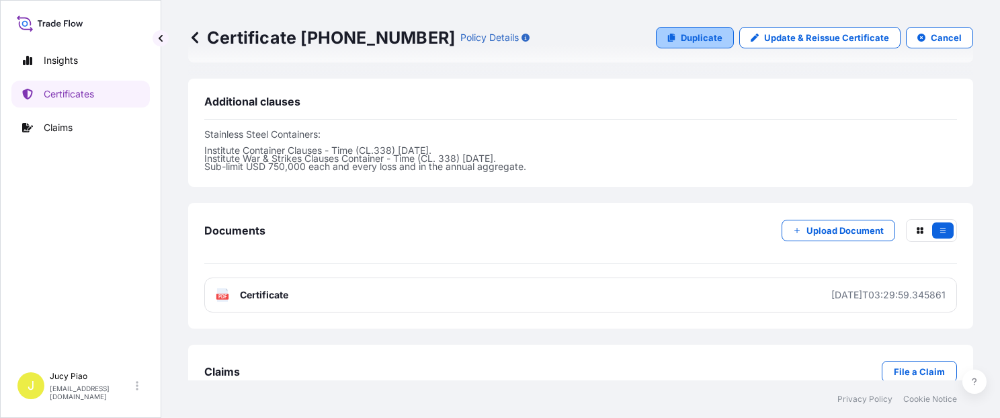
click at [707, 44] on p "Duplicate" at bounding box center [702, 37] width 42 height 13
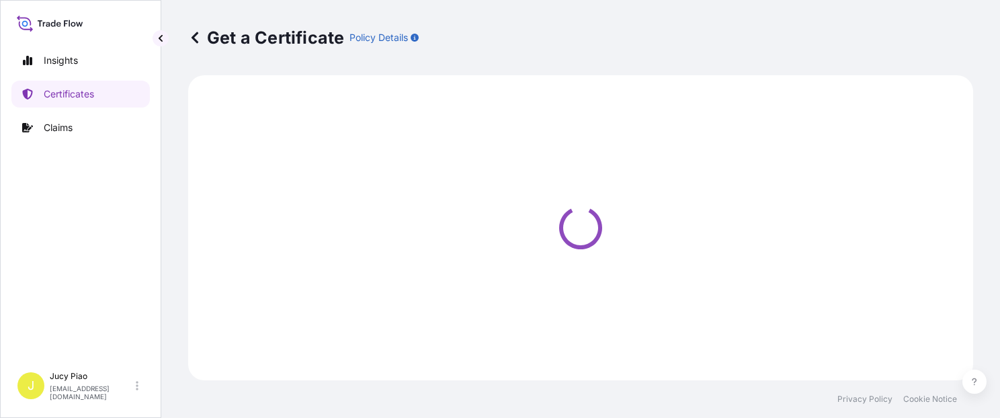
select select "Ocean Vessel"
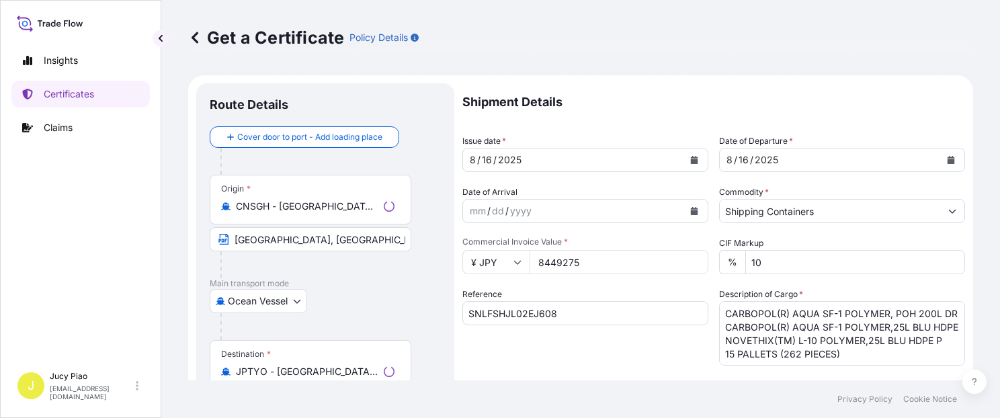
select select "31566"
click at [516, 317] on input "SNLFSHJL02EJ608" at bounding box center [585, 313] width 246 height 24
drag, startPoint x: 581, startPoint y: 320, endPoint x: 312, endPoint y: 311, distance: 269.7
click at [312, 311] on form "Route Details Cover door to port - Add loading place Place of loading Road / [G…" at bounding box center [580, 422] width 785 height 694
paste input "22"
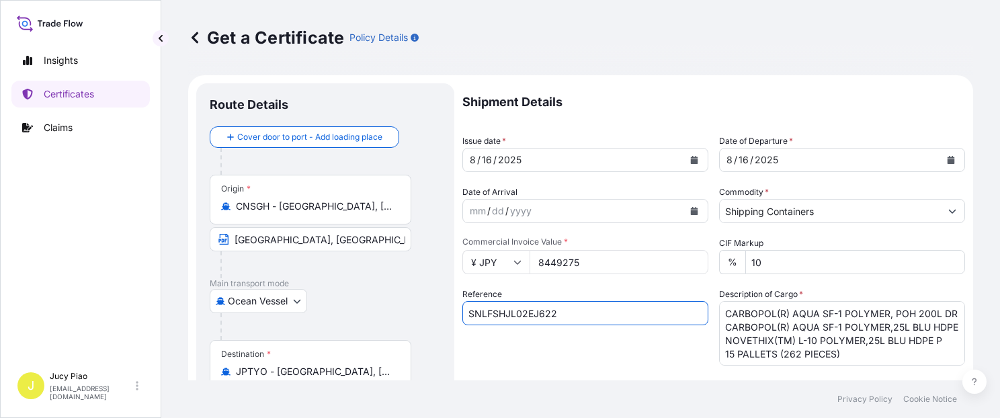
type input "SNLFSHJL02EJ622"
click at [580, 352] on div "Reference SNLFSHJL02EJ622" at bounding box center [585, 327] width 246 height 78
click at [380, 324] on div at bounding box center [330, 326] width 220 height 27
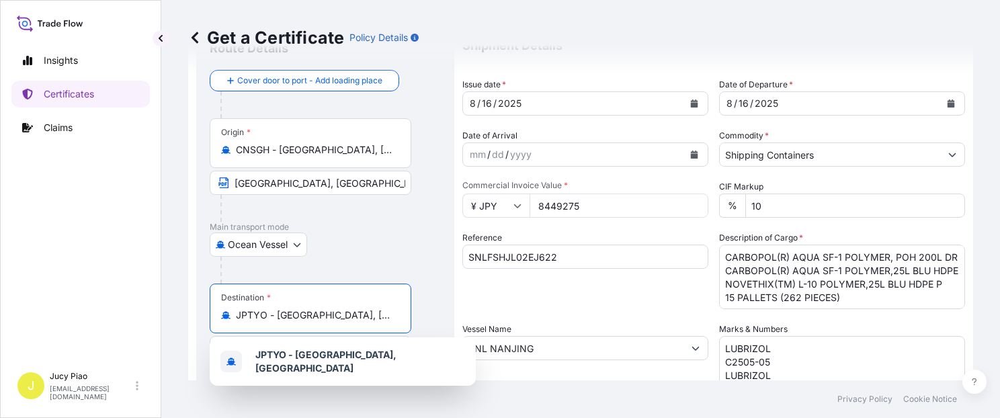
drag, startPoint x: 352, startPoint y: 315, endPoint x: 173, endPoint y: 312, distance: 179.5
click at [173, 312] on div "Get a Certificate Policy Details Route Details Cover door to port - Add loading…" at bounding box center [580, 190] width 839 height 380
paste input "[GEOGRAPHIC_DATA]"
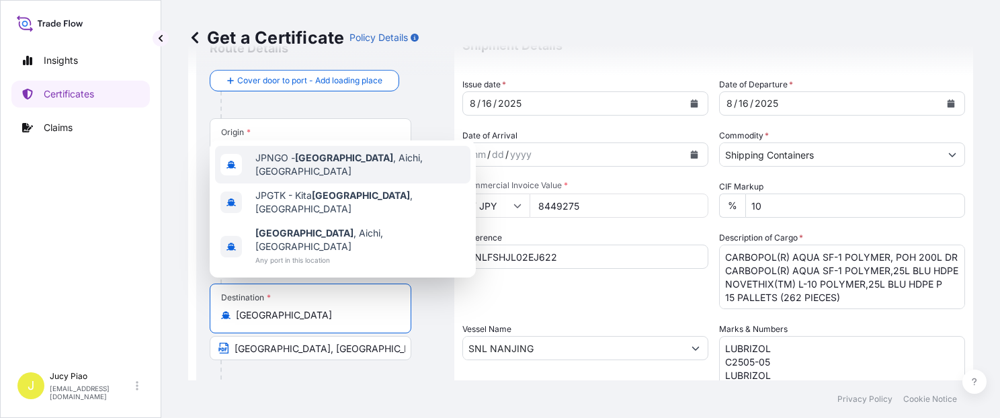
click at [344, 178] on span "JPNGO - [GEOGRAPHIC_DATA] , [GEOGRAPHIC_DATA], [GEOGRAPHIC_DATA]" at bounding box center [360, 164] width 210 height 27
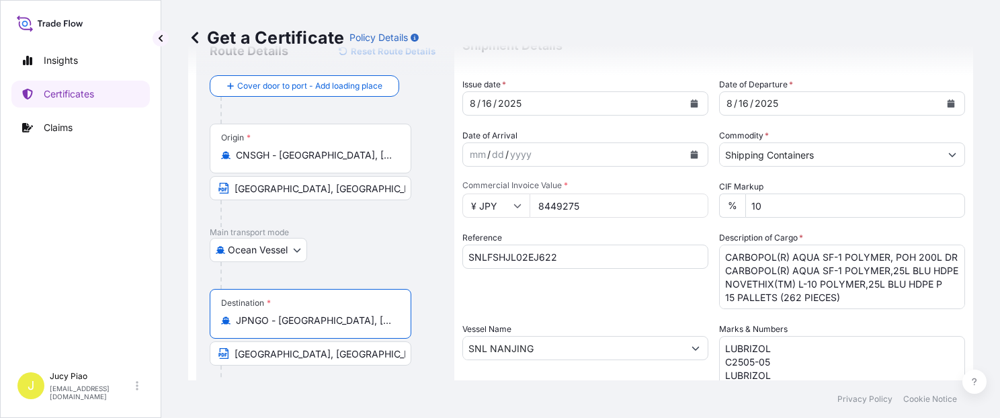
drag, startPoint x: 321, startPoint y: 323, endPoint x: 429, endPoint y: 331, distance: 108.5
click at [429, 329] on div "Destination * [GEOGRAPHIC_DATA] - [GEOGRAPHIC_DATA], [GEOGRAPHIC_DATA], [GEOGRA…" at bounding box center [325, 341] width 231 height 104
type input "JPNGO - [GEOGRAPHIC_DATA], [GEOGRAPHIC_DATA], [GEOGRAPHIC_DATA]"
click at [322, 356] on input "[GEOGRAPHIC_DATA], [GEOGRAPHIC_DATA]" at bounding box center [311, 353] width 202 height 24
click at [175, 345] on div "Get a Certificate Policy Details Route Details Reset Route Details Cover door t…" at bounding box center [580, 190] width 839 height 380
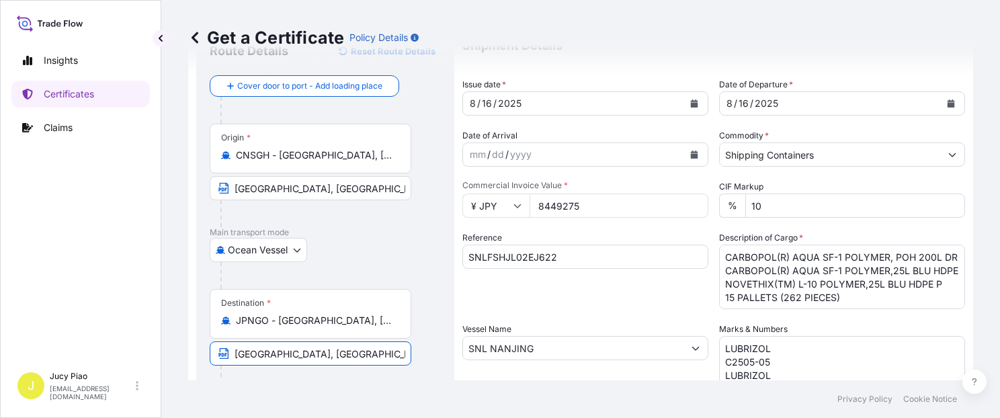
paste input "[GEOGRAPHIC_DATA], [GEOGRAPHIC_DATA]"
click at [296, 353] on input "[GEOGRAPHIC_DATA], [GEOGRAPHIC_DATA], [GEOGRAPHIC_DATA]" at bounding box center [311, 353] width 202 height 24
type input "[GEOGRAPHIC_DATA], [GEOGRAPHIC_DATA]"
click at [586, 317] on div "Shipment Details Issue date * [DATE] Date of Departure * [DATE] Date of Arrival…" at bounding box center [713, 347] width 503 height 641
click at [582, 204] on input "8449275" at bounding box center [619, 206] width 179 height 24
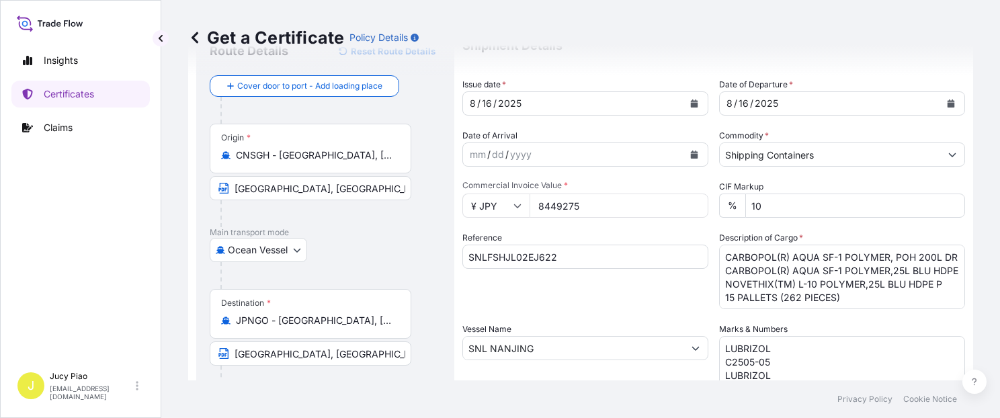
drag, startPoint x: 458, startPoint y: 201, endPoint x: 589, endPoint y: 251, distance: 139.8
click at [429, 199] on form "Route Details Reset Route Details Cover door to port - Add loading place Place …" at bounding box center [580, 366] width 785 height 694
paste input "9984000"
type input "9984000"
click at [659, 302] on div "Reference SNLFSHJL02EJ622" at bounding box center [585, 270] width 246 height 78
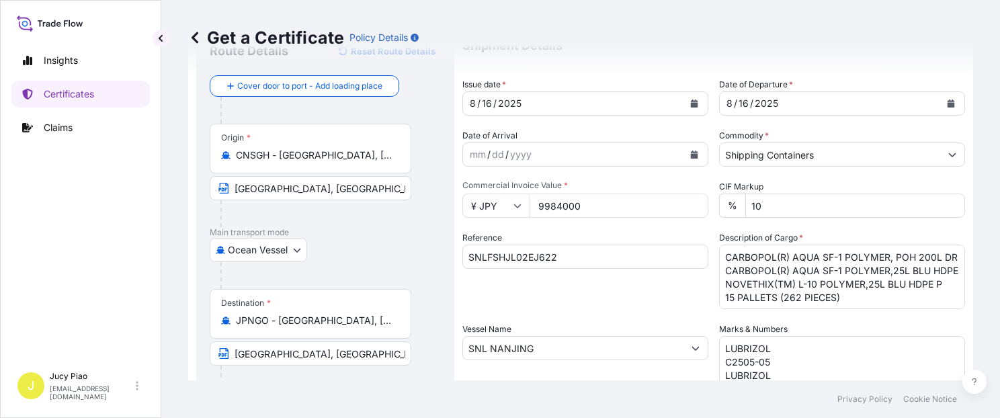
click at [489, 100] on div "16" at bounding box center [487, 103] width 13 height 16
click at [738, 104] on div "16" at bounding box center [743, 103] width 13 height 16
click at [740, 101] on div "16" at bounding box center [743, 103] width 13 height 16
drag, startPoint x: 721, startPoint y: 259, endPoint x: 769, endPoint y: 304, distance: 65.6
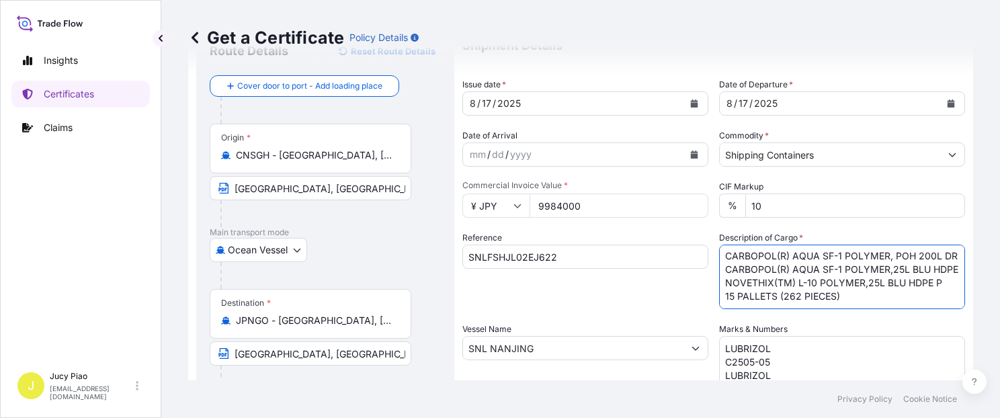
click at [769, 304] on textarea "CARBOPOL(R) AQUA SF-1 POLYMER, POH 200L DR CARBOPOL(R) AQUA SF-1 POLYMER,25L BL…" at bounding box center [842, 277] width 246 height 65
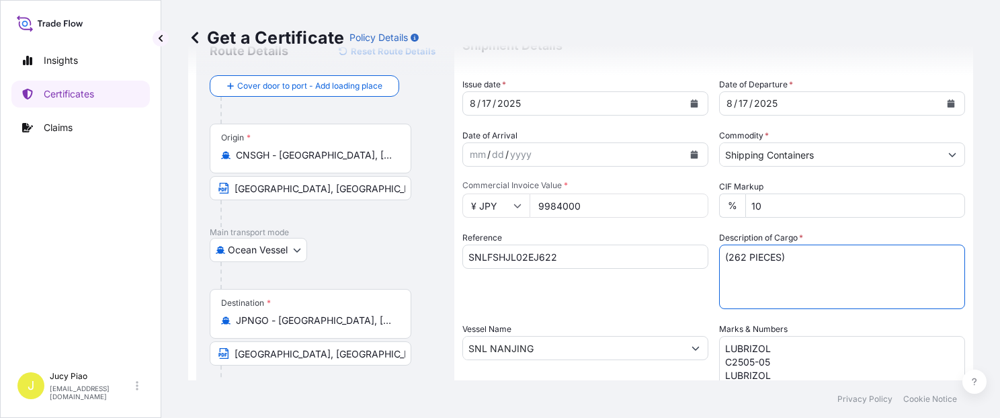
scroll to position [0, 0]
drag, startPoint x: 792, startPoint y: 259, endPoint x: 530, endPoint y: 243, distance: 262.0
click at [530, 244] on div "Shipment Details Issue date * [DATE] Date of Departure * [DATE] Date of Arrival…" at bounding box center [713, 347] width 503 height 641
paste textarea "MERQUAT(TM) 550PR POLYMER, 1H1 PLASTIC DRUM 60 PALLETS (240 DRUM"
click at [721, 270] on textarea "CARBOPOL(R) AQUA SF-1 POLYMER, POH 200L DR CARBOPOL(R) AQUA SF-1 POLYMER,25L BL…" at bounding box center [842, 277] width 246 height 65
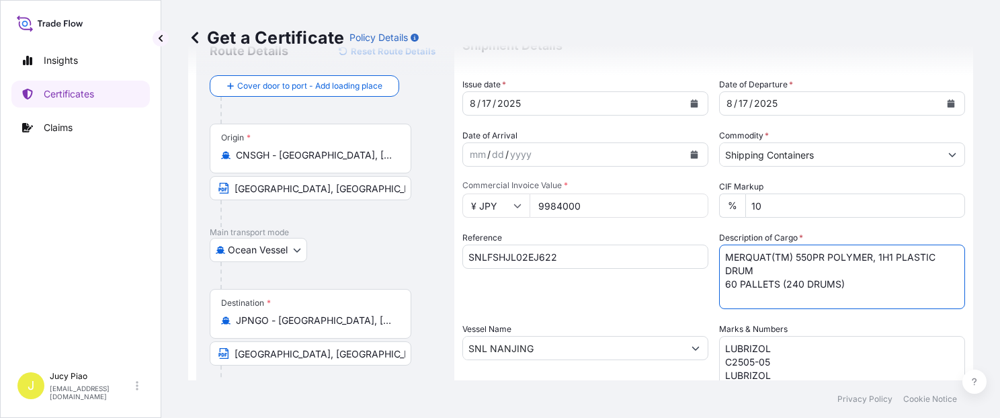
type textarea "MERQUAT(TM) 550PR POLYMER, 1H1 PLASTIC DRUM 60 PALLETS (240 DRUMS)"
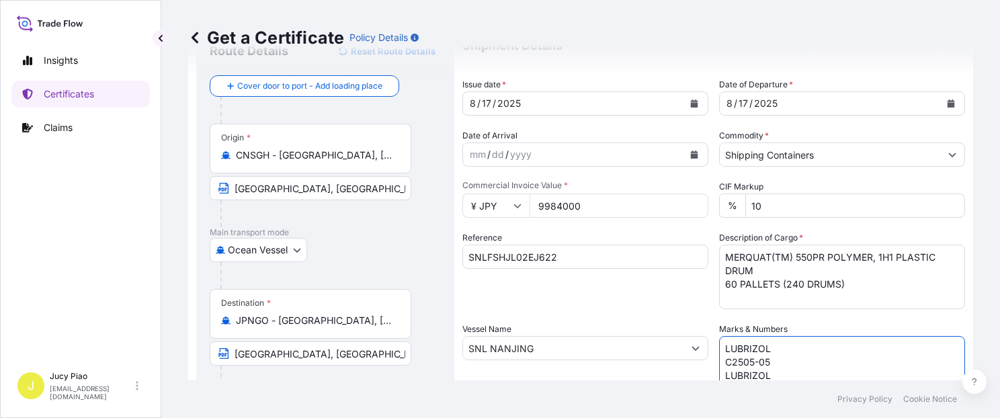
click at [778, 354] on textarea "LUBRIZOL C2505-05 LUBRIZOL C2505-KOSE-L10(2)" at bounding box center [842, 369] width 246 height 67
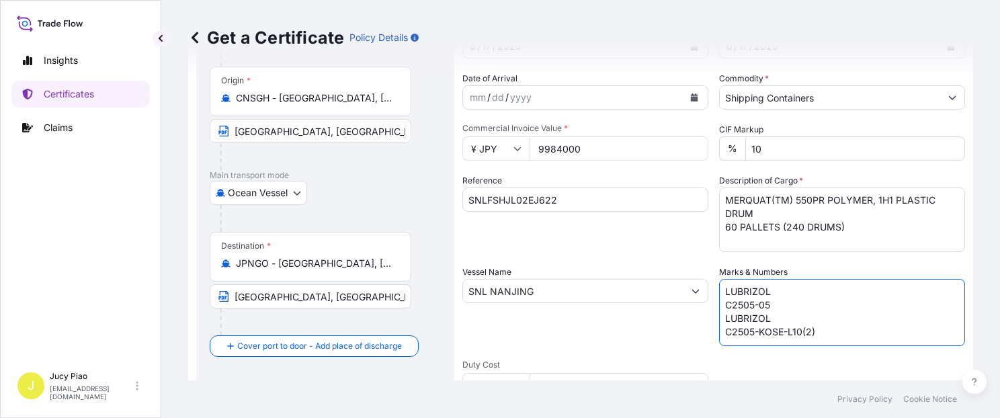
drag, startPoint x: 725, startPoint y: 290, endPoint x: 863, endPoint y: 339, distance: 146.0
click at [863, 339] on textarea "LUBRIZOL C2505-05 LUBRIZOL C2505-KOSE-L10(2)" at bounding box center [842, 312] width 246 height 67
paste textarea "502505000734 & 502505000735 & 502505000736"
type textarea "LUBRIZOL 502505000734 & 502505000735 & 502505000736"
click at [587, 245] on div "Reference SNLFSHJL02EJ622" at bounding box center [585, 213] width 246 height 78
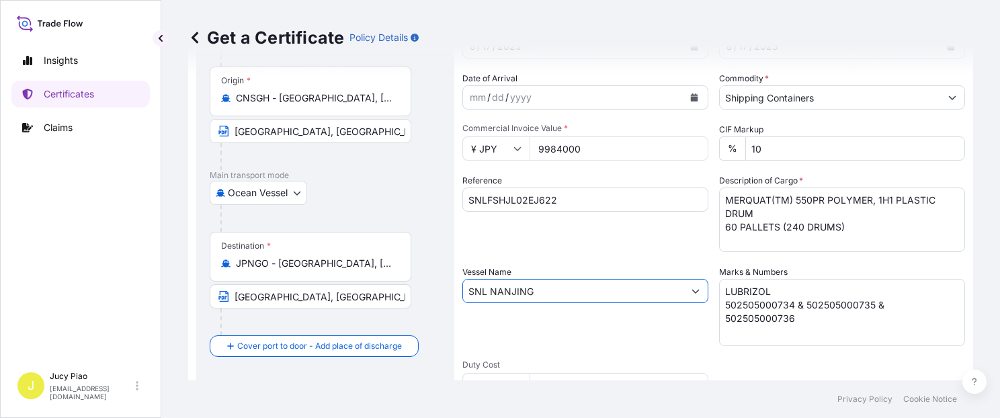
drag, startPoint x: 561, startPoint y: 297, endPoint x: 370, endPoint y: 284, distance: 191.4
click at [366, 285] on form "Route Details Reset Route Details Cover door to port - Add loading place Place …" at bounding box center [580, 309] width 785 height 694
paste input "IRI BHUM"
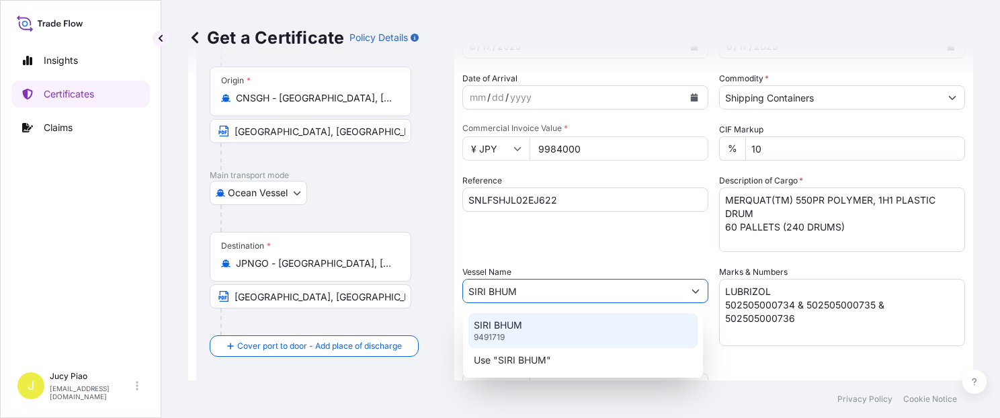
click at [530, 327] on div "SIRI BHUM 9491719" at bounding box center [582, 330] width 229 height 35
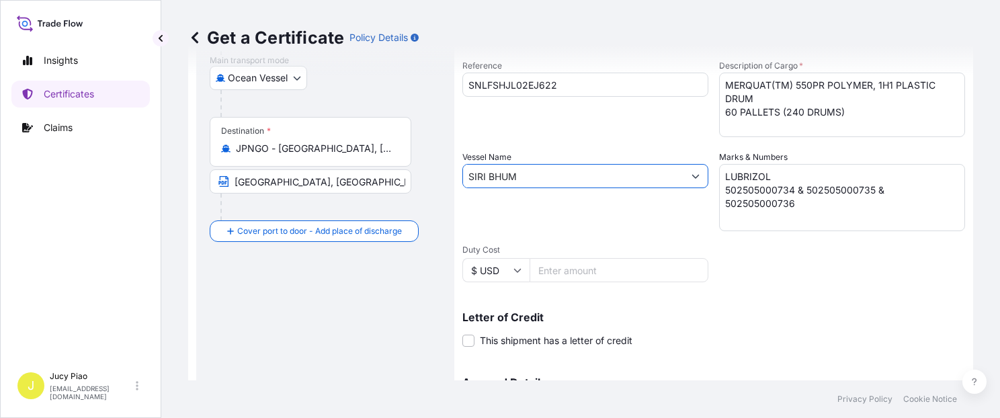
scroll to position [285, 0]
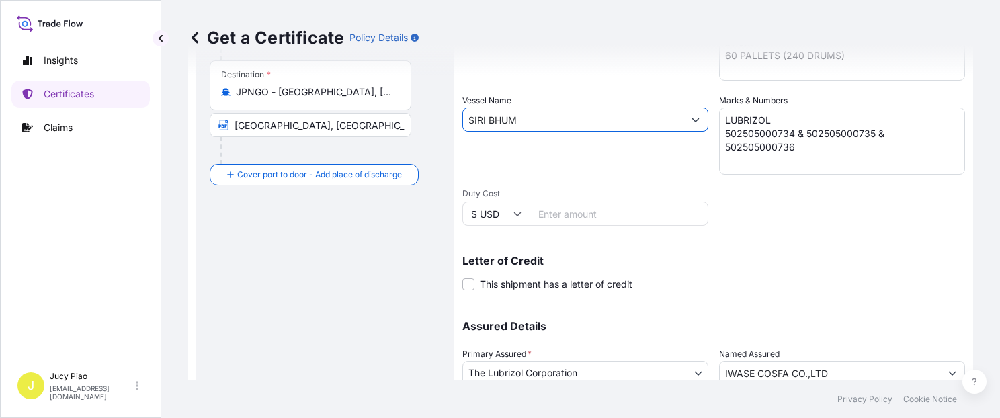
type input "SIRI BHUM"
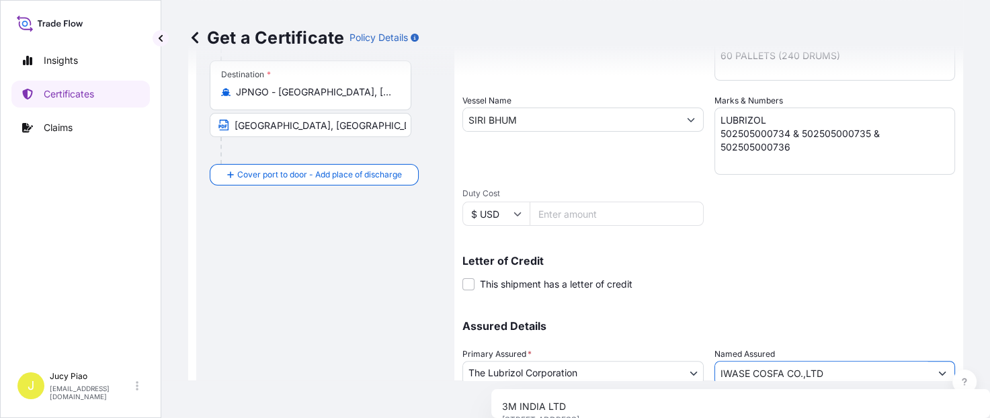
drag, startPoint x: 828, startPoint y: 372, endPoint x: 643, endPoint y: 367, distance: 185.6
click at [645, 367] on div "Assured Details Primary Assured * The Lubrizol Corporation The Lubrizol Corpora…" at bounding box center [708, 371] width 493 height 134
paste input "MATSUMOTO TRADING CO"
type input "MATSUMOTO TRADING CO LTD"
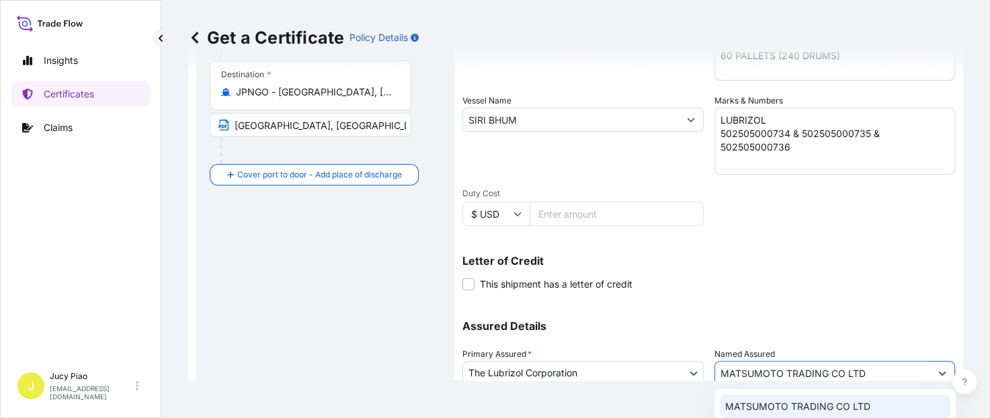
click at [789, 405] on span "MATSUMOTO TRADING CO LTD" at bounding box center [797, 406] width 145 height 13
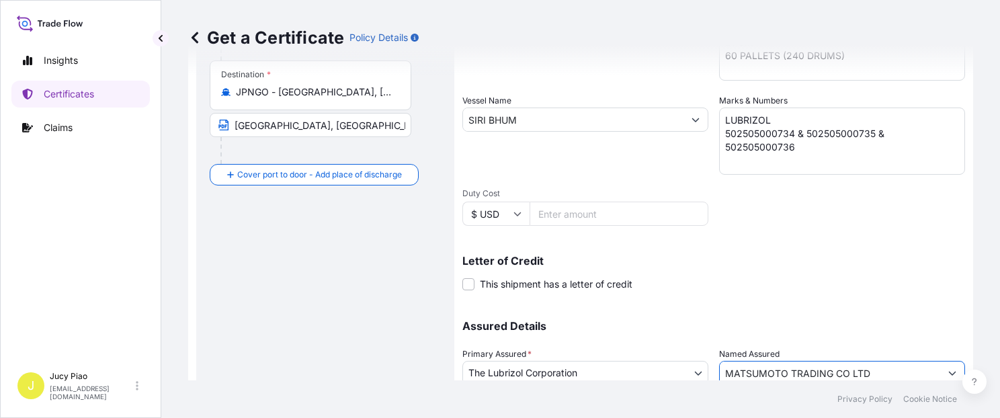
type input "MATSUMOTO TRADING CO LTD"
click at [819, 323] on p "Assured Details" at bounding box center [713, 326] width 503 height 11
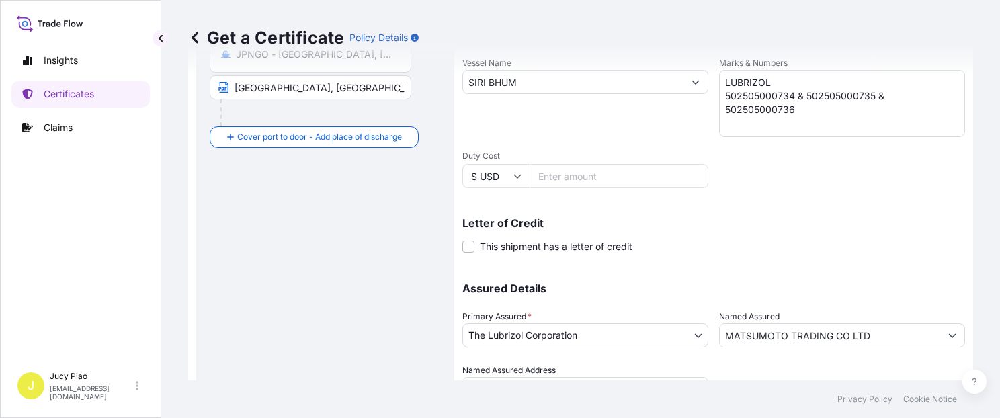
scroll to position [380, 0]
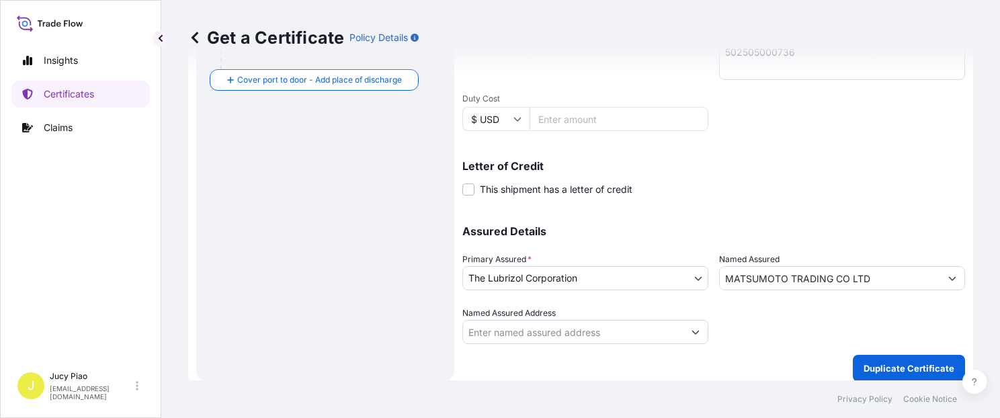
click at [870, 368] on p "Duplicate Certificate" at bounding box center [909, 368] width 91 height 13
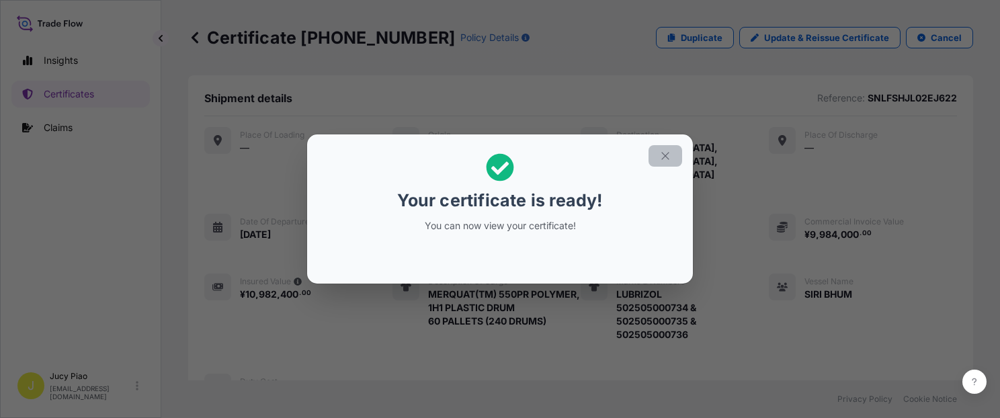
click at [661, 153] on icon "button" at bounding box center [665, 156] width 12 height 12
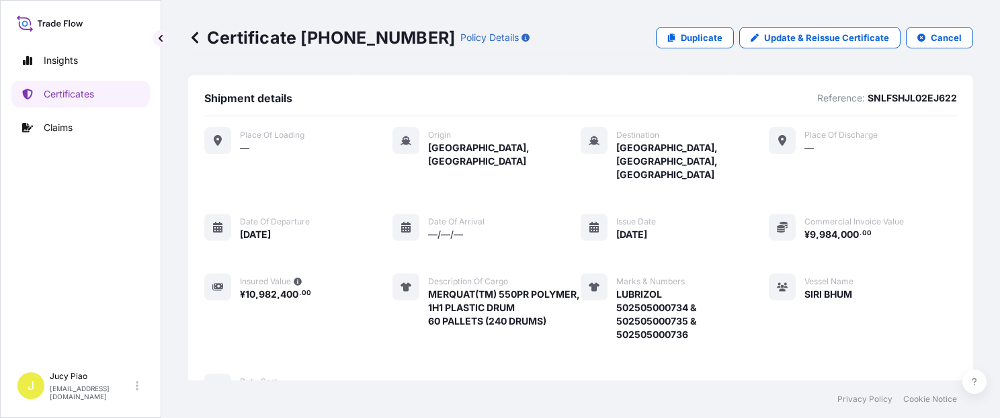
click at [769, 294] on div "Vessel Name [PERSON_NAME]" at bounding box center [811, 308] width 85 height 68
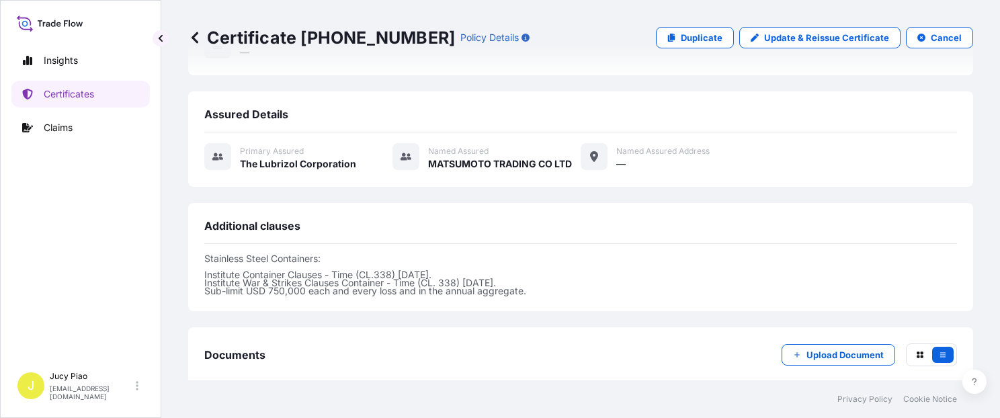
scroll to position [457, 0]
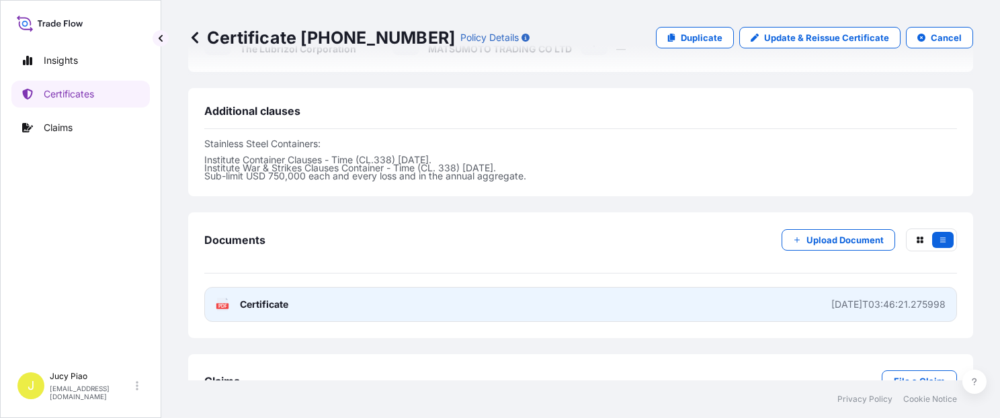
click at [692, 287] on link "PDF Certificate [DATE]T03:46:21.275998" at bounding box center [580, 304] width 753 height 35
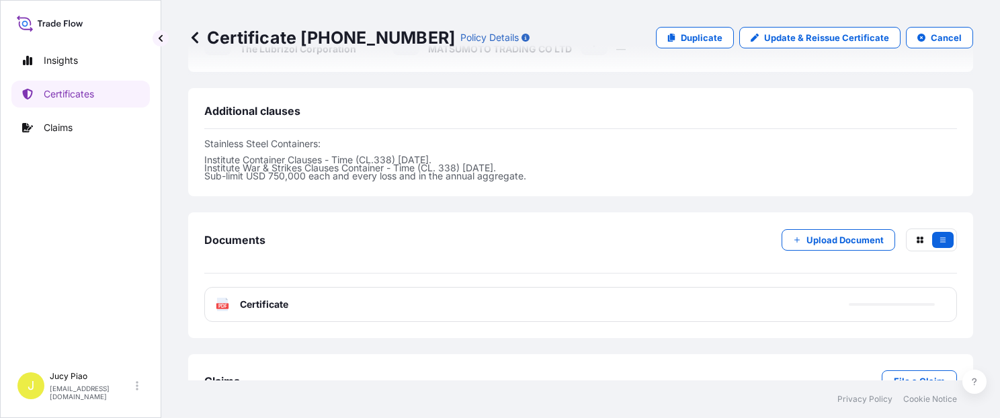
click at [681, 34] on p "Duplicate" at bounding box center [702, 37] width 42 height 13
select select "Ocean Vessel"
select select "31566"
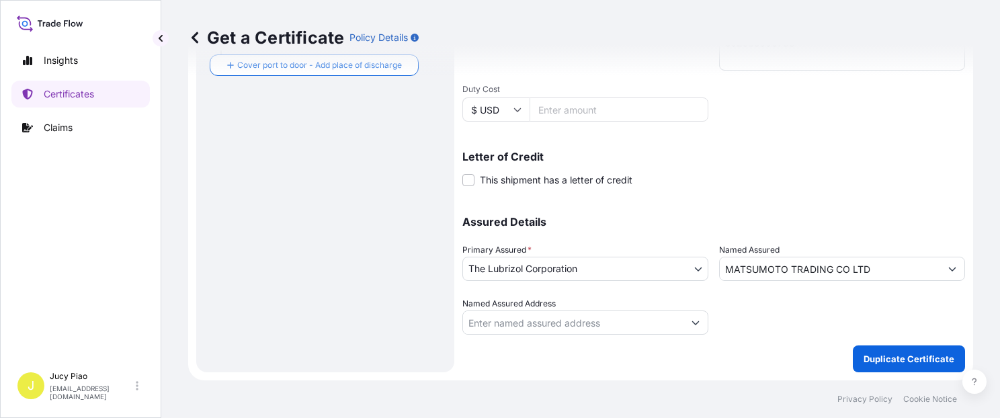
scroll to position [380, 0]
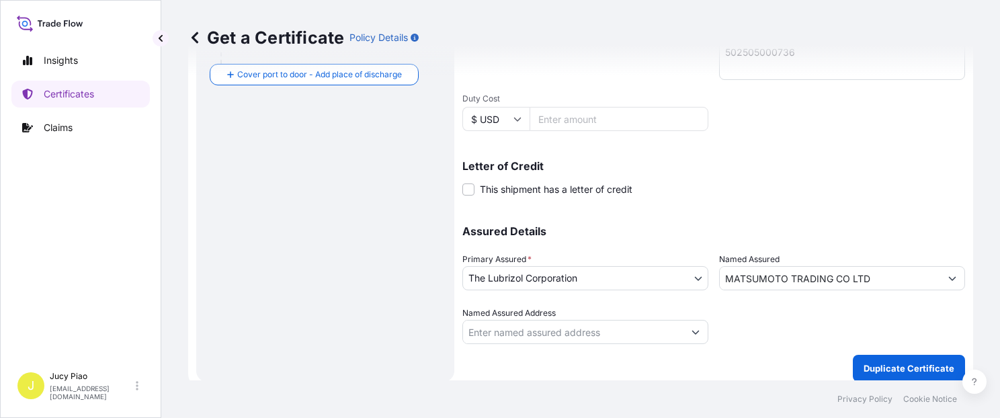
click at [723, 230] on p "Assured Details" at bounding box center [713, 231] width 503 height 11
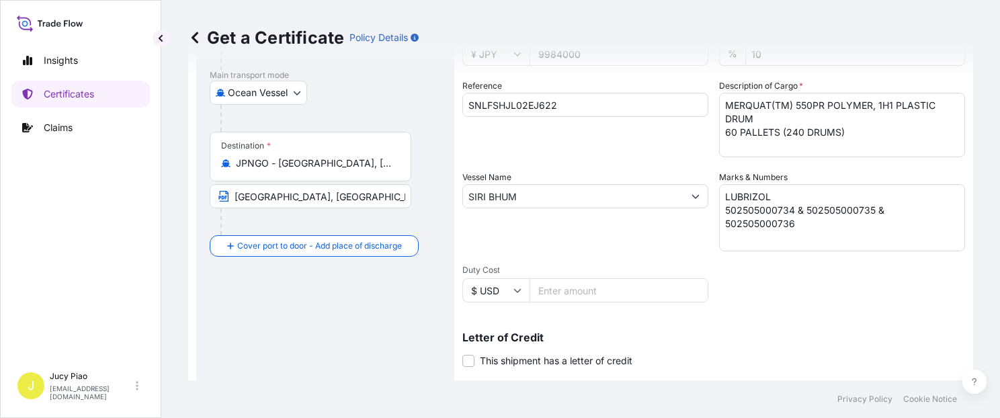
scroll to position [151, 0]
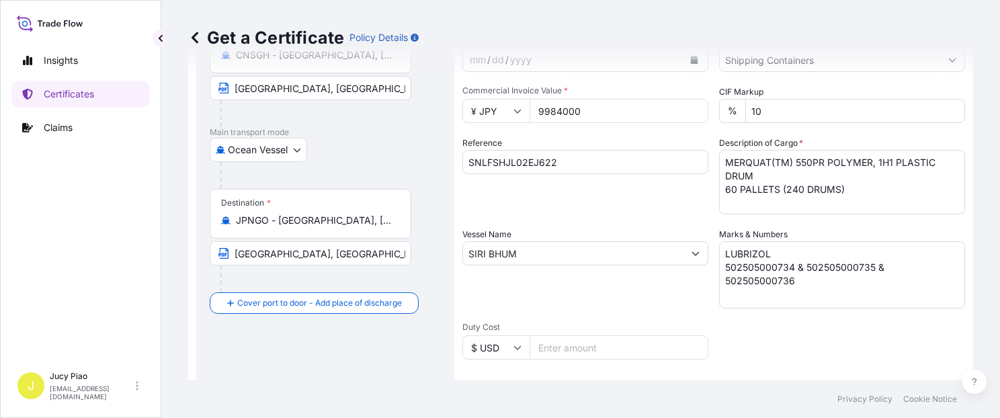
click at [575, 171] on input "SNLFSHJL02EJ622" at bounding box center [585, 162] width 246 height 24
drag, startPoint x: 581, startPoint y: 168, endPoint x: 363, endPoint y: 145, distance: 219.0
click at [363, 145] on form "Route Details Cover door to port - Add loading place Place of loading Road / [G…" at bounding box center [580, 271] width 785 height 694
paste input "3"
type input "SNLFSHJL02EJ623"
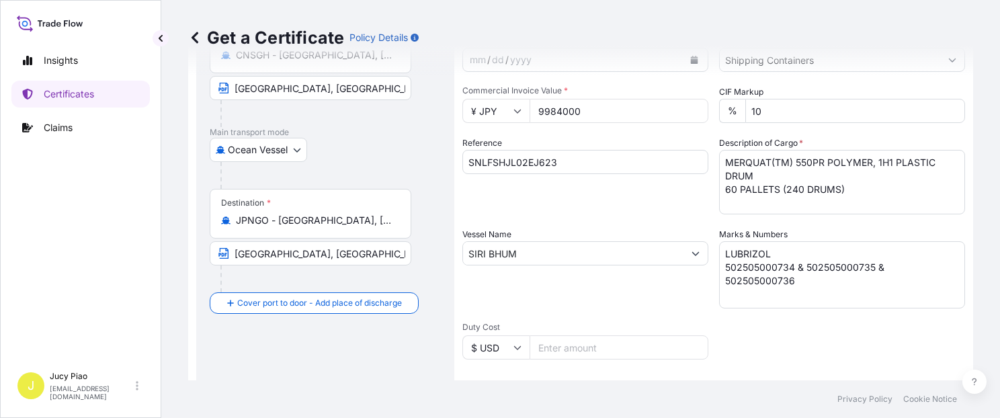
click at [571, 211] on div "Reference SNLFSHJL02EJ623" at bounding box center [585, 175] width 246 height 78
click at [798, 284] on textarea "LUBRIZOL 502505000734 & 502505000735 & 502505000736" at bounding box center [842, 274] width 246 height 67
drag, startPoint x: 782, startPoint y: 279, endPoint x: 618, endPoint y: 218, distance: 175.0
click at [618, 218] on div "Shipment Details Issue date * [DATE] Date of Departure * [DATE] Date of Arrival…" at bounding box center [713, 252] width 503 height 641
paste textarea "7 & 502505000738"
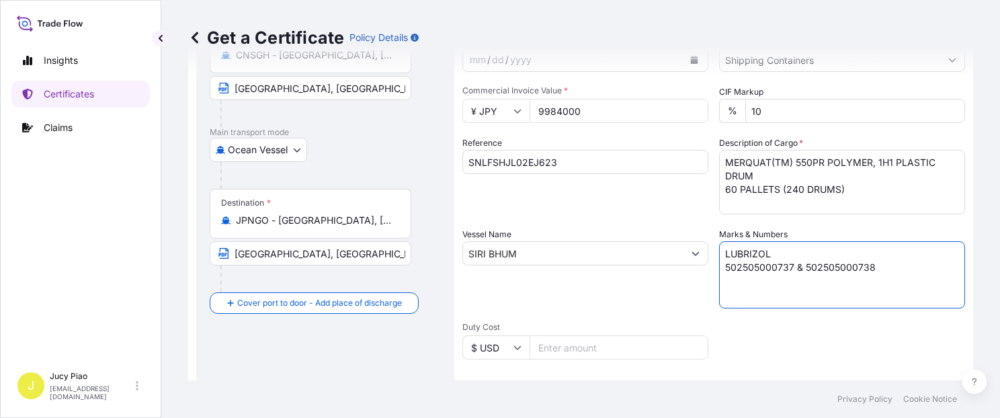
type textarea "LUBRIZOL 502505000737 & 502505000738"
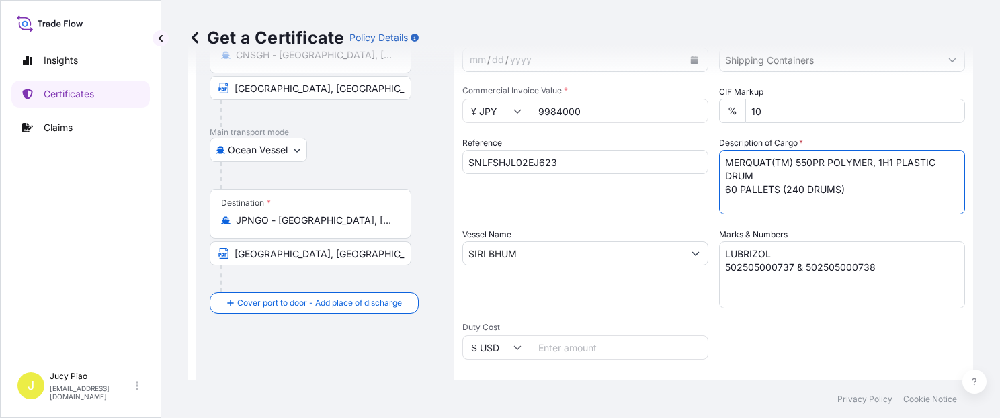
drag, startPoint x: 864, startPoint y: 186, endPoint x: 667, endPoint y: 142, distance: 202.2
click at [667, 142] on div "Shipment Details Issue date * [DATE] Date of Departure * [DATE] Date of Arrival…" at bounding box center [713, 252] width 503 height 641
paste textarea "1H1 PLASTIC DRUM 40 PALLETS (16"
type textarea "MERQUAT(TM) 550PR POLYMER, 1H1 PLASTIC DRUM 40 PALLETS (160 DRUMS)"
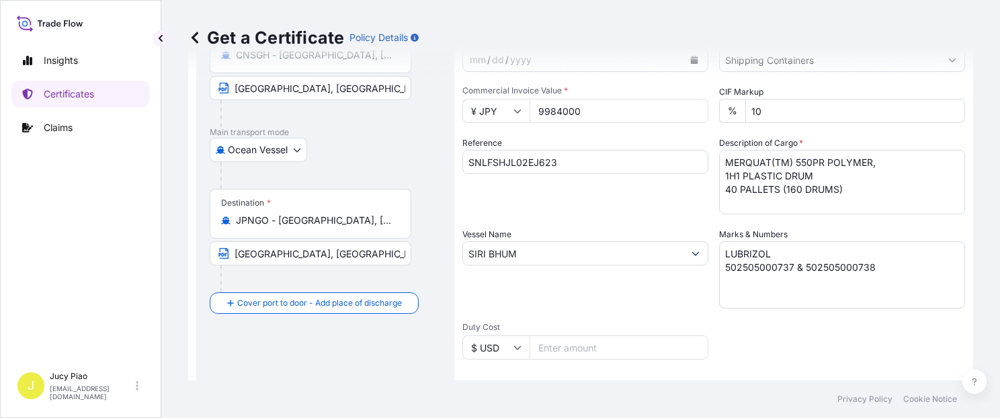
click at [612, 200] on div "Reference SNLFSHJL02EJ623" at bounding box center [585, 175] width 246 height 78
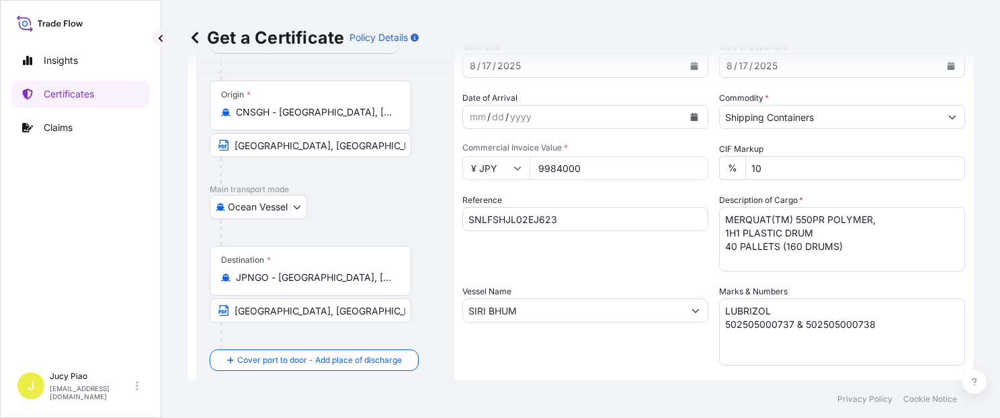
click at [600, 167] on input "9984000" at bounding box center [619, 168] width 179 height 24
drag, startPoint x: 558, startPoint y: 171, endPoint x: 532, endPoint y: 173, distance: 25.6
click at [498, 163] on div "¥ JPY 9984000" at bounding box center [585, 168] width 246 height 24
paste input "6656"
type input "6656000"
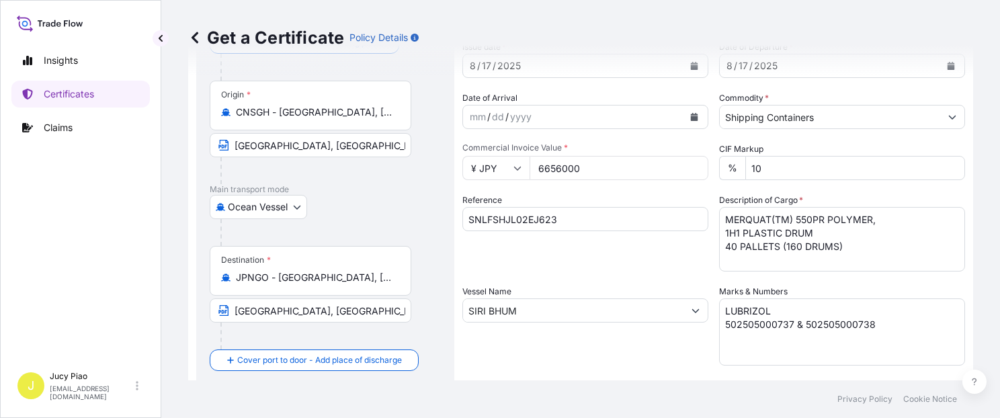
click at [609, 195] on div "Reference SNLFSHJL02EJ623" at bounding box center [585, 233] width 246 height 78
click at [636, 207] on input "SNLFSHJL02EJ623" at bounding box center [585, 219] width 246 height 24
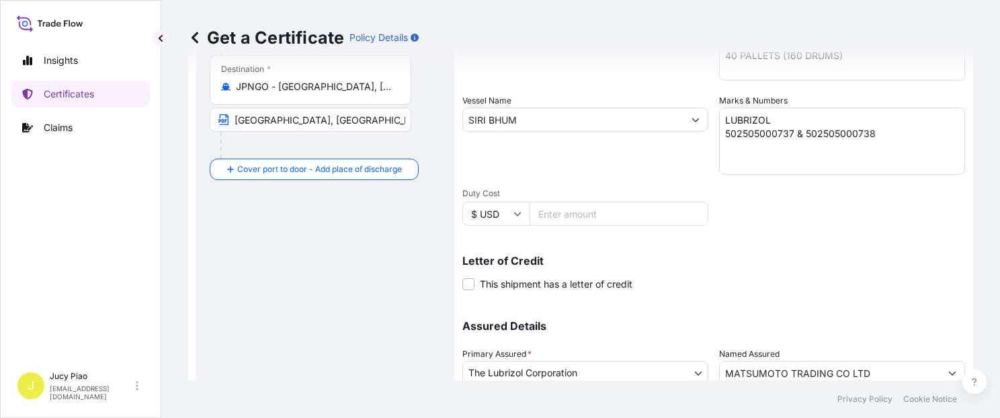
scroll to position [380, 0]
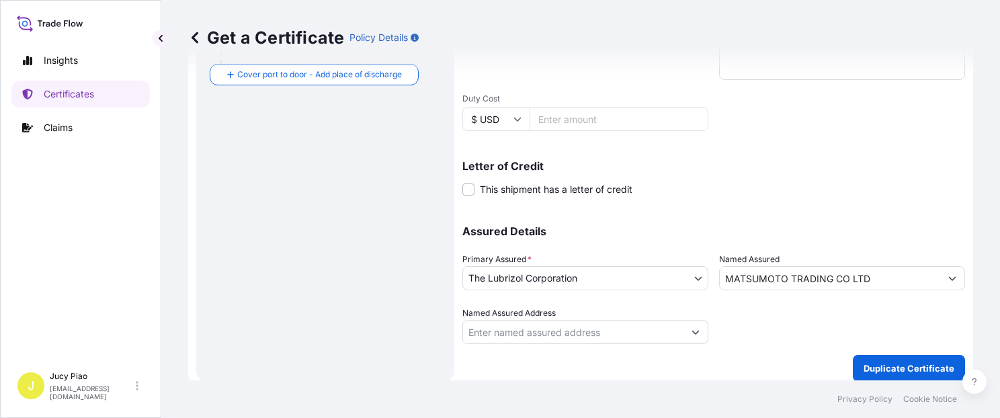
click at [882, 345] on div "Get a Certificate Policy Details Route Details Cover door to port - Add loading…" at bounding box center [580, 190] width 839 height 380
click at [894, 362] on p "Duplicate Certificate" at bounding box center [909, 368] width 91 height 13
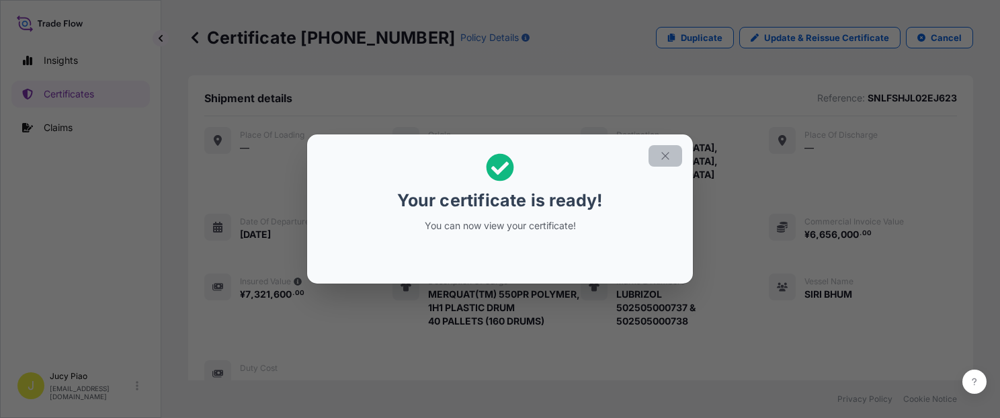
click at [669, 154] on icon "button" at bounding box center [665, 156] width 12 height 12
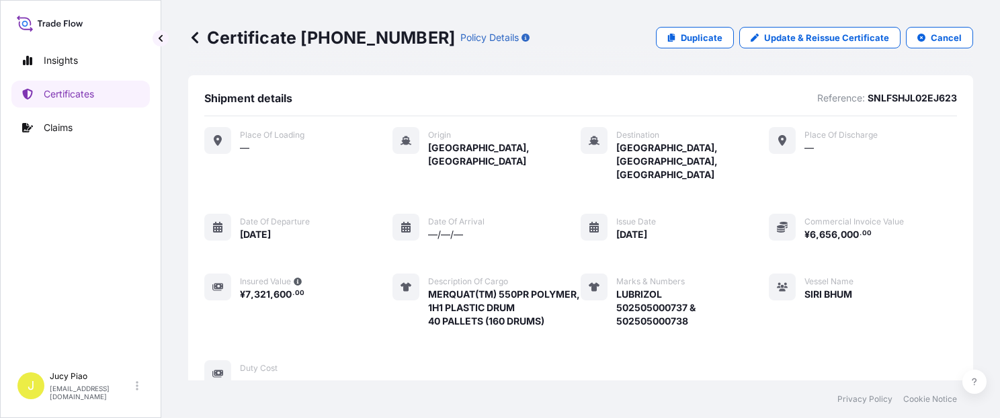
click at [747, 297] on span "LUBRIZOL 502505000737 & 502505000738" at bounding box center [692, 308] width 153 height 40
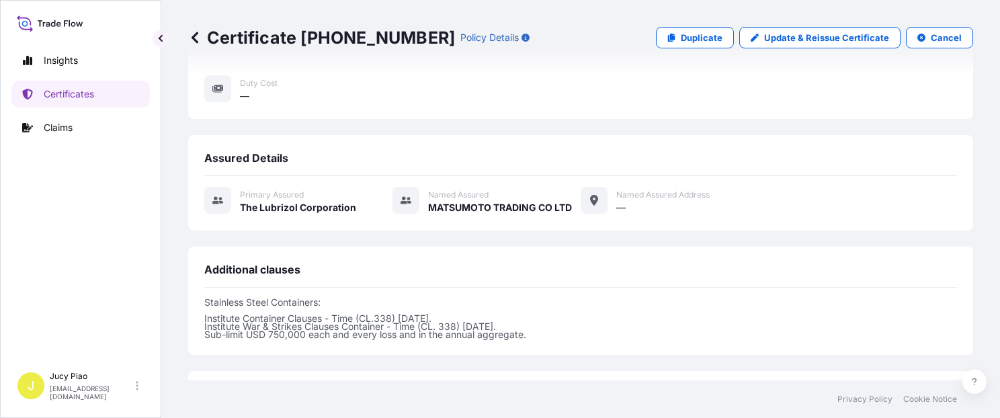
scroll to position [466, 0]
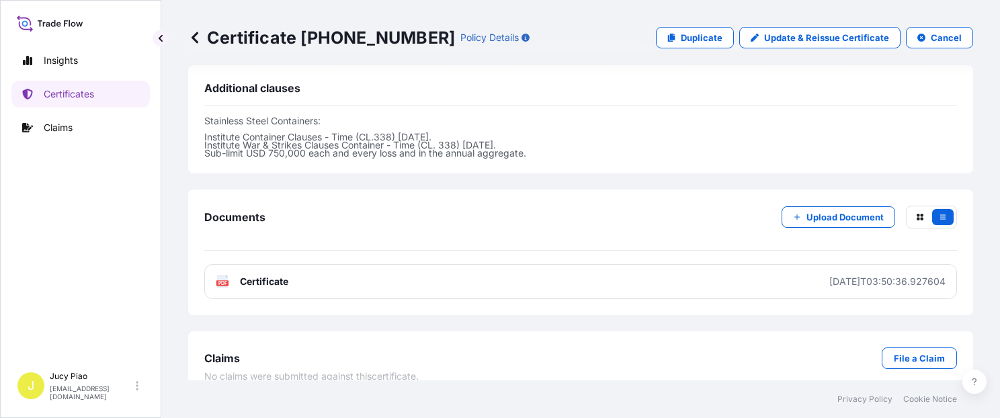
click at [692, 272] on link "PDF Certificate [DATE]T03:50:36.927604" at bounding box center [580, 281] width 753 height 35
click at [645, 36] on div "Certificate [PHONE_NUMBER] Policy Details Duplicate Update & Reissue Certificat…" at bounding box center [580, 38] width 785 height 22
click at [702, 49] on div "Certificate [PHONE_NUMBER] Policy Details Duplicate Update & Reissue Certificat…" at bounding box center [580, 37] width 785 height 75
click at [702, 44] on link "Duplicate" at bounding box center [695, 38] width 78 height 22
select select "Ocean Vessel"
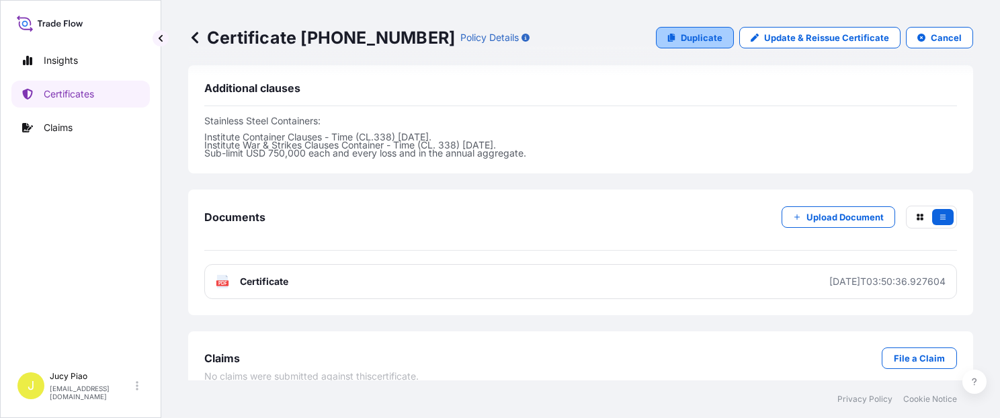
select select "31566"
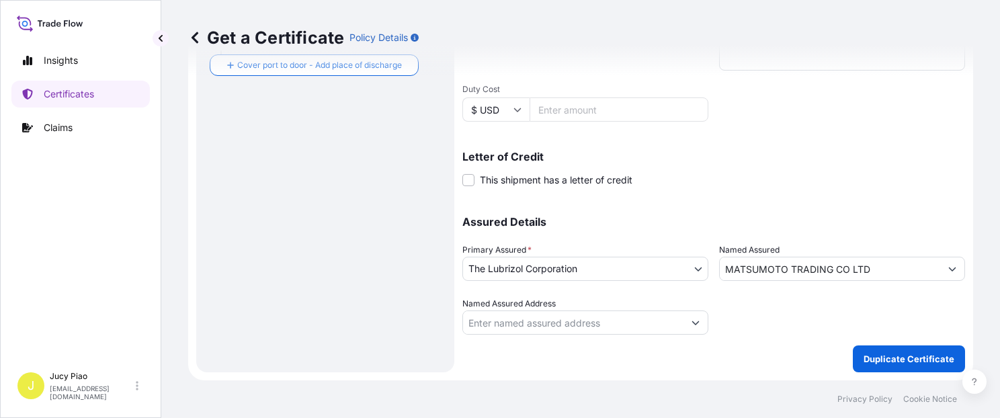
scroll to position [380, 0]
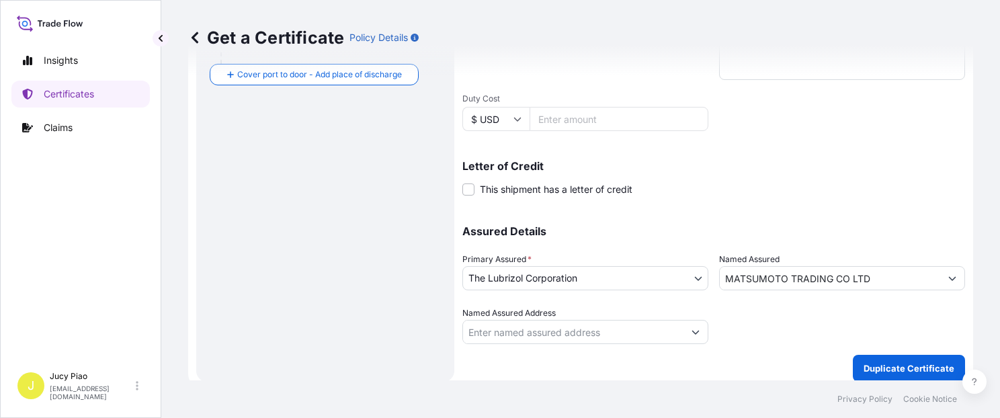
click at [755, 212] on div "Assured Details Primary Assured * The Lubrizol Corporation The Lubrizol Corpora…" at bounding box center [713, 277] width 503 height 134
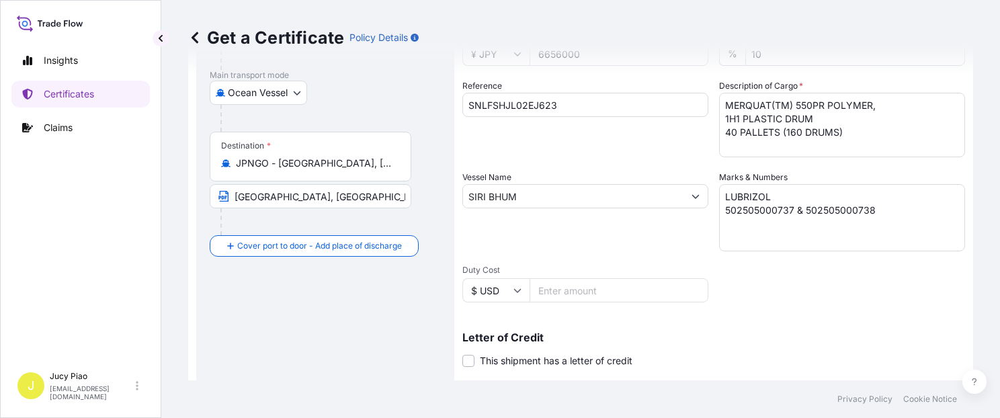
scroll to position [151, 0]
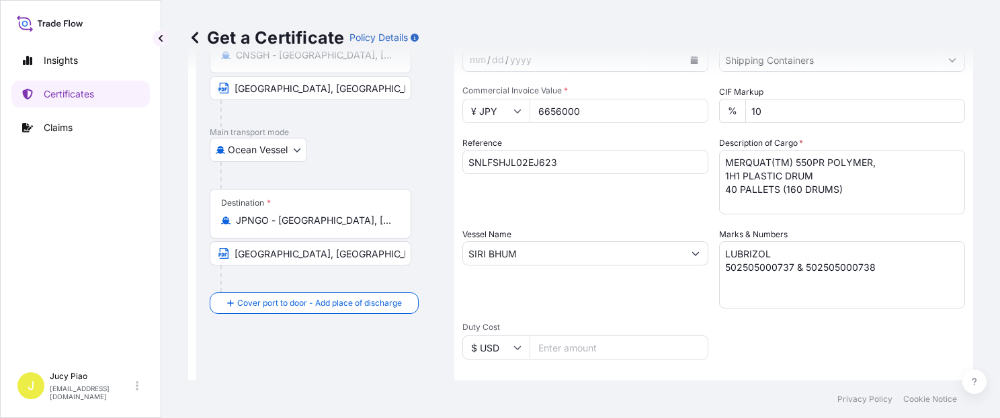
click at [589, 150] on input "SNLFSHJL02EJ623" at bounding box center [585, 162] width 246 height 24
drag, startPoint x: 548, startPoint y: 169, endPoint x: 333, endPoint y: 147, distance: 217.0
click at [331, 146] on form "Route Details Cover door to port - Add loading place Place of loading Road / [G…" at bounding box center [580, 271] width 785 height 694
paste input "02"
type input "SNLFSHJL02EJ602"
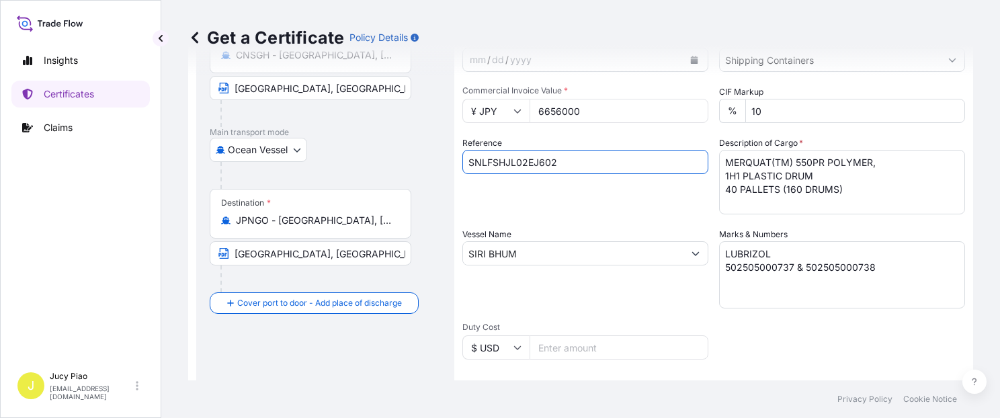
click at [572, 209] on div "Reference SNLFSHJL02EJ602" at bounding box center [585, 175] width 246 height 78
click at [598, 125] on div "Shipment Details Issue date * [DATE] Date of Departure * [DATE] Date of Arrival…" at bounding box center [713, 252] width 503 height 641
drag, startPoint x: 603, startPoint y: 114, endPoint x: 489, endPoint y: 111, distance: 113.6
click at [487, 109] on div "¥ JPY 6656000" at bounding box center [585, 111] width 246 height 24
paste input "441696"
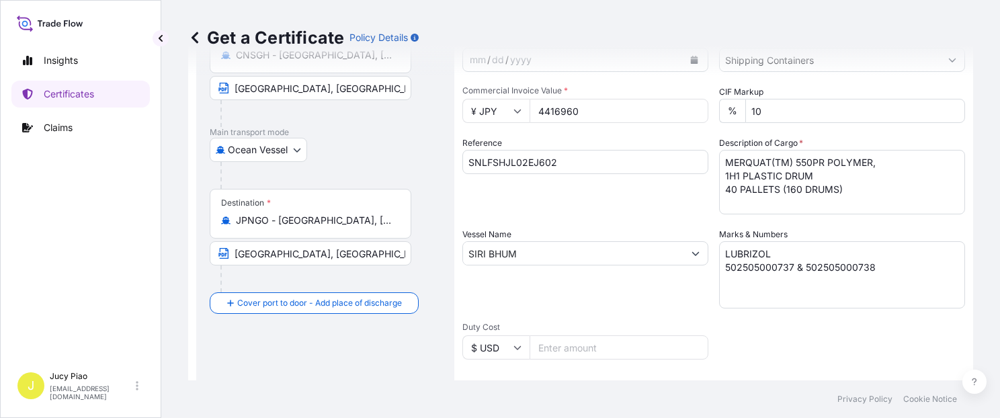
type input "4416960"
click at [642, 197] on div "Reference SNLFSHJL02EJ602" at bounding box center [585, 175] width 246 height 78
drag, startPoint x: 850, startPoint y: 191, endPoint x: 858, endPoint y: 192, distance: 7.5
click at [852, 192] on textarea "MERQUAT(TM) 550PR POLYMER, 1H1 PLASTIC DRUM 40 PALLETS (160 DRUMS)" at bounding box center [842, 182] width 246 height 65
drag, startPoint x: 869, startPoint y: 193, endPoint x: 684, endPoint y: 155, distance: 189.3
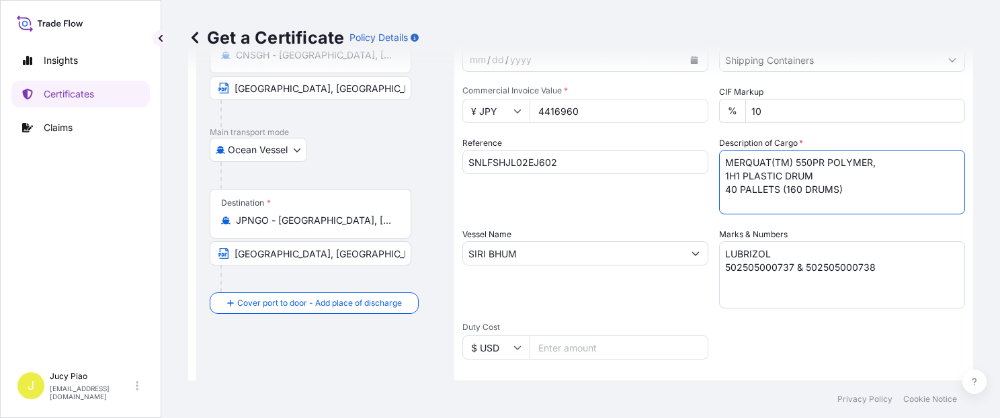
click at [684, 155] on div "Shipment Details Issue date * [DATE] Date of Departure * [DATE] Date of Arrival…" at bounding box center [713, 252] width 503 height 641
paste textarea "MERQUAT(TM) 550PR POLYMER,25L BLU HDPE P 20 PALLETS (120 PIECE"
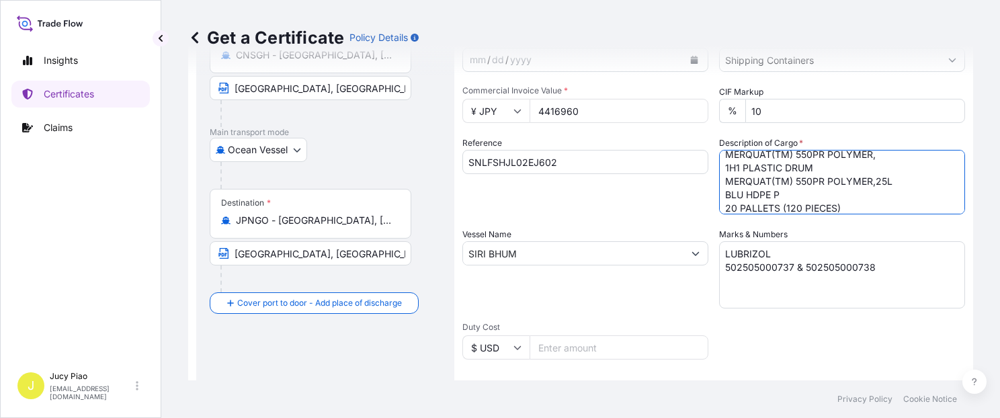
click at [723, 170] on textarea "MERQUAT(TM) 550PR POLYMER, 1H1 PLASTIC DRUM 40 PALLETS (160 DRUMS)" at bounding box center [842, 182] width 246 height 65
click at [722, 194] on textarea "MERQUAT(TM) 550PR POLYMER, 1H1 PLASTIC DRUM 40 PALLETS (160 DRUMS)" at bounding box center [842, 182] width 246 height 65
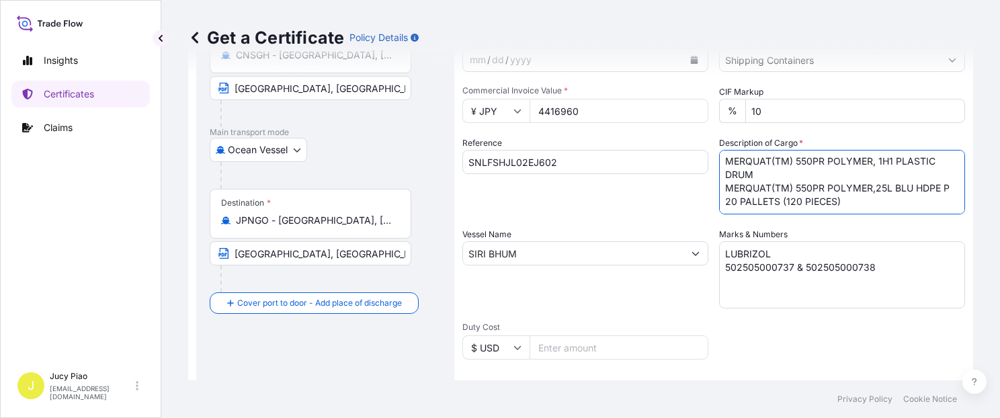
scroll to position [14, 0]
type textarea "MERQUAT(TM) 550PR POLYMER, 1H1 PLASTIC DRUM MERQUAT(TM) 550PR POLYMER,25L BLU H…"
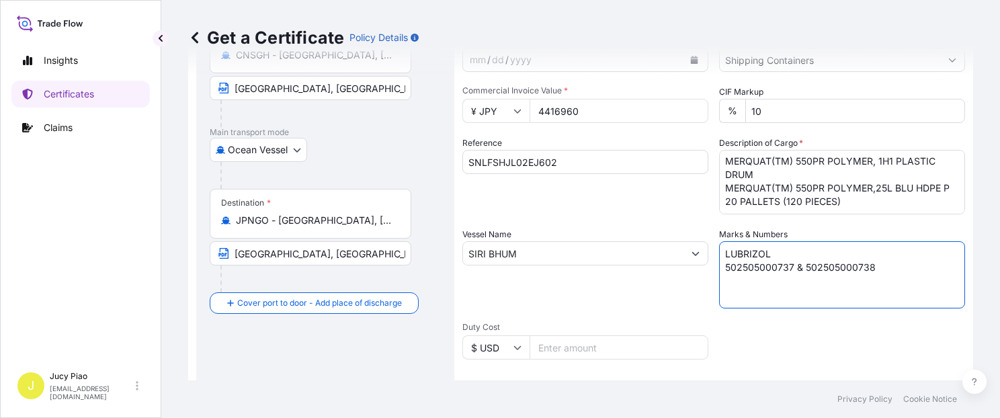
drag, startPoint x: 783, startPoint y: 279, endPoint x: 870, endPoint y: 272, distance: 87.6
click at [788, 279] on textarea "LUBRIZOL 502505000737 & 502505000738" at bounding box center [842, 274] width 246 height 67
drag, startPoint x: 879, startPoint y: 270, endPoint x: 509, endPoint y: 212, distance: 374.9
click at [509, 212] on div "Shipment Details Issue date * [DATE] Date of Departure * [DATE] Date of Arrival…" at bounding box center [713, 252] width 503 height 641
paste textarea "41"
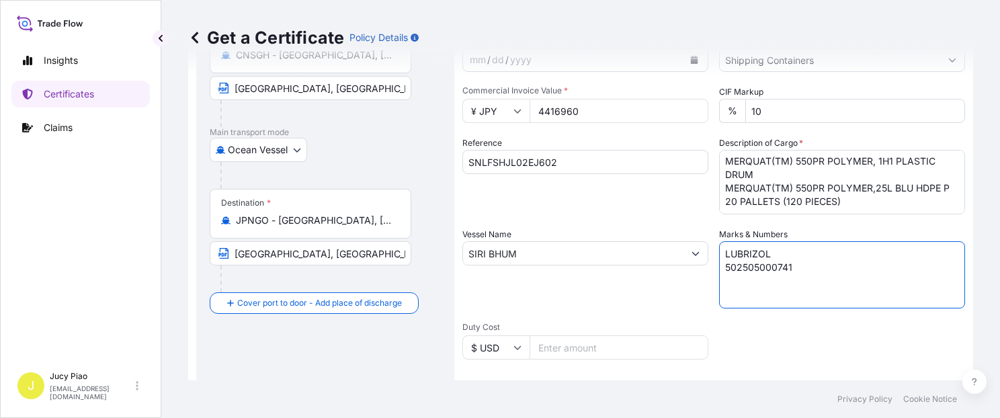
type textarea "LUBRIZOL 502505000741"
click at [629, 272] on div "Vessel Name [PERSON_NAME]" at bounding box center [585, 268] width 246 height 81
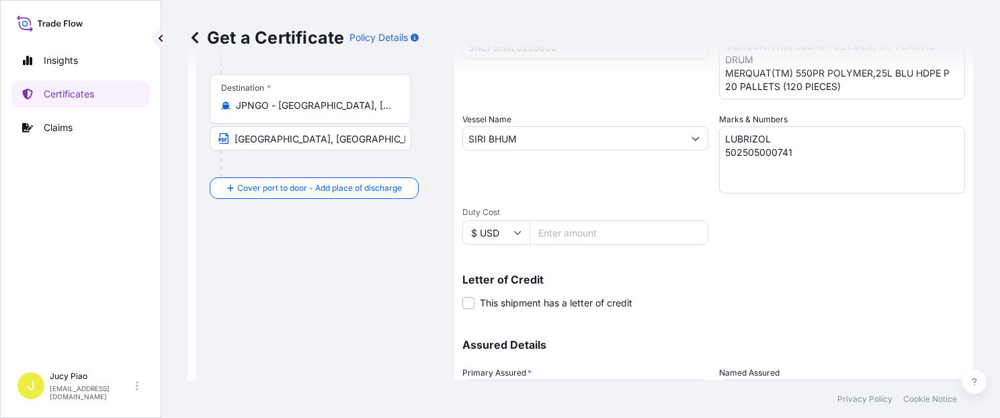
scroll to position [380, 0]
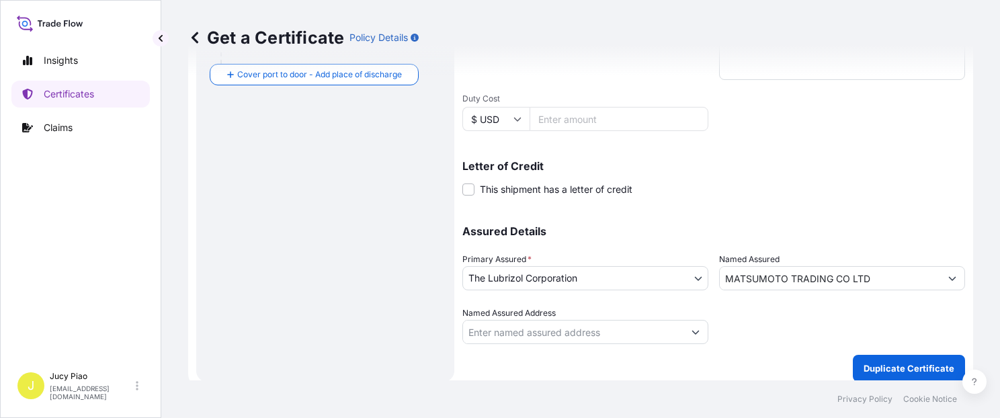
click at [874, 345] on div "Get a Certificate Policy Details Route Details Cover door to port - Add loading…" at bounding box center [580, 190] width 839 height 380
click at [908, 362] on p "Duplicate Certificate" at bounding box center [909, 368] width 91 height 13
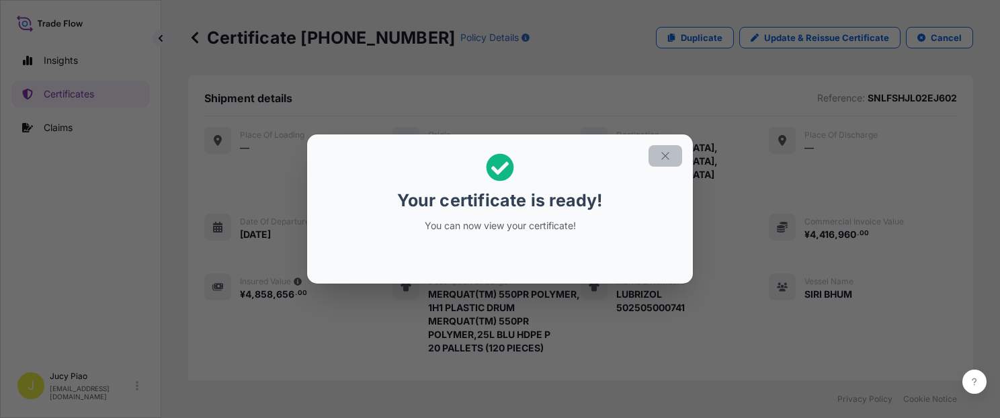
click at [664, 160] on icon "button" at bounding box center [665, 156] width 12 height 12
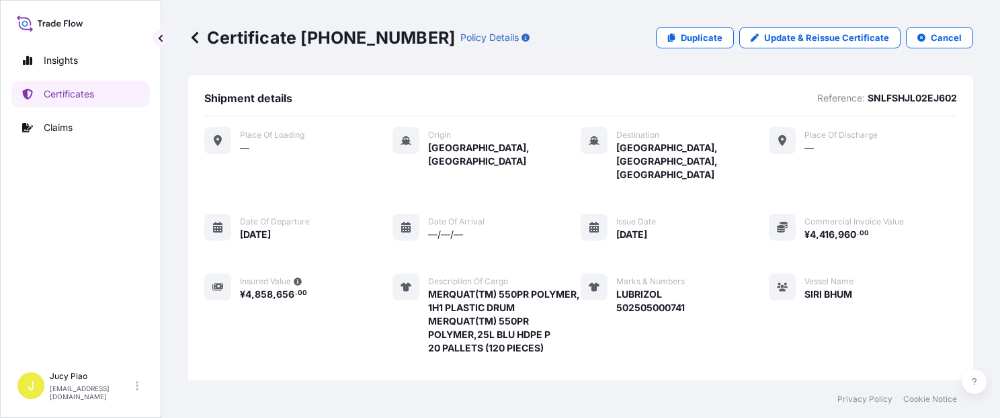
click at [730, 269] on div "Place of Loading — Origin [GEOGRAPHIC_DATA], [GEOGRAPHIC_DATA] Destination [GEO…" at bounding box center [580, 271] width 753 height 288
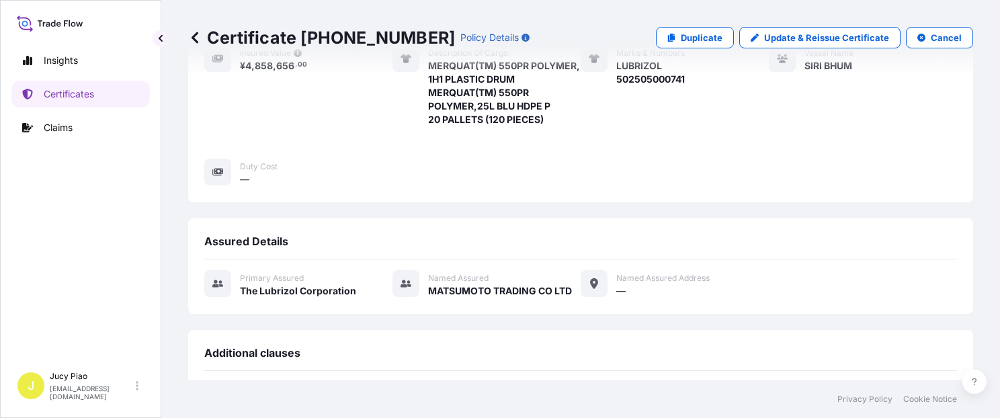
scroll to position [399, 0]
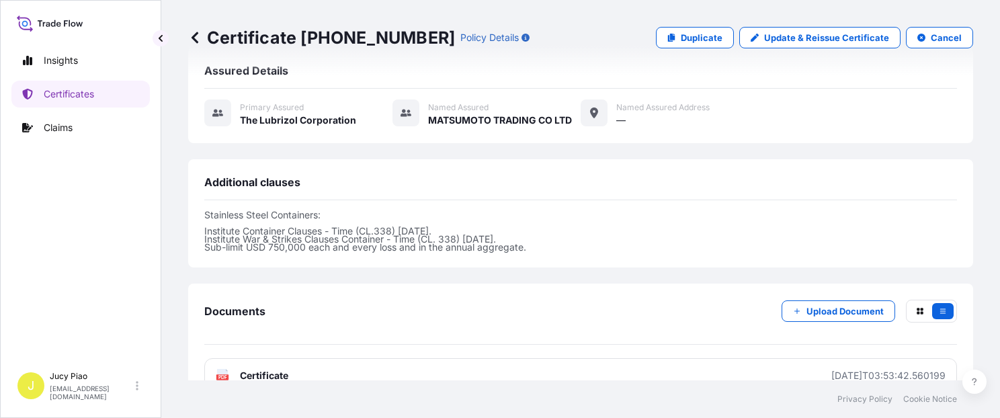
click at [689, 358] on link "PDF Certificate [DATE]T03:53:42.560199" at bounding box center [580, 375] width 753 height 35
click at [667, 42] on link "Duplicate" at bounding box center [695, 38] width 78 height 22
select select "Ocean Vessel"
select select "31566"
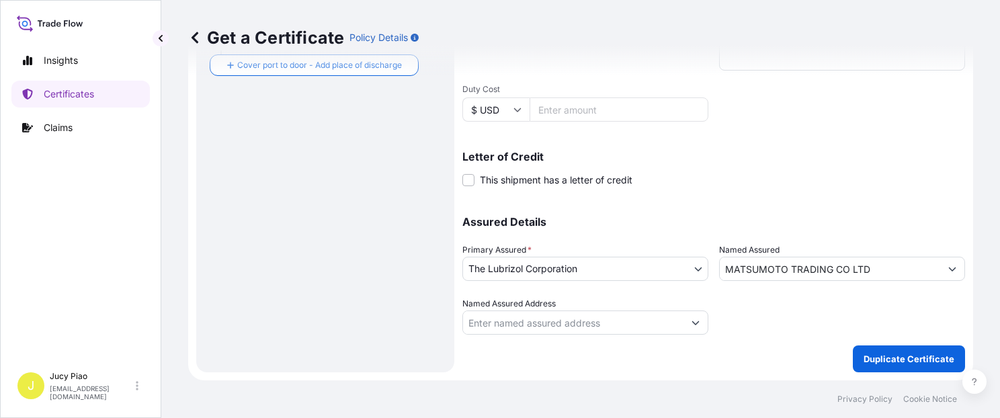
scroll to position [380, 0]
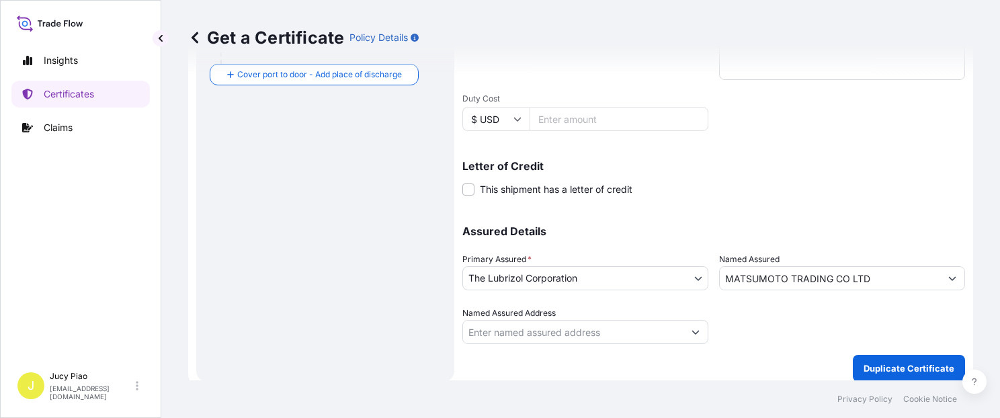
click at [637, 223] on div "Assured Details Primary Assured * The Lubrizol Corporation The Lubrizol Corpora…" at bounding box center [713, 277] width 503 height 134
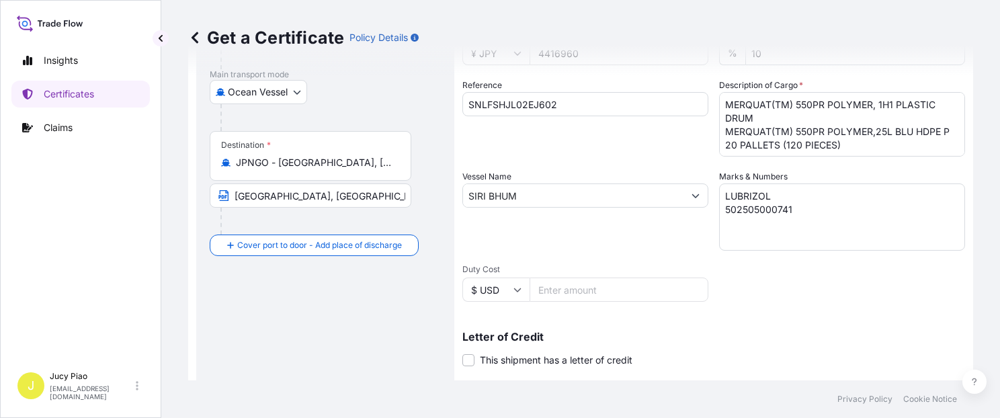
scroll to position [152, 0]
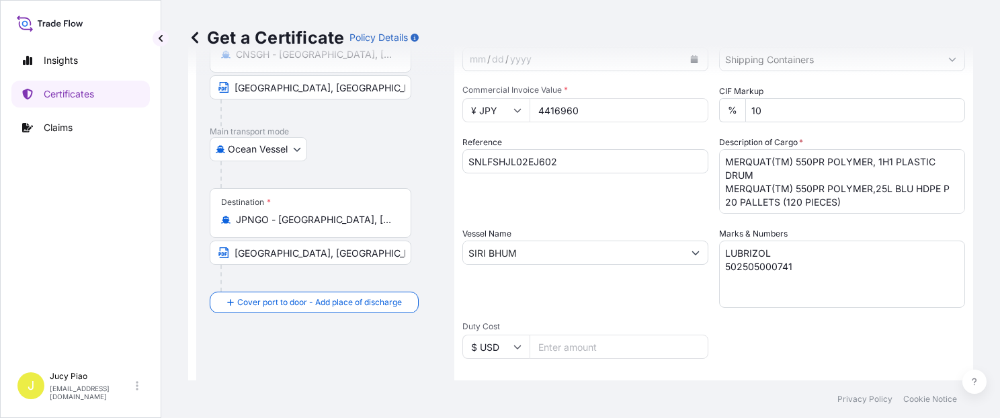
click at [571, 163] on input "SNLFSHJL02EJ602" at bounding box center [585, 161] width 246 height 24
drag, startPoint x: 579, startPoint y: 163, endPoint x: 408, endPoint y: 171, distance: 170.9
click at [357, 157] on form "Route Details Cover door to port - Add loading place Place of loading Road / [G…" at bounding box center [580, 270] width 785 height 694
paste input "1"
type input "SNLFSHJL02EJ601"
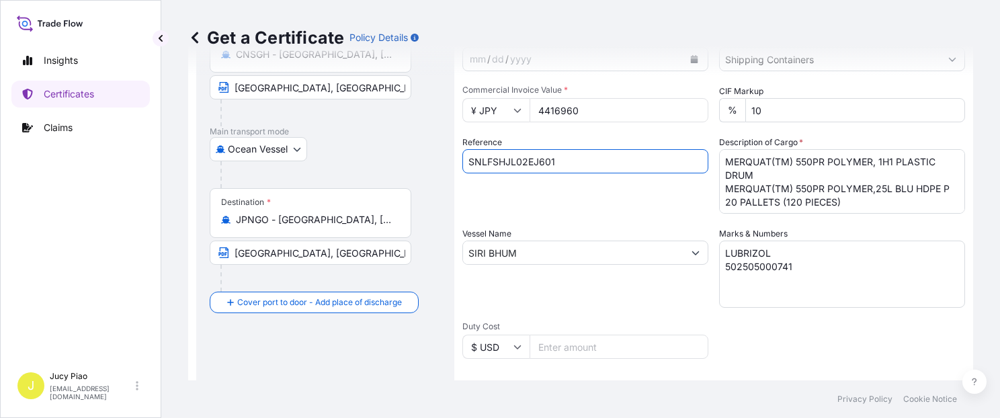
click at [546, 200] on div "Reference SNLFSHJL02EJ601" at bounding box center [585, 175] width 246 height 78
click at [794, 272] on textarea "LUBRIZOL 502505000741" at bounding box center [842, 274] width 246 height 67
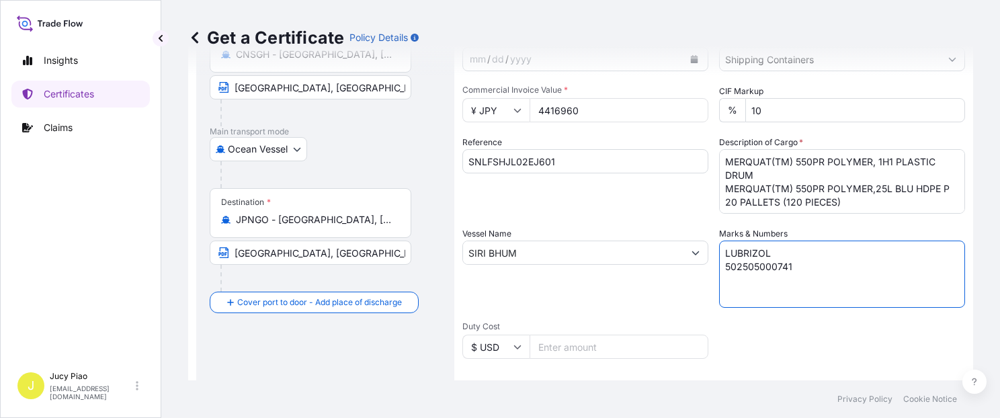
drag, startPoint x: 796, startPoint y: 270, endPoint x: 647, endPoint y: 184, distance: 171.9
click at [575, 186] on div "Shipment Details Issue date * [DATE] Date of Departure * [DATE] Date of Arrival…" at bounding box center [713, 251] width 503 height 641
paste textarea "39"
type textarea "LUBRIZOL 502505000739"
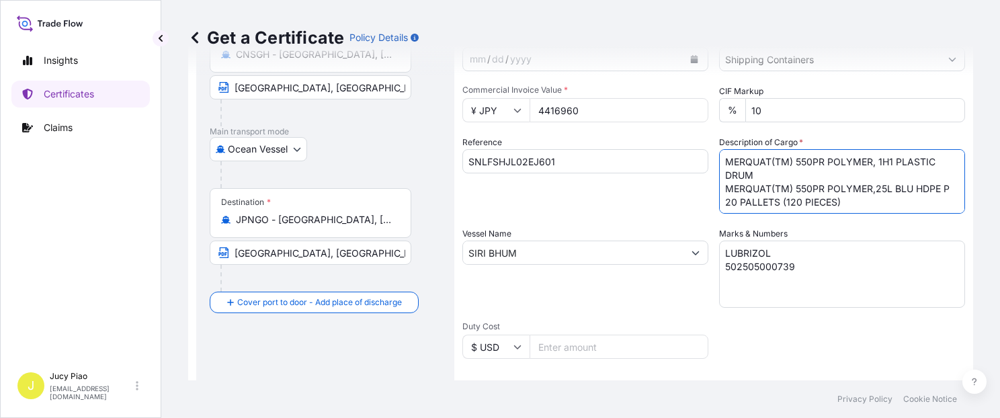
scroll to position [14, 0]
drag, startPoint x: 720, startPoint y: 159, endPoint x: 872, endPoint y: 206, distance: 159.0
click at [898, 220] on div "Shipment Details Issue date * [DATE] Date of Departure * [DATE] Date of Arrival…" at bounding box center [713, 251] width 503 height 641
paste textarea "264 GAL E4 IBC 18 PALLETS (18 TOT"
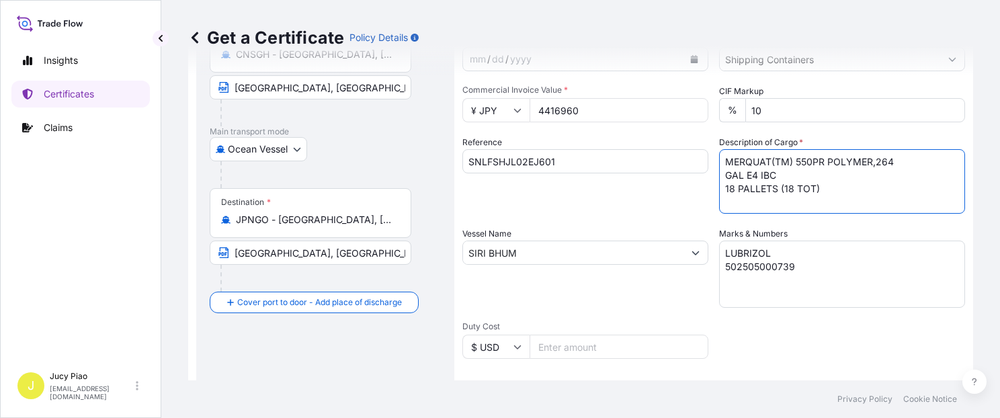
type textarea "MERQUAT(TM) 550PR POLYMER,264 GAL E4 IBC 18 PALLETS (18 TOT)"
click at [538, 210] on div "Reference SNLFSHJL02EJ601" at bounding box center [585, 175] width 246 height 78
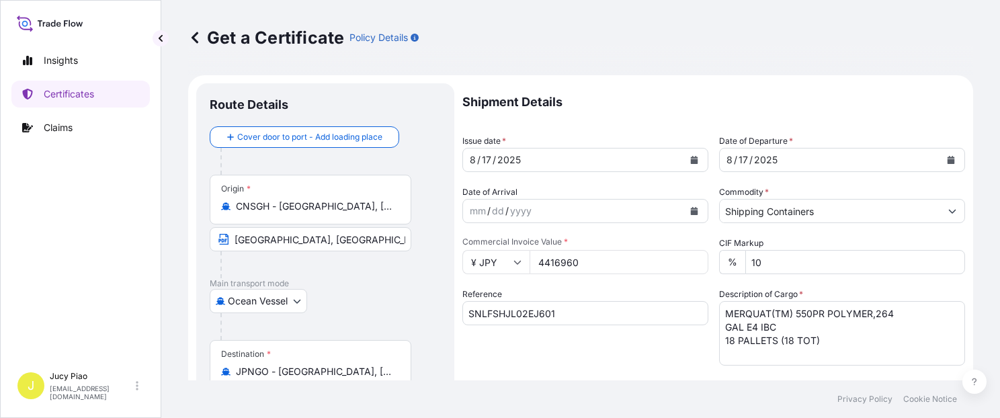
click at [659, 355] on div "Reference SNLFSHJL02EJ601" at bounding box center [585, 327] width 246 height 78
drag, startPoint x: 424, startPoint y: 251, endPoint x: 384, endPoint y: 251, distance: 39.7
click at [385, 251] on form "Route Details Cover door to port - Add loading place Place of loading Road / [G…" at bounding box center [580, 422] width 785 height 694
paste input "275400"
type input "2754000"
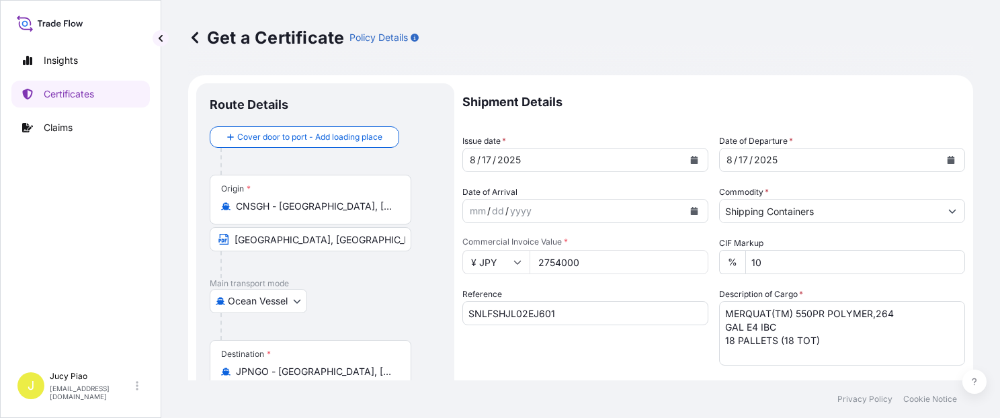
click at [609, 351] on div "Reference SNLFSHJL02EJ601" at bounding box center [585, 327] width 246 height 78
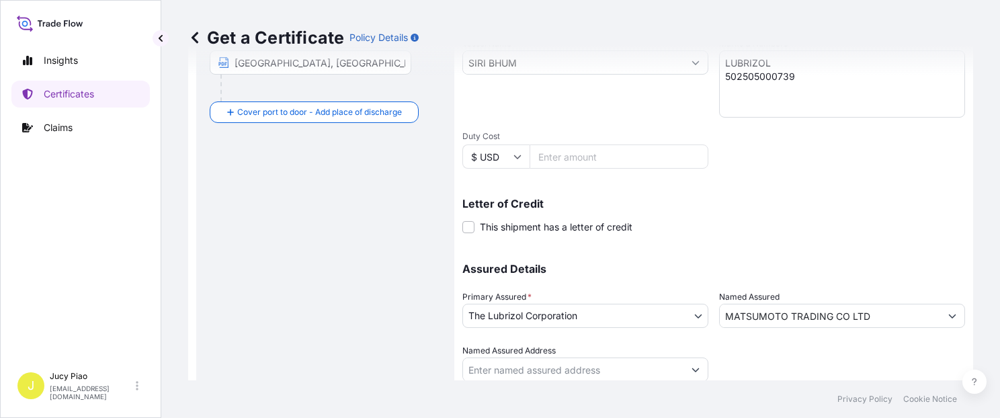
scroll to position [380, 0]
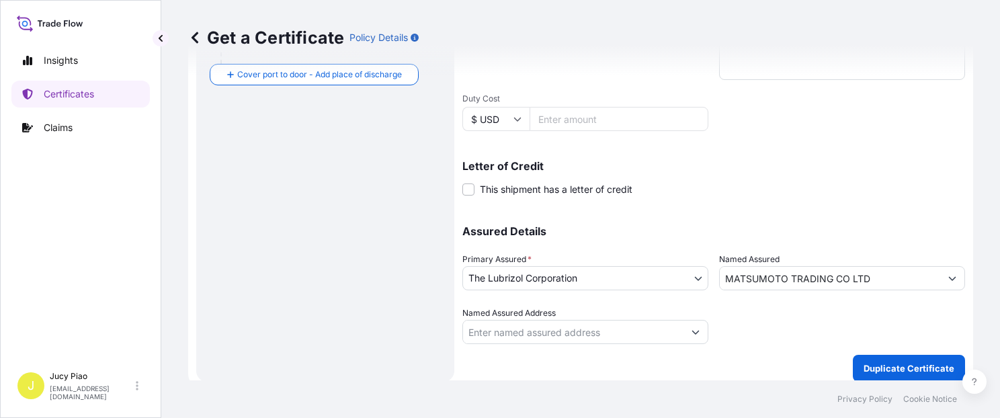
click at [901, 362] on button "Duplicate Certificate" at bounding box center [909, 368] width 112 height 27
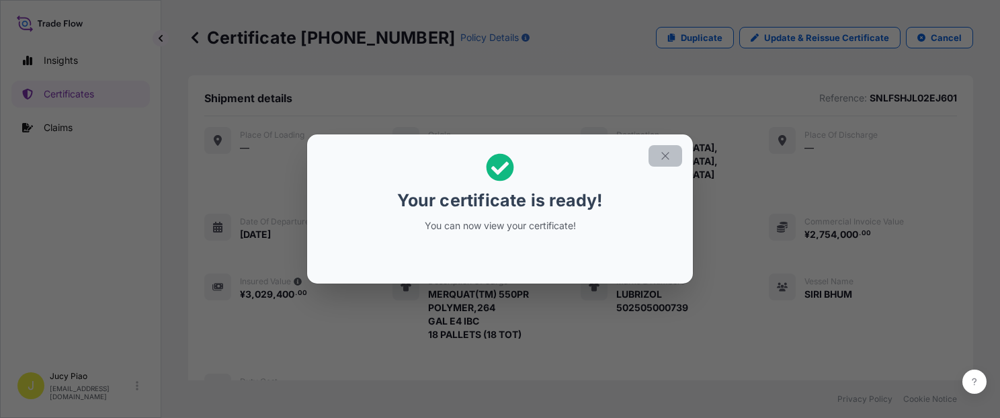
click at [663, 157] on icon "button" at bounding box center [665, 156] width 12 height 12
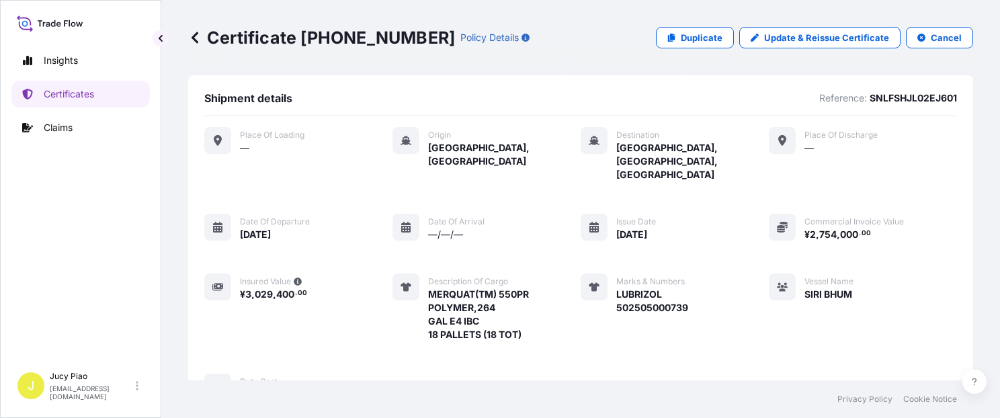
click at [721, 343] on div "Place of Loading — Origin [GEOGRAPHIC_DATA], [GEOGRAPHIC_DATA] Destination [GEO…" at bounding box center [580, 264] width 753 height 274
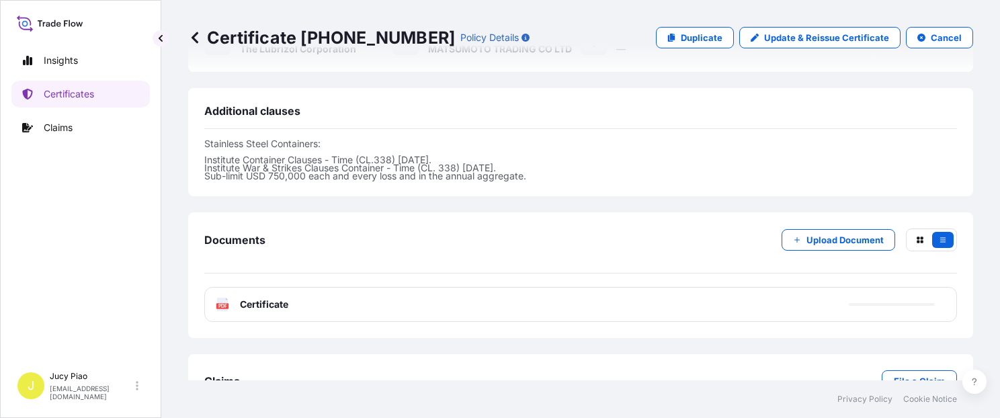
scroll to position [466, 0]
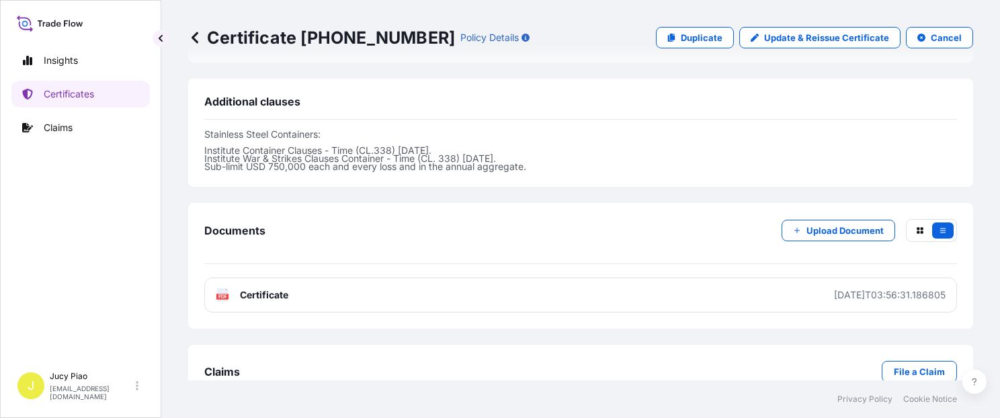
click at [655, 278] on link "PDF Certificate [DATE]T03:56:31.186805" at bounding box center [580, 295] width 753 height 35
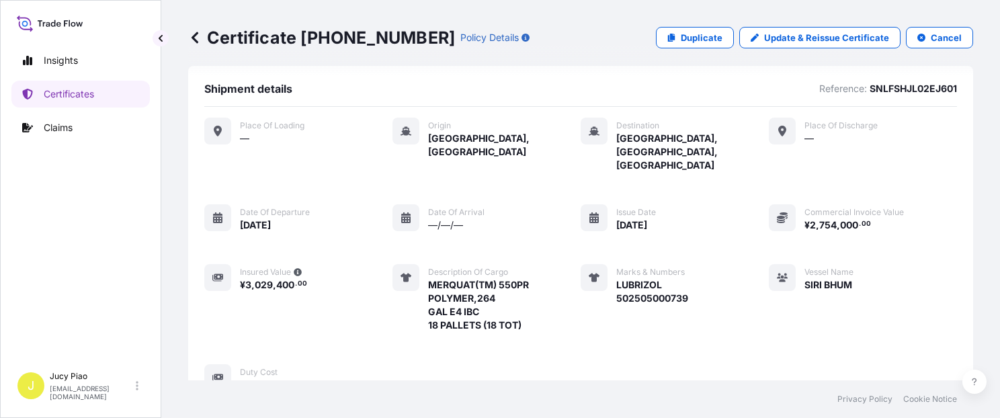
scroll to position [0, 0]
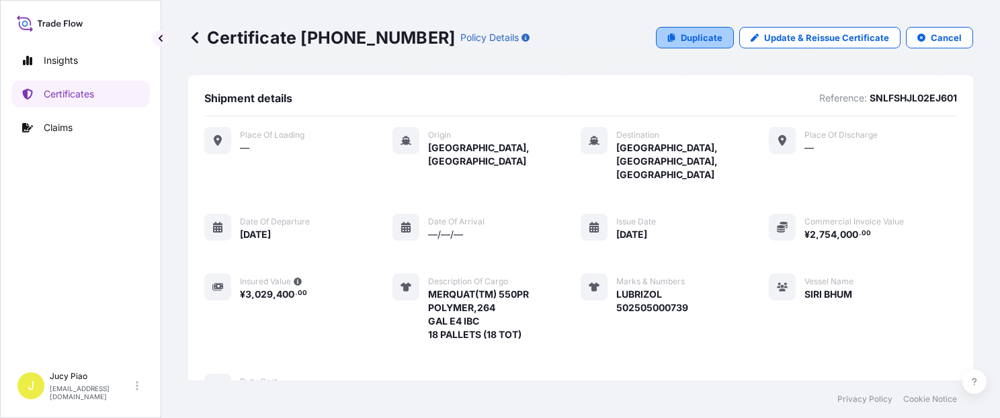
click at [689, 41] on p "Duplicate" at bounding box center [702, 37] width 42 height 13
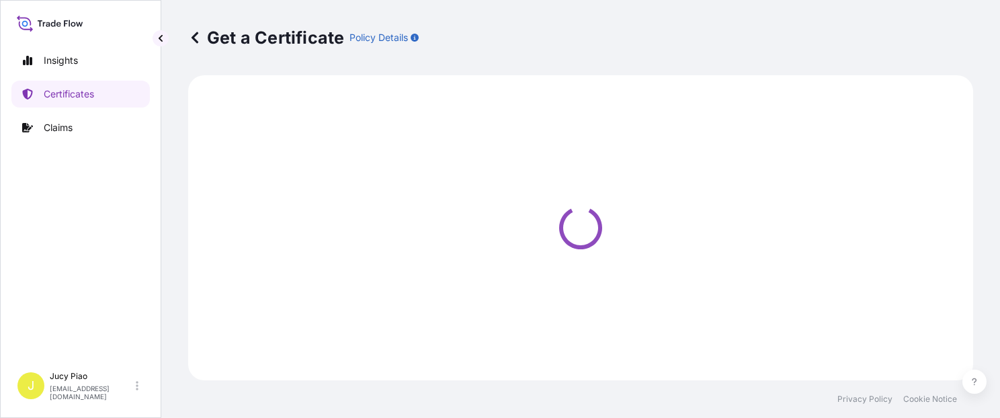
select select "Ocean Vessel"
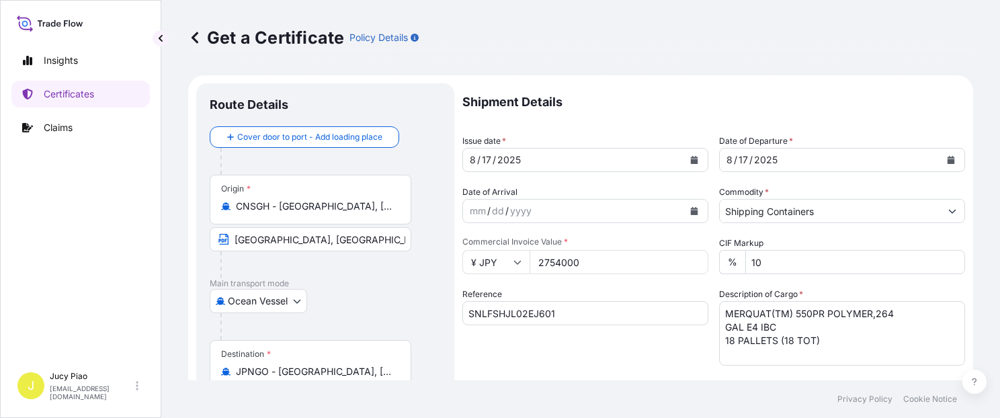
select select "31566"
click at [575, 312] on input "SNLFSHJL02EJ601" at bounding box center [585, 313] width 246 height 24
drag, startPoint x: 589, startPoint y: 315, endPoint x: 432, endPoint y: 321, distance: 158.1
click at [362, 308] on form "Route Details Cover door to port - Add loading place Place of loading Road / [G…" at bounding box center [580, 422] width 785 height 694
paste input "14"
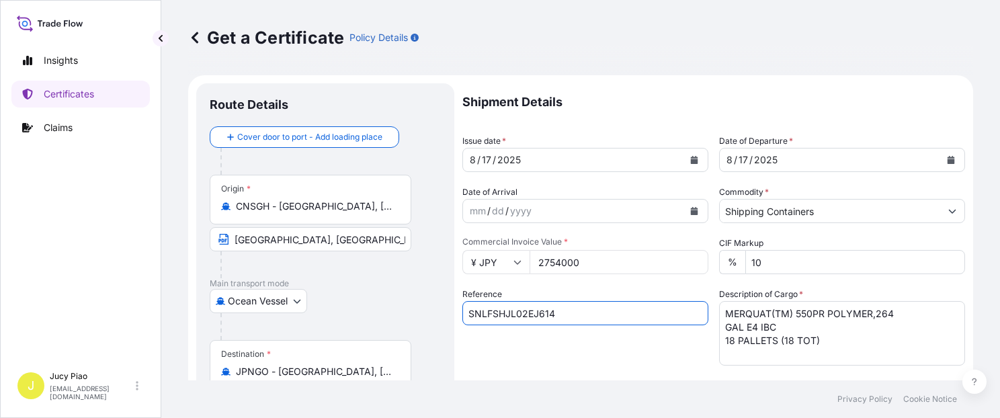
type input "SNLFSHJL02EJ614"
click at [581, 354] on div "Reference SNLFSHJL02EJ614" at bounding box center [585, 327] width 246 height 78
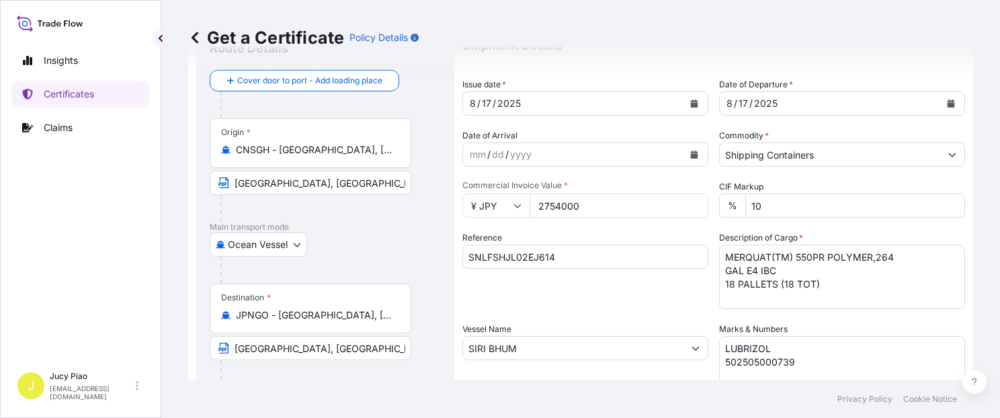
click at [530, 346] on input "SIRI BHUM" at bounding box center [573, 348] width 220 height 24
drag, startPoint x: 526, startPoint y: 348, endPoint x: 341, endPoint y: 332, distance: 186.2
click at [337, 333] on form "Route Details Cover door to port - Add loading place Place of loading Road / [G…" at bounding box center [580, 366] width 785 height 694
paste input "[PERSON_NAME]"
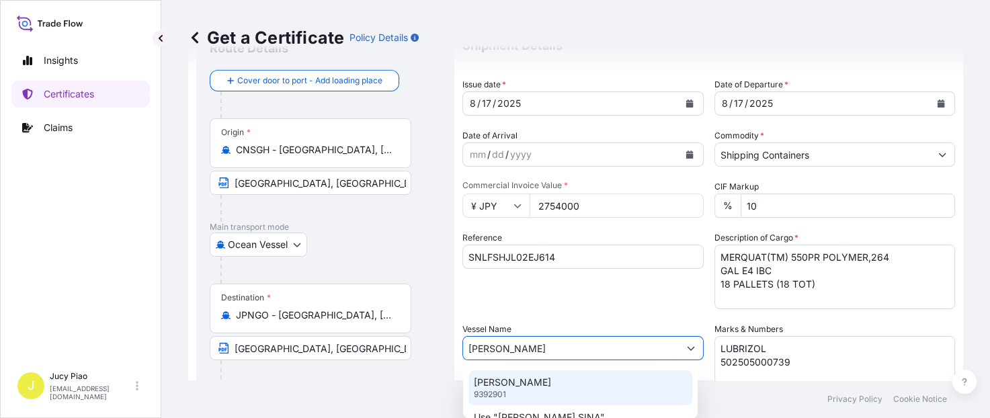
click at [516, 378] on p "[PERSON_NAME]" at bounding box center [512, 382] width 77 height 13
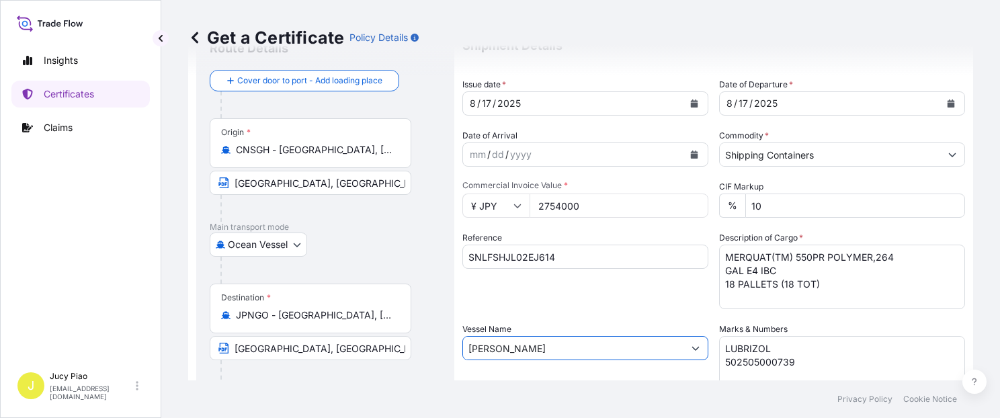
type input "[PERSON_NAME]"
click at [570, 305] on div "Reference SNLFSHJL02EJ614" at bounding box center [585, 270] width 246 height 78
click at [597, 219] on div "Shipment Details Issue date * [DATE] Date of Departure * [DATE] Date of Arrival…" at bounding box center [713, 347] width 503 height 641
click at [602, 208] on input "2754000" at bounding box center [619, 206] width 179 height 24
drag, startPoint x: 608, startPoint y: 206, endPoint x: 337, endPoint y: 189, distance: 270.7
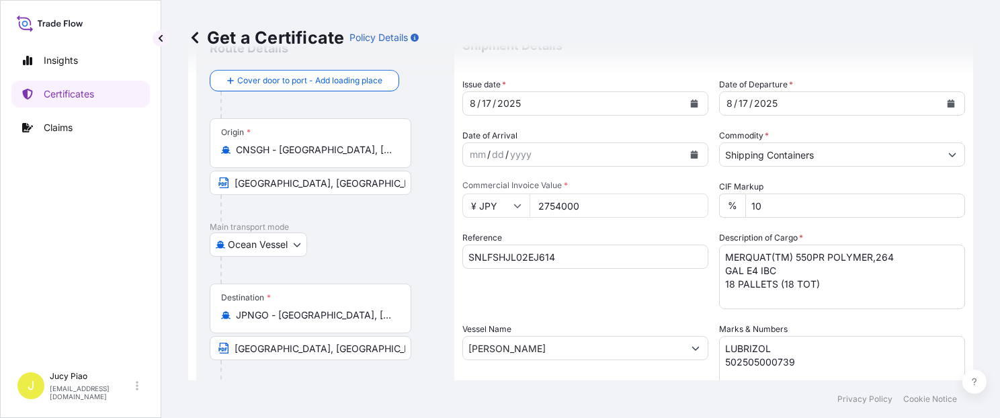
click at [339, 189] on form "Route Details Cover door to port - Add loading place Place of loading Road / [G…" at bounding box center [580, 366] width 785 height 694
paste input "12988"
type input "12988000"
click at [614, 313] on div "Shipment Details Issue date * [DATE] Date of Departure * [DATE] Date of Arrival…" at bounding box center [713, 347] width 503 height 641
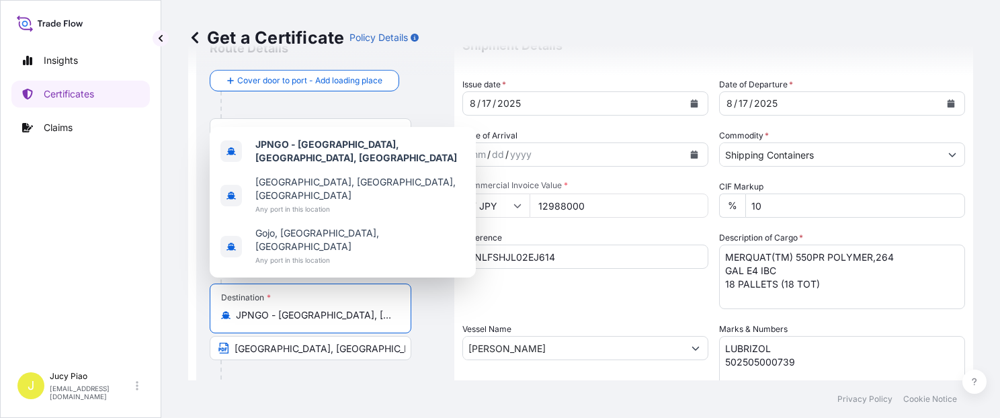
drag, startPoint x: 385, startPoint y: 316, endPoint x: 198, endPoint y: 311, distance: 186.9
click at [198, 311] on div "Route Details Cover door to port - Add loading place Place of loading Road / [G…" at bounding box center [325, 366] width 258 height 678
paste input "[GEOGRAPHIC_DATA]"
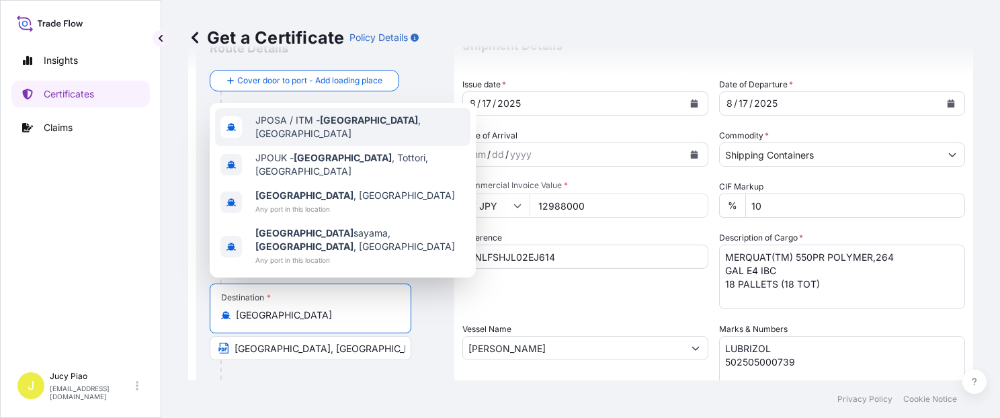
click at [372, 146] on div "JPOSA / ITM - [GEOGRAPHIC_DATA] , [GEOGRAPHIC_DATA]" at bounding box center [342, 127] width 255 height 38
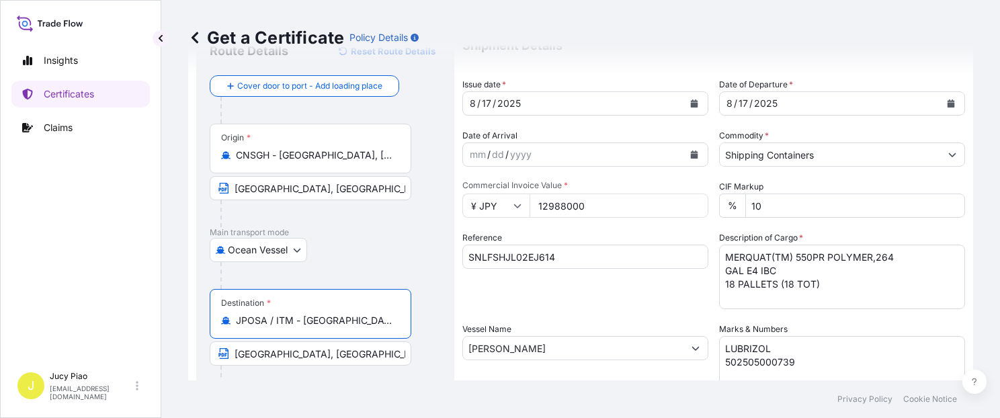
drag, startPoint x: 333, startPoint y: 321, endPoint x: 418, endPoint y: 330, distance: 85.2
click at [418, 330] on div "Destination * JPOSA / ITM - [GEOGRAPHIC_DATA], [GEOGRAPHIC_DATA] [GEOGRAPHIC_DA…" at bounding box center [325, 341] width 231 height 104
type input "JPOSA / ITM - [GEOGRAPHIC_DATA], [GEOGRAPHIC_DATA]"
click at [321, 347] on input "[GEOGRAPHIC_DATA], [GEOGRAPHIC_DATA]" at bounding box center [311, 353] width 202 height 24
drag, startPoint x: 337, startPoint y: 352, endPoint x: 142, endPoint y: 329, distance: 195.7
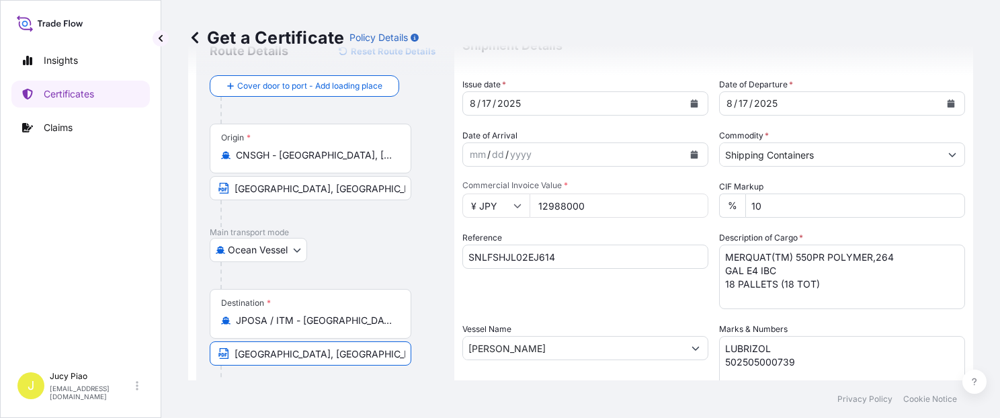
click at [147, 330] on div "Insights Certificates Claims J Jucy Piao [EMAIL_ADDRESS][DOMAIN_NAME] Get a Cer…" at bounding box center [500, 209] width 1000 height 418
paste input "[PERSON_NAME]"
type input "[GEOGRAPHIC_DATA], [GEOGRAPHIC_DATA]"
click at [399, 254] on div "Ocean Vessel Air Barge Road Ocean Vessel Rail Barge in [GEOGRAPHIC_DATA]" at bounding box center [325, 250] width 231 height 24
click at [486, 101] on div "17" at bounding box center [487, 103] width 12 height 16
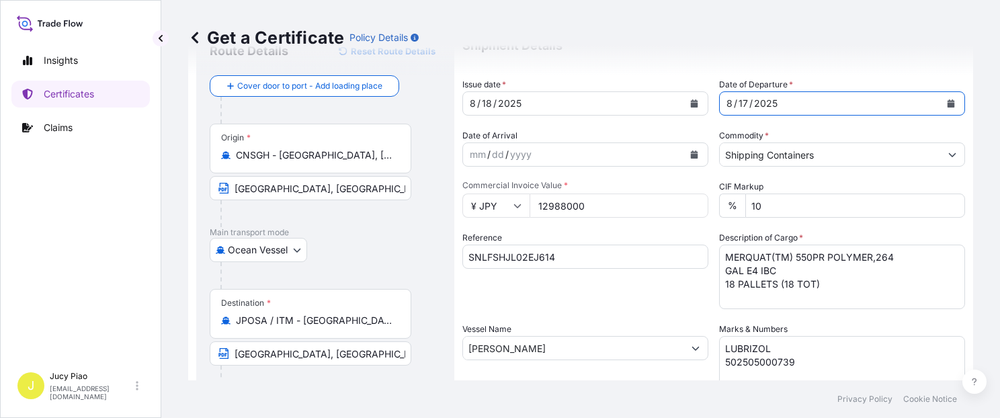
click at [749, 104] on div "/" at bounding box center [750, 103] width 3 height 16
click at [739, 104] on div "17" at bounding box center [743, 103] width 12 height 16
click at [839, 288] on textarea "MERQUAT(TM) 550PR POLYMER,264 GAL E4 IBC 18 PALLETS (18 TOT)" at bounding box center [842, 277] width 246 height 65
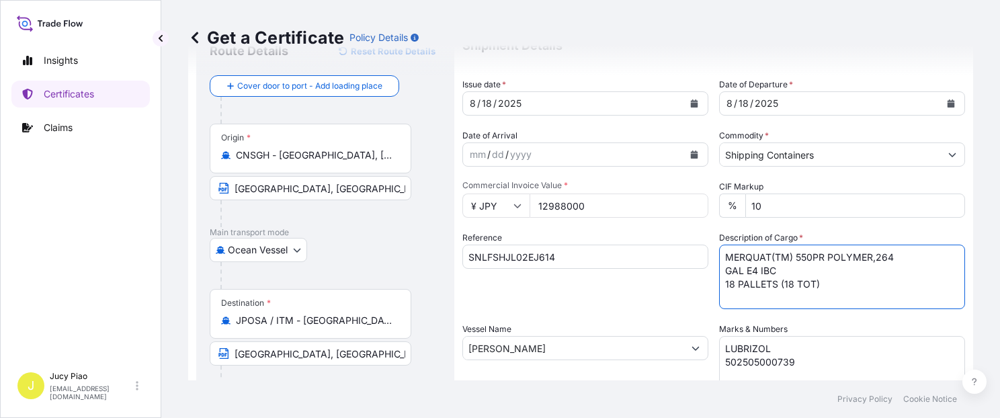
drag, startPoint x: 817, startPoint y: 284, endPoint x: 657, endPoint y: 230, distance: 169.6
click at [657, 230] on div "Shipment Details Issue date * [DATE] Date of Departure * [DATE] Date of Arrival…" at bounding box center [713, 347] width 503 height 641
paste textarea "3331PR POLYMER, 1H1 PLASTIC DRU MERQUAT(TM) 3940 POLYMER, 1H1 PLASTIC DRUM MERQ…"
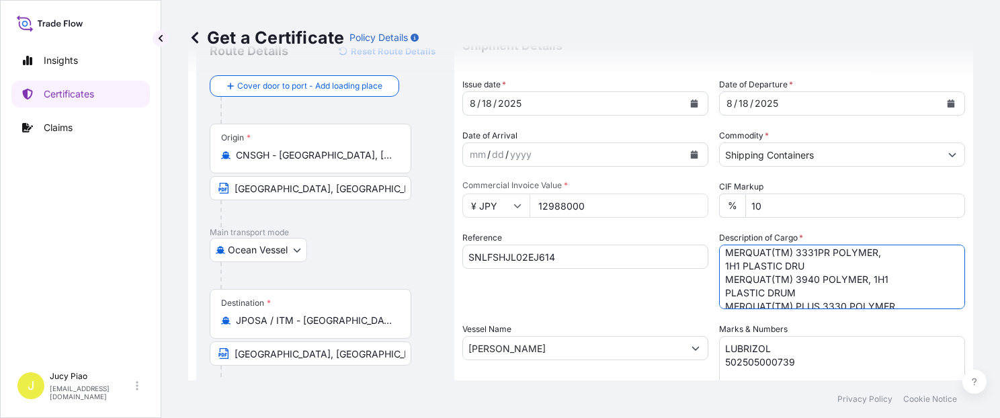
scroll to position [0, 0]
click at [719, 273] on textarea "MERQUAT(TM) 550PR POLYMER,264 GAL E4 IBC 18 PALLETS (18 TOT)" at bounding box center [842, 277] width 246 height 65
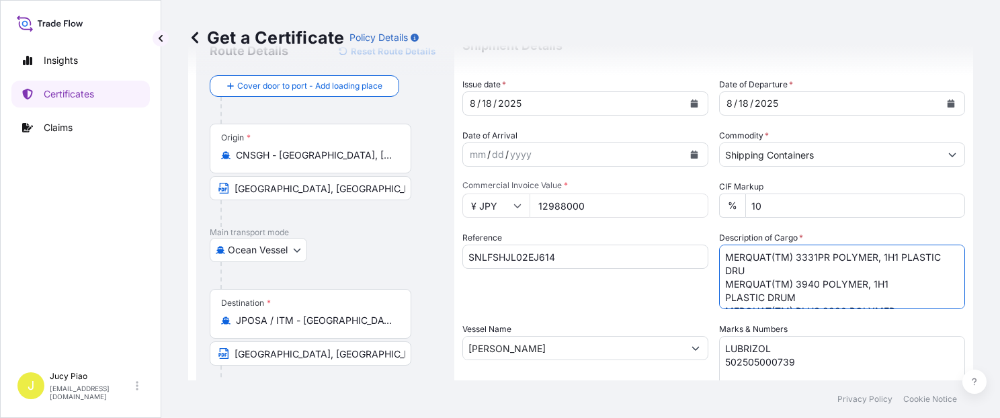
click at [721, 298] on textarea "MERQUAT(TM) 550PR POLYMER,264 GAL E4 IBC 18 PALLETS (18 TOT)" at bounding box center [842, 277] width 246 height 65
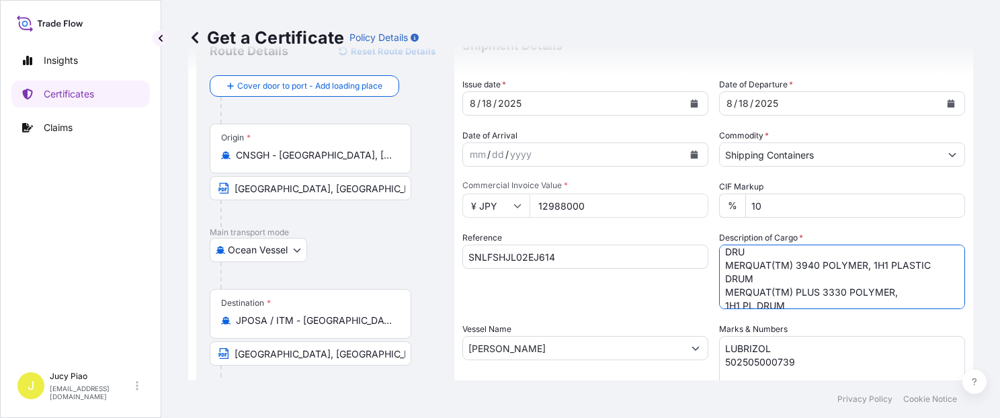
scroll to position [28, 0]
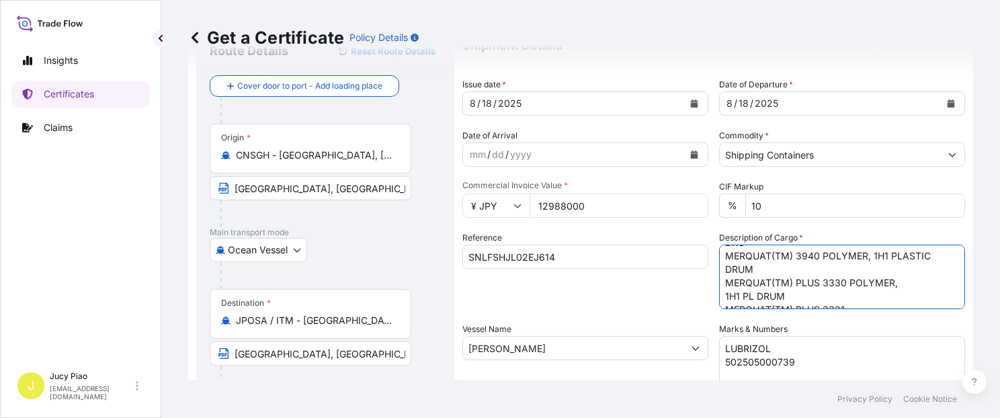
click at [722, 295] on textarea "MERQUAT(TM) 550PR POLYMER,264 GAL E4 IBC 18 PALLETS (18 TOT)" at bounding box center [842, 277] width 246 height 65
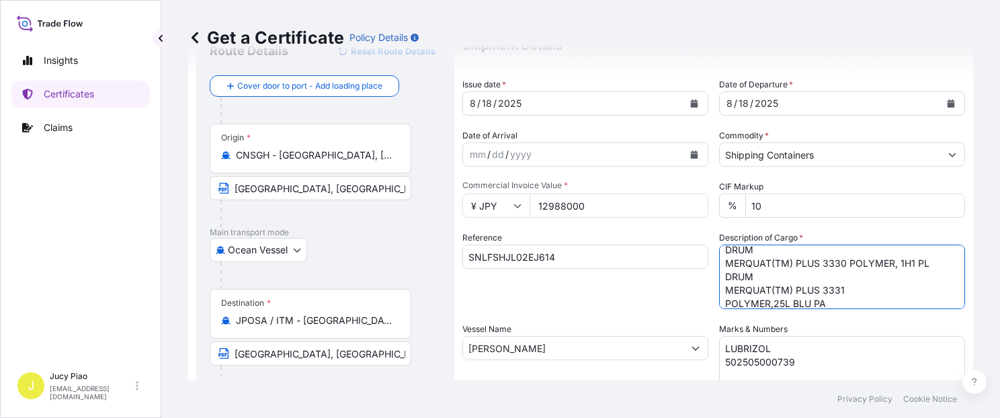
scroll to position [56, 0]
click at [722, 294] on textarea "MERQUAT(TM) 550PR POLYMER,264 GAL E4 IBC 18 PALLETS (18 TOT)" at bounding box center [842, 277] width 246 height 65
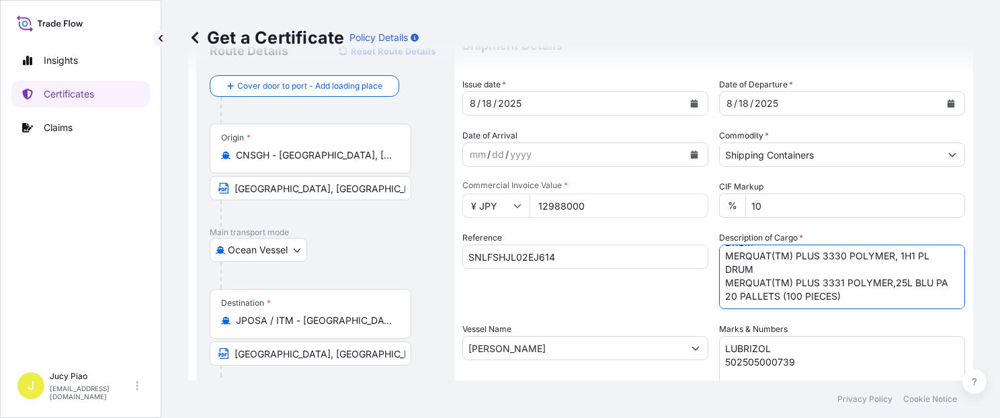
scroll to position [68, 0]
type textarea "MERQUAT(TM) 3331PR POLYMER, 1H1 PLASTIC DRU MERQUAT(TM) 3940 POLYMER, 1H1 PLAST…"
click at [789, 346] on textarea "LUBRIZOL 502505000739" at bounding box center [842, 369] width 246 height 67
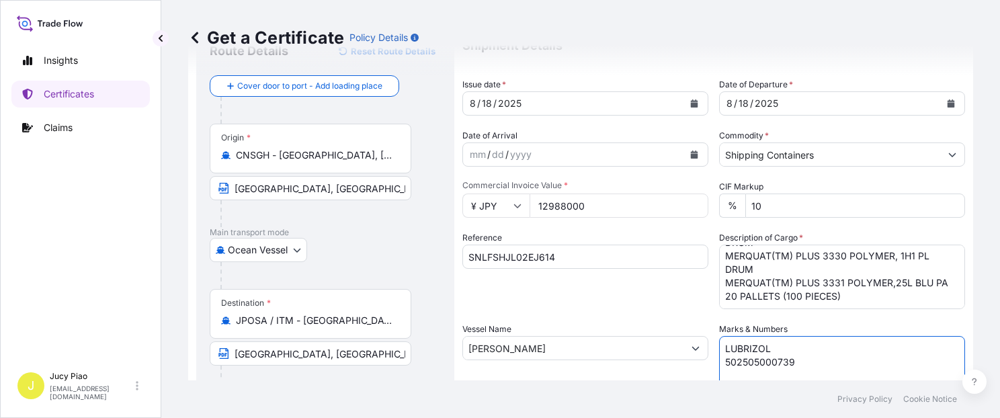
drag, startPoint x: 807, startPoint y: 363, endPoint x: 631, endPoint y: 300, distance: 187.1
click at [647, 319] on div "Shipment Details Issue date * [DATE] Date of Departure * [DATE] Date of Arrival…" at bounding box center [713, 347] width 503 height 641
paste textarea "44"
type textarea "LUBRIZOL 502505000744"
click at [554, 290] on div "Reference SNLFSHJL02EJ614" at bounding box center [585, 270] width 246 height 78
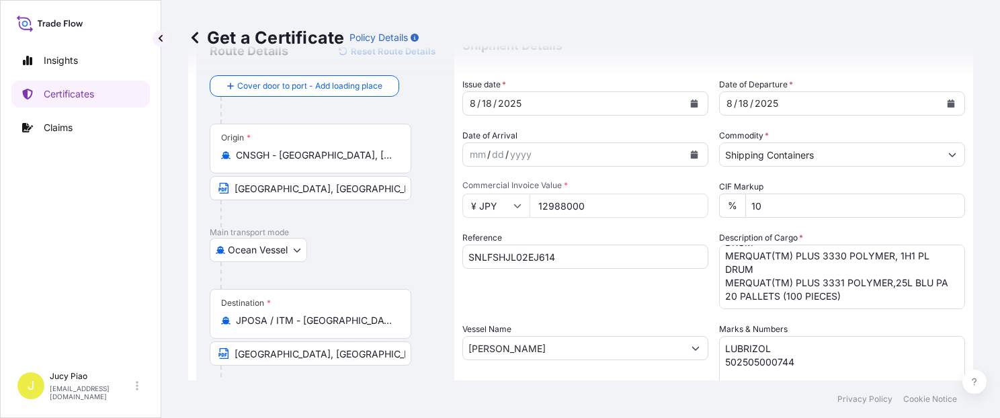
click at [527, 294] on div "Reference SNLFSHJL02EJ614" at bounding box center [585, 270] width 246 height 78
click at [563, 313] on div "Shipment Details Issue date * [DATE] Date of Departure * [DATE] Date of Arrival…" at bounding box center [713, 347] width 503 height 641
click at [626, 284] on div "Reference SNLFSHJL02EJ614" at bounding box center [585, 270] width 246 height 78
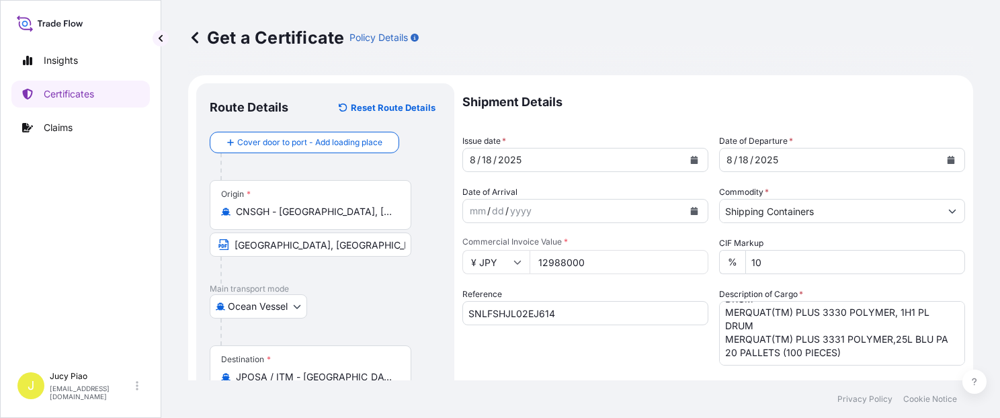
click at [594, 340] on div "Reference SNLFSHJL02EJ614" at bounding box center [585, 327] width 246 height 78
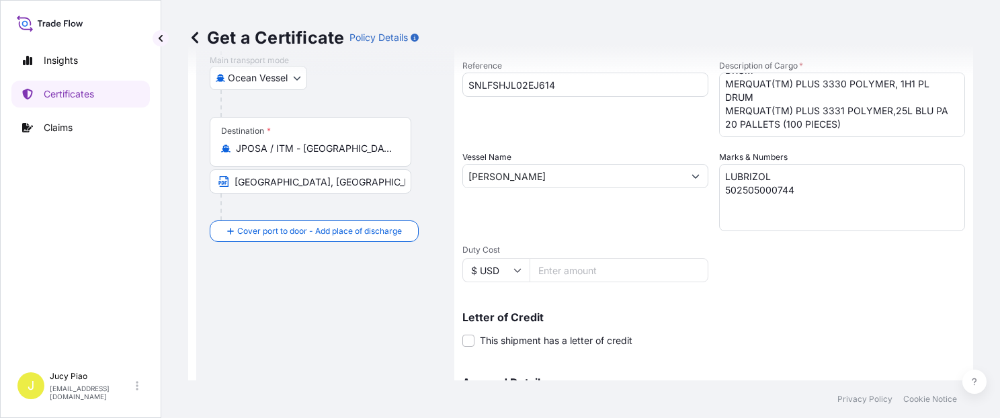
scroll to position [380, 0]
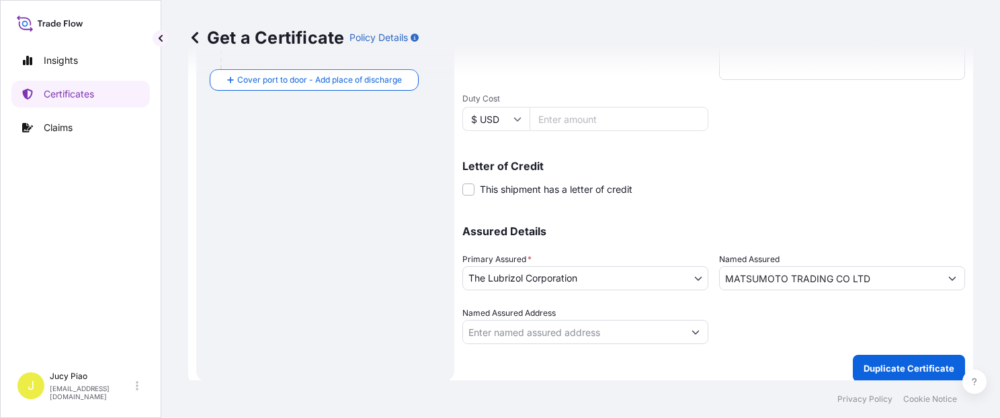
click at [895, 364] on p "Duplicate Certificate" at bounding box center [909, 368] width 91 height 13
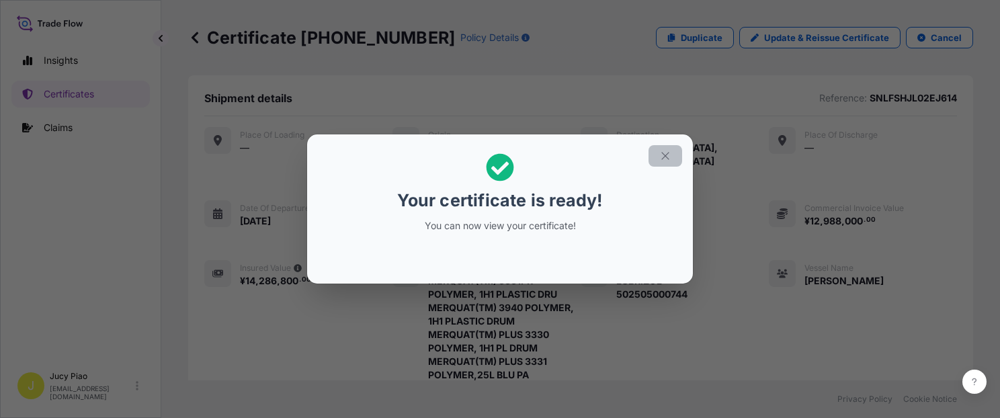
click at [663, 156] on icon "button" at bounding box center [665, 156] width 12 height 12
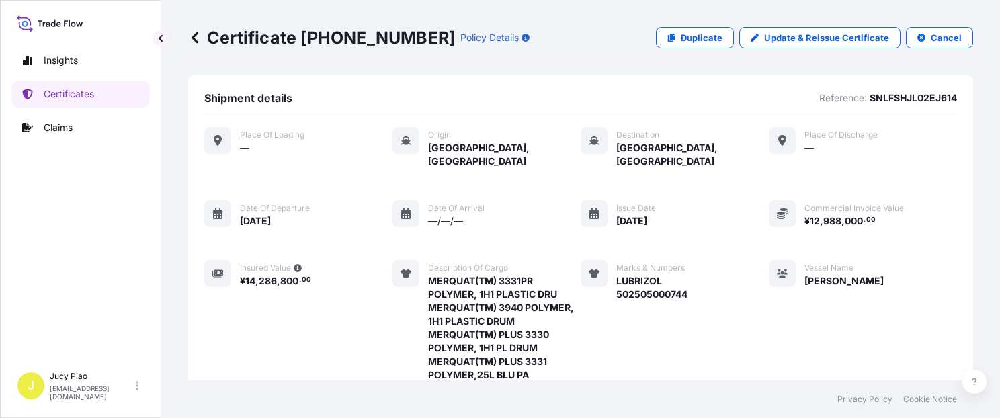
click at [671, 321] on div "Marks & Numbers LUBRIZOL 502505000744" at bounding box center [634, 327] width 107 height 135
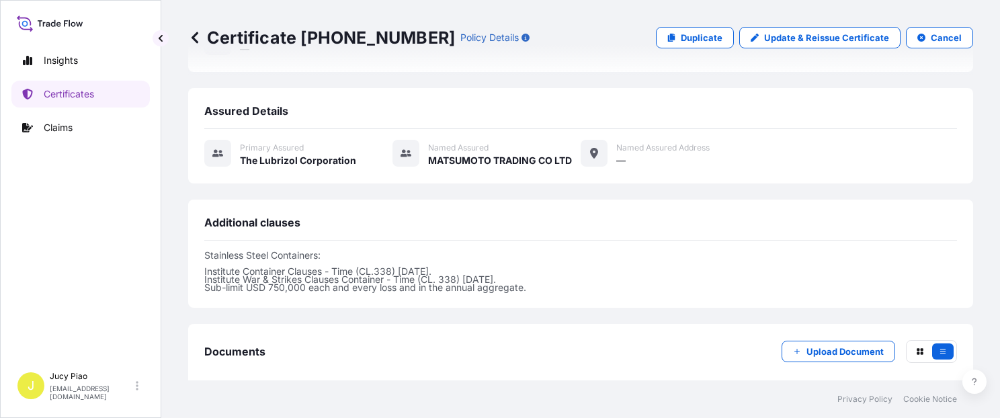
scroll to position [514, 0]
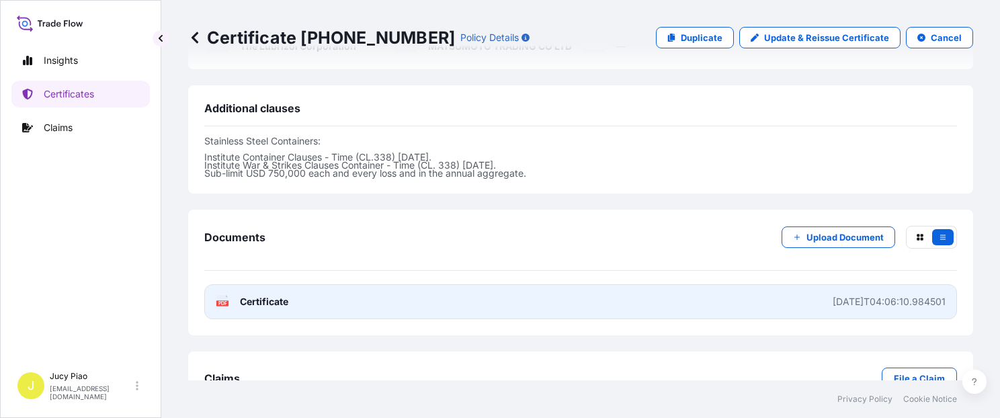
drag, startPoint x: 571, startPoint y: 281, endPoint x: 557, endPoint y: 278, distance: 15.0
click at [571, 284] on link "PDF Certificate [DATE]T04:06:10.984501" at bounding box center [580, 301] width 753 height 35
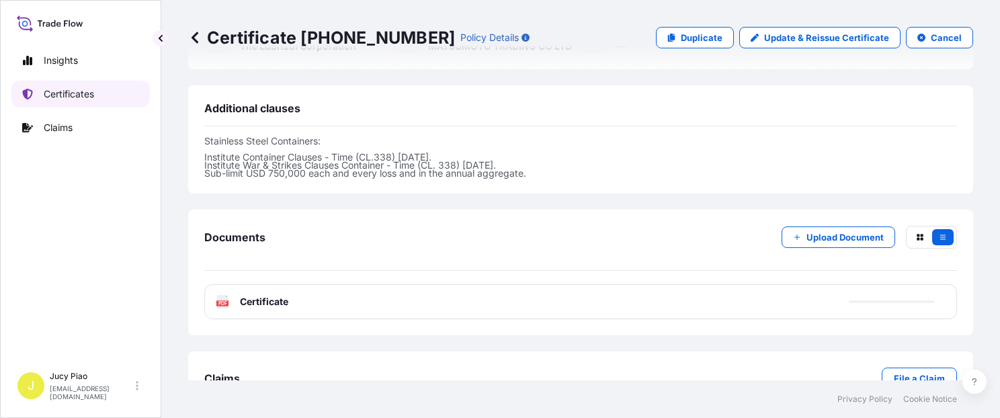
click at [54, 93] on p "Certificates" at bounding box center [69, 93] width 50 height 13
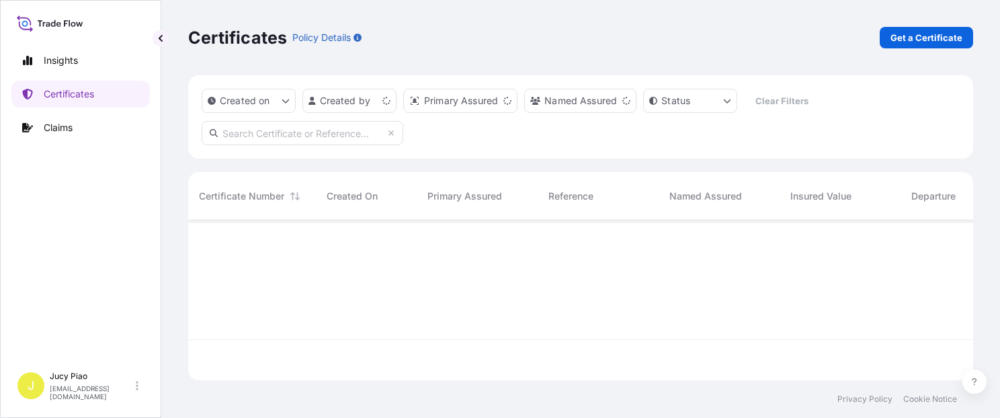
scroll to position [157, 774]
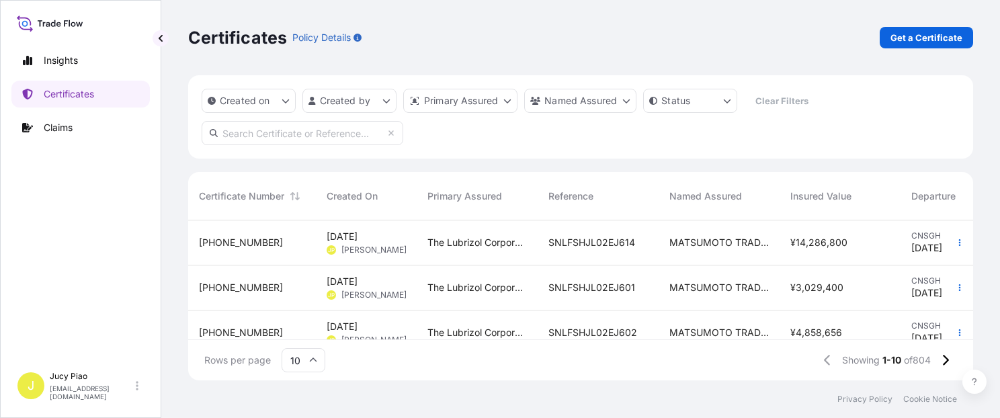
click at [358, 243] on span "[DATE]" at bounding box center [342, 236] width 31 height 13
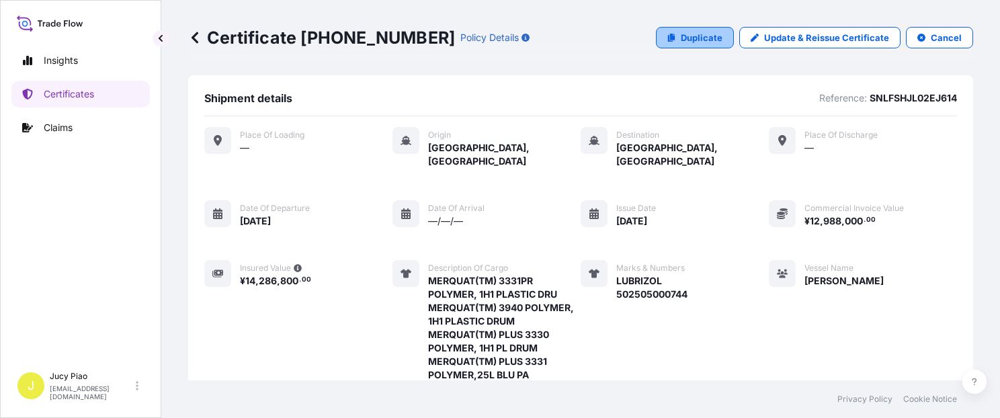
click at [668, 36] on icon at bounding box center [671, 38] width 7 height 8
select select "Ocean Vessel"
select select "31566"
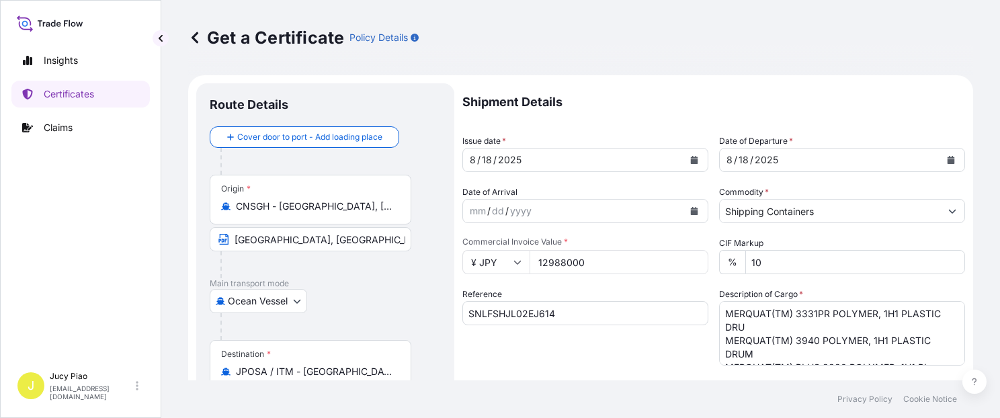
click at [559, 314] on input "SNLFSHJL02EJ614" at bounding box center [585, 313] width 246 height 24
drag, startPoint x: 570, startPoint y: 315, endPoint x: 337, endPoint y: 304, distance: 232.8
click at [322, 303] on form "Route Details Cover door to port - Add loading place Place of loading Road / [G…" at bounding box center [580, 422] width 785 height 694
paste input "5"
type input "SNLFSHJL02EJ615"
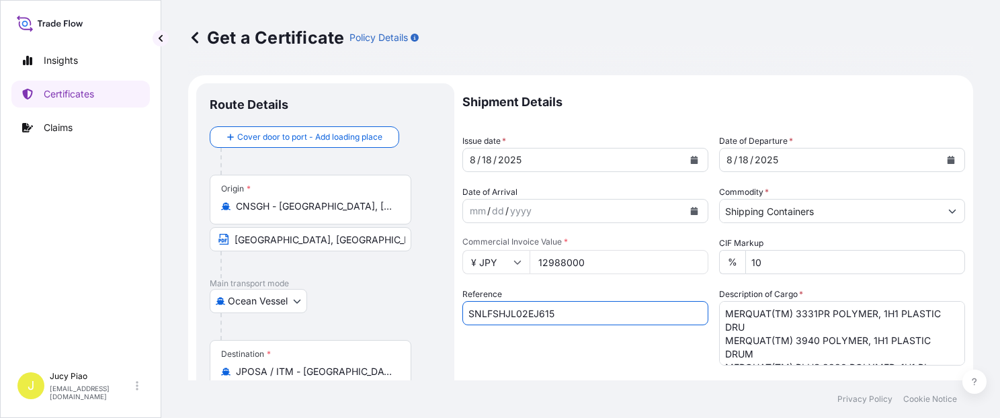
click at [581, 358] on div "Reference SNLFSHJL02EJ615" at bounding box center [585, 327] width 246 height 78
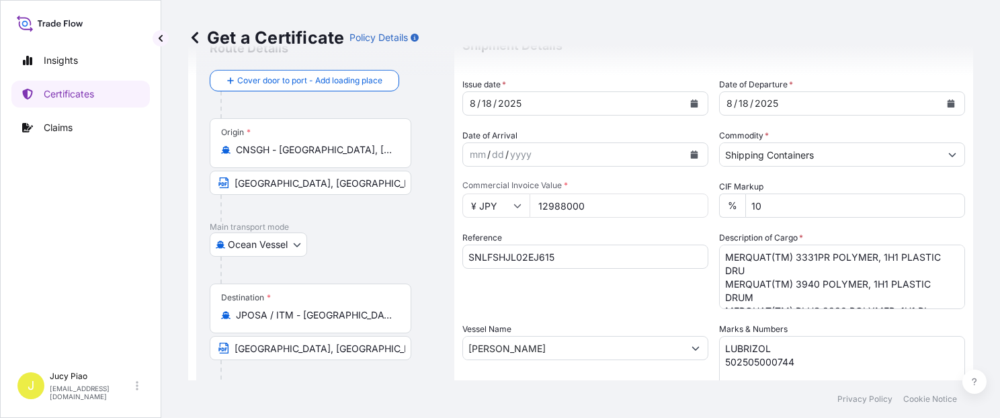
scroll to position [114, 0]
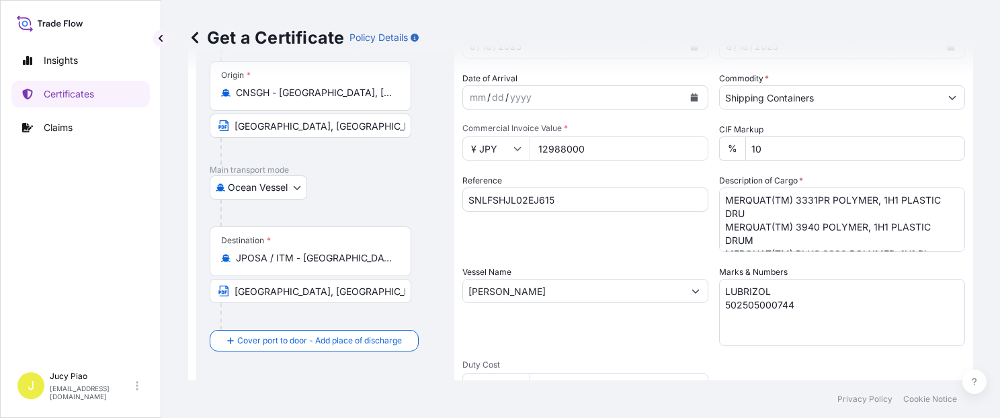
click at [548, 243] on div "Shipment Details Issue date * [DATE] Date of Departure * [DATE] Date of Arrival…" at bounding box center [713, 290] width 503 height 641
paste textarea "8"
type textarea "LUBRIZOL 502505000748"
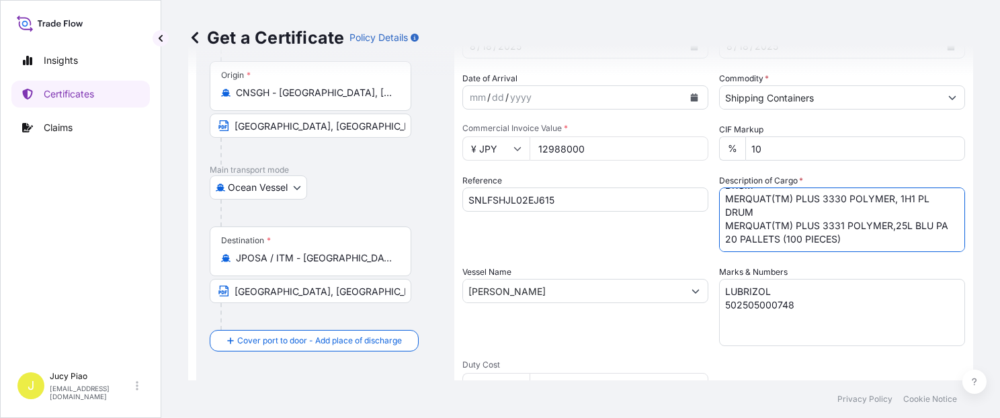
scroll to position [68, 0]
drag, startPoint x: 767, startPoint y: 223, endPoint x: 817, endPoint y: 238, distance: 52.5
click at [817, 239] on textarea "MERQUAT(TM) 3331PR POLYMER, 1H1 PLASTIC DRU MERQUAT(TM) 3940 POLYMER, 1H1 PLAST…" at bounding box center [842, 220] width 246 height 65
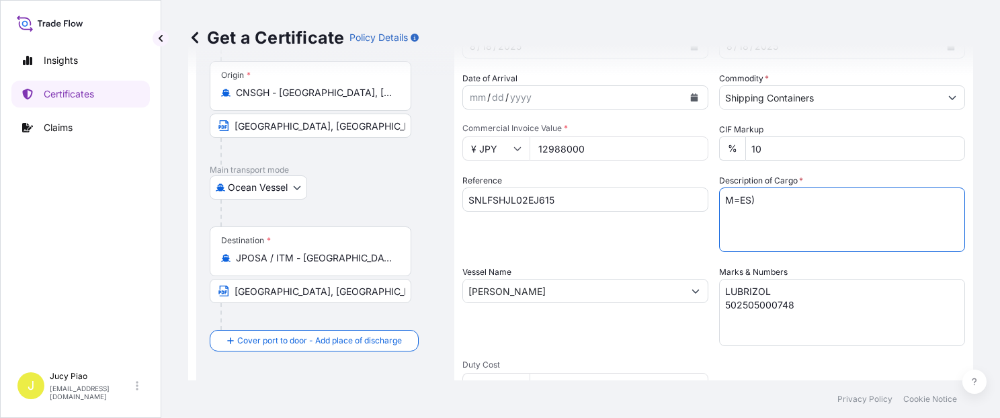
scroll to position [0, 0]
drag, startPoint x: 732, startPoint y: 191, endPoint x: 675, endPoint y: 186, distance: 57.4
click at [637, 179] on div "Shipment Details Issue date * [DATE] Date of Departure * [DATE] Date of Arrival…" at bounding box center [713, 290] width 503 height 641
paste textarea "ERQUAT(TM) PLUS 3330 POLYMER,25L BLU PA MERQUAT(TM) 3330PR POLYMER, 1H1 PLASTIC…"
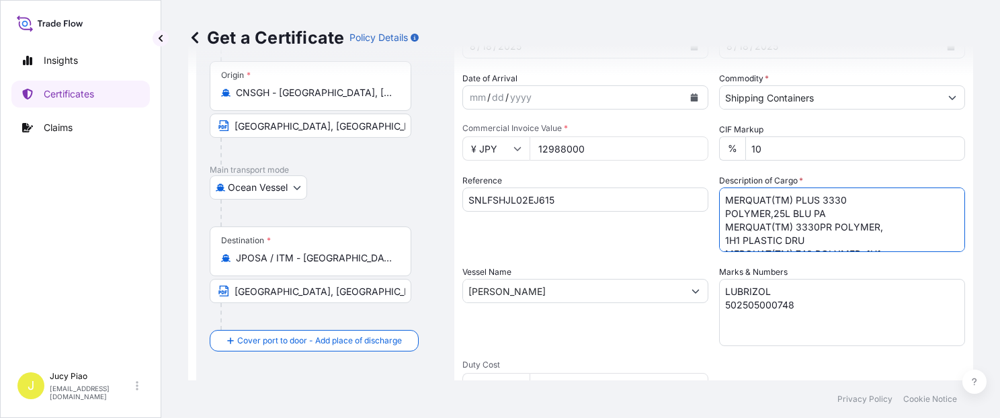
click at [721, 212] on textarea "MERQUAT(TM) 3331PR POLYMER, 1H1 PLASTIC DRU MERQUAT(TM) 3940 POLYMER, 1H1 PLAST…" at bounding box center [842, 220] width 246 height 65
click at [719, 242] on textarea "MERQUAT(TM) 3331PR POLYMER, 1H1 PLASTIC DRU MERQUAT(TM) 3940 POLYMER, 1H1 PLAST…" at bounding box center [842, 220] width 246 height 65
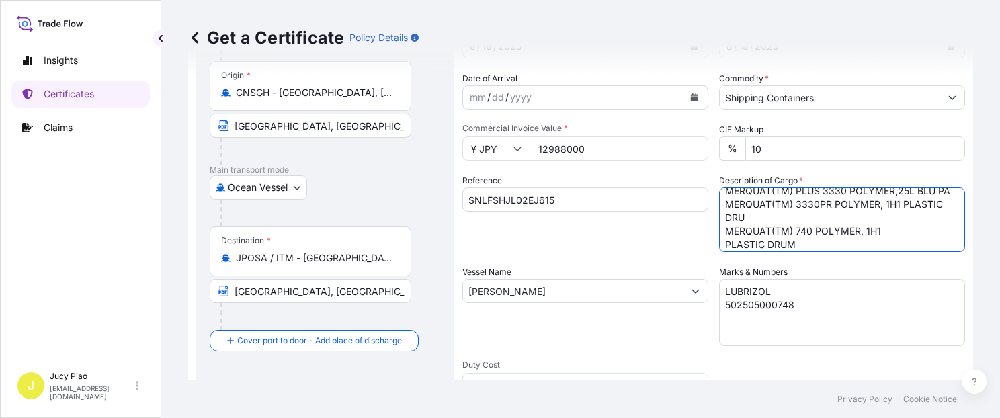
scroll to position [19, 0]
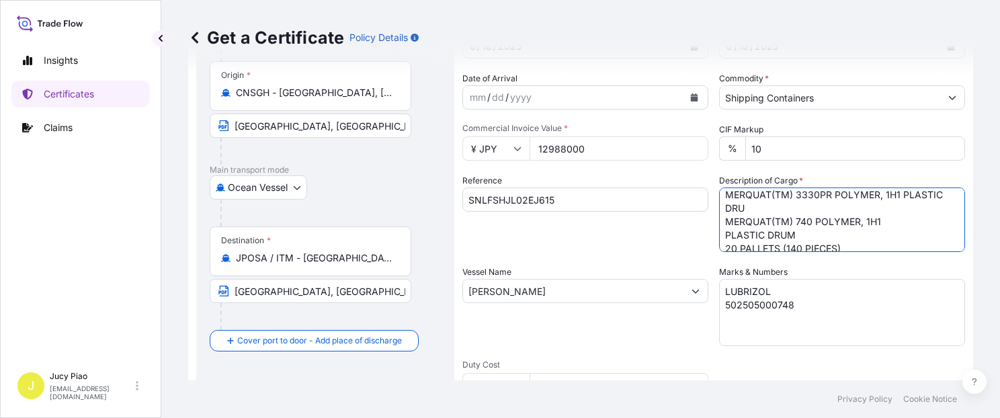
click at [723, 249] on textarea "MERQUAT(TM) 3331PR POLYMER, 1H1 PLASTIC DRU MERQUAT(TM) 3940 POLYMER, 1H1 PLAST…" at bounding box center [842, 220] width 246 height 65
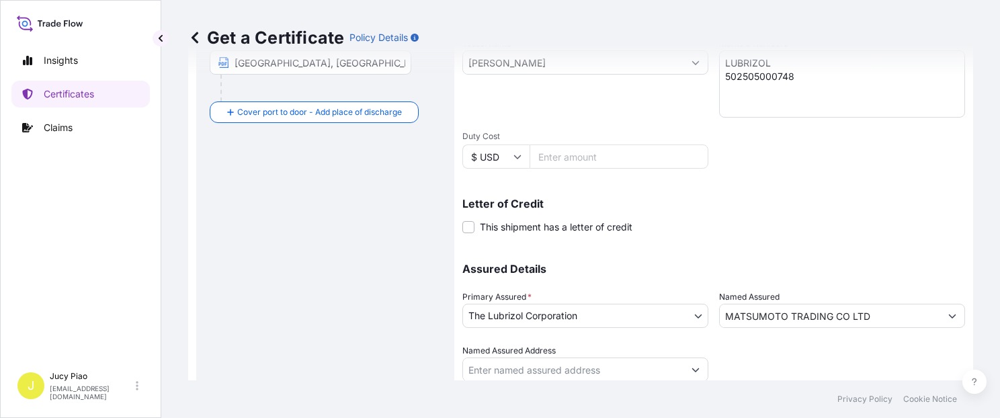
scroll to position [380, 0]
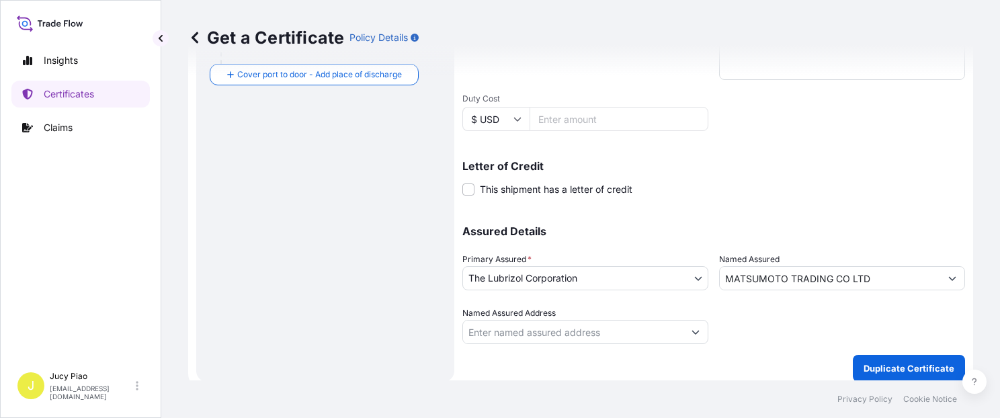
type textarea "MERQUAT(TM) PLUS 3330 POLYMER,25L BLU PA MERQUAT(TM) 3330PR POLYMER, 1H1 PLASTI…"
click at [885, 366] on p "Duplicate Certificate" at bounding box center [909, 368] width 91 height 13
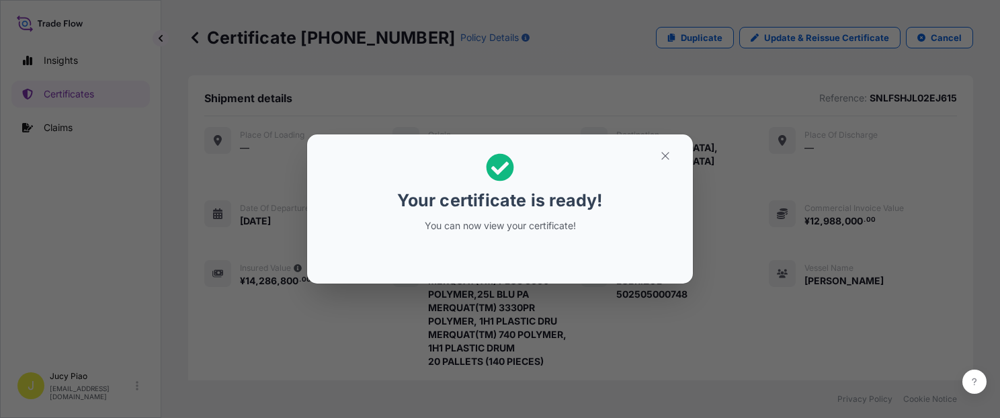
click at [664, 153] on icon "button" at bounding box center [665, 156] width 12 height 12
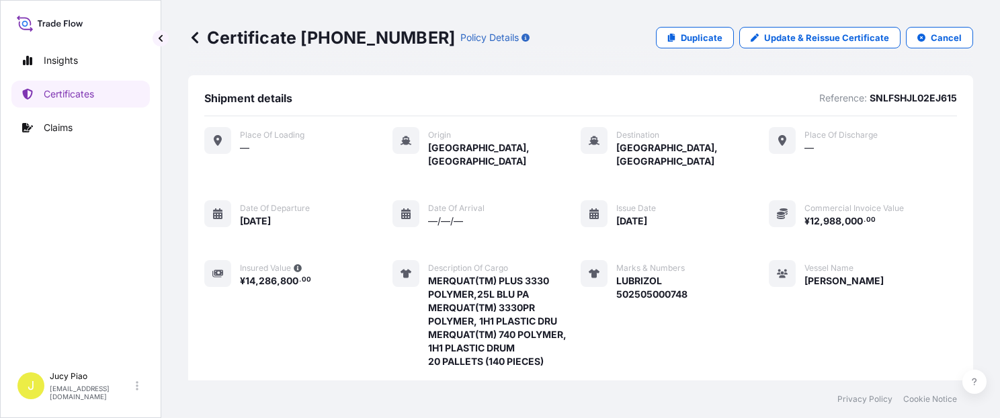
click at [737, 274] on div "Place of Loading — Origin [GEOGRAPHIC_DATA], [GEOGRAPHIC_DATA] Destination [GEO…" at bounding box center [580, 277] width 753 height 301
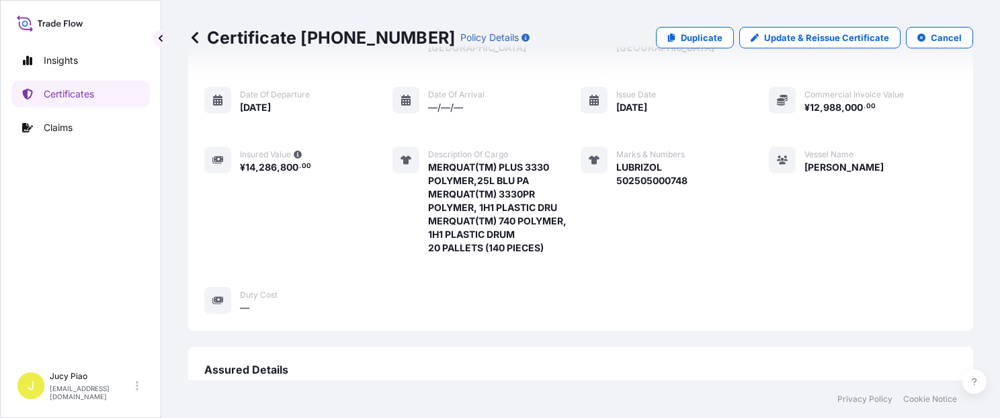
scroll to position [507, 0]
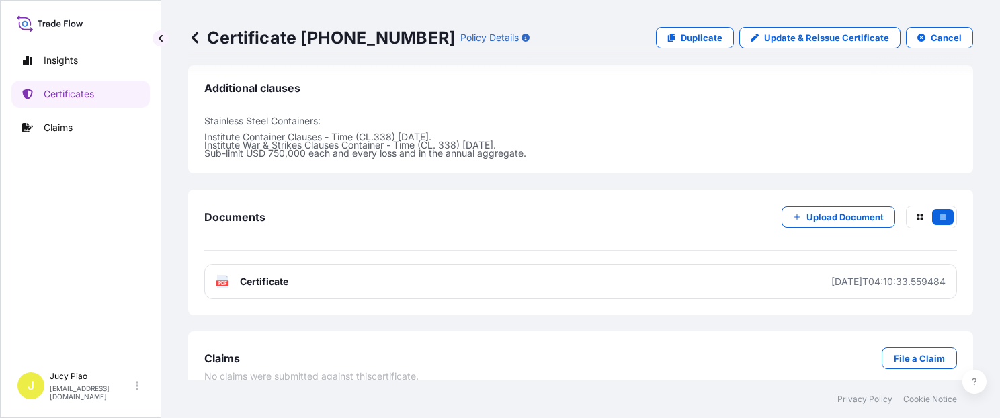
click at [737, 267] on link "PDF Certificate [DATE]T04:10:33.559484" at bounding box center [580, 281] width 753 height 35
click at [673, 50] on div "Certificate [PHONE_NUMBER] Policy Details Duplicate Update & Reissue Certificat…" at bounding box center [580, 37] width 785 height 75
click at [676, 46] on link "Duplicate" at bounding box center [695, 38] width 78 height 22
select select "Ocean Vessel"
select select "31566"
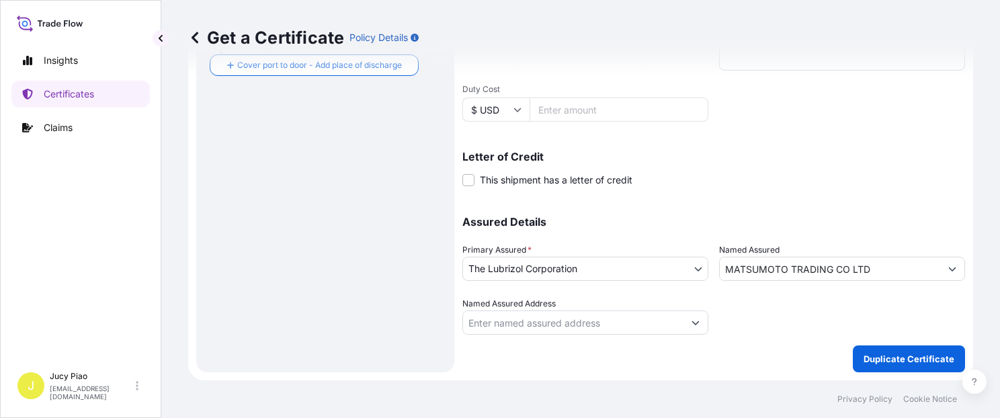
scroll to position [380, 0]
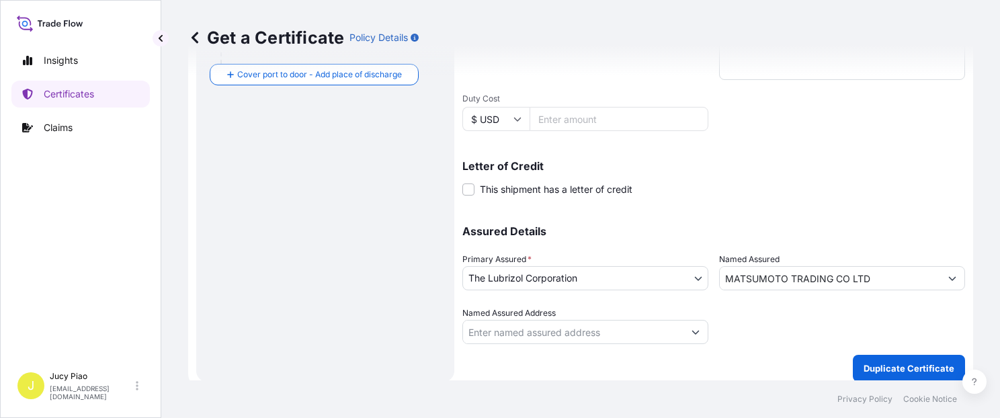
click at [807, 213] on div "Assured Details Primary Assured * The Lubrizol Corporation The Lubrizol Corpora…" at bounding box center [713, 277] width 503 height 134
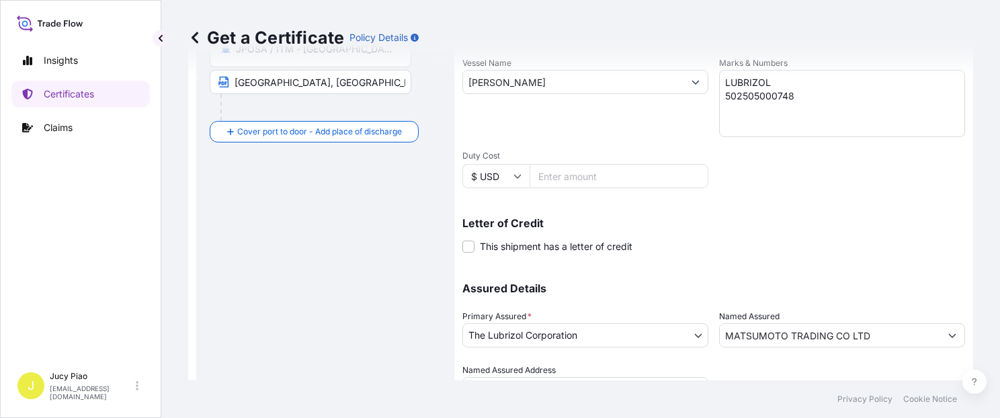
scroll to position [208, 0]
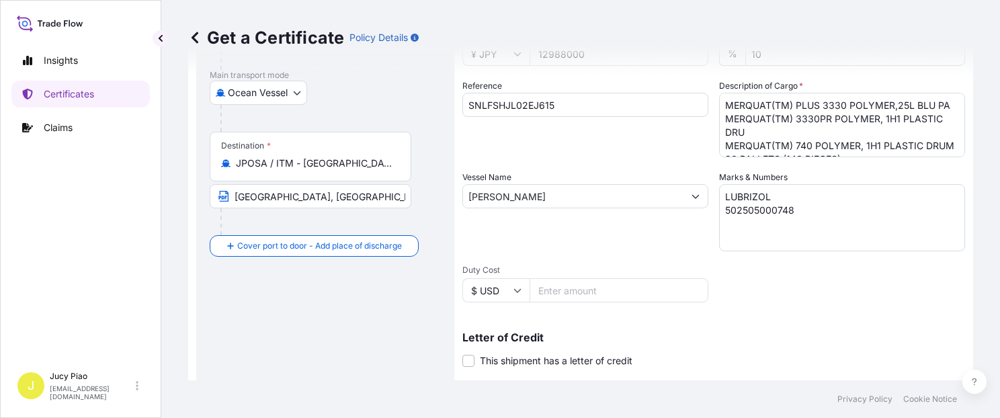
click at [587, 117] on div "Reference SNLFSHJL02EJ615" at bounding box center [585, 118] width 246 height 78
drag, startPoint x: 581, startPoint y: 104, endPoint x: 347, endPoint y: 93, distance: 233.5
click at [339, 94] on form "Route Details Cover door to port - Add loading place Place of loading Road / [G…" at bounding box center [580, 214] width 785 height 694
paste input "7"
type input "SNLFSHJL02EJ617"
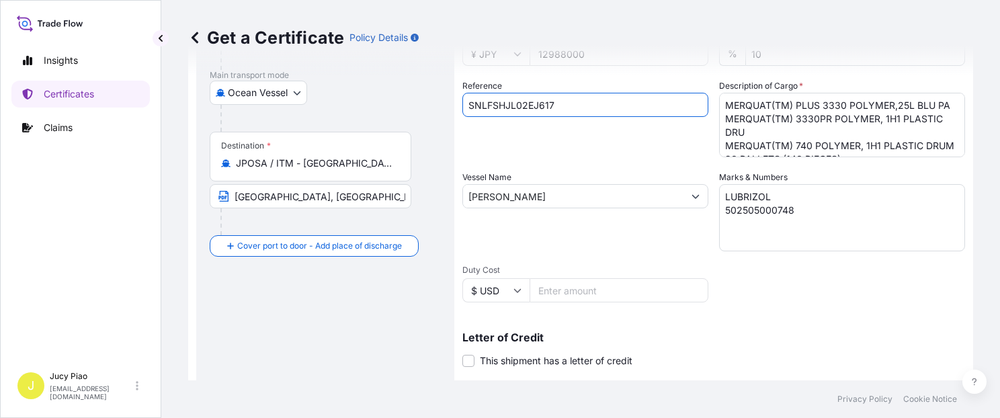
click at [545, 149] on div "Reference SNLFSHJL02EJ617" at bounding box center [585, 118] width 246 height 78
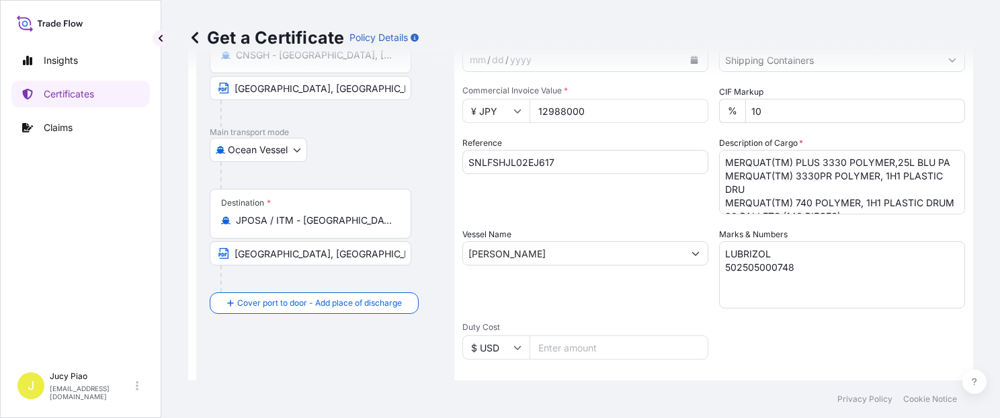
scroll to position [94, 0]
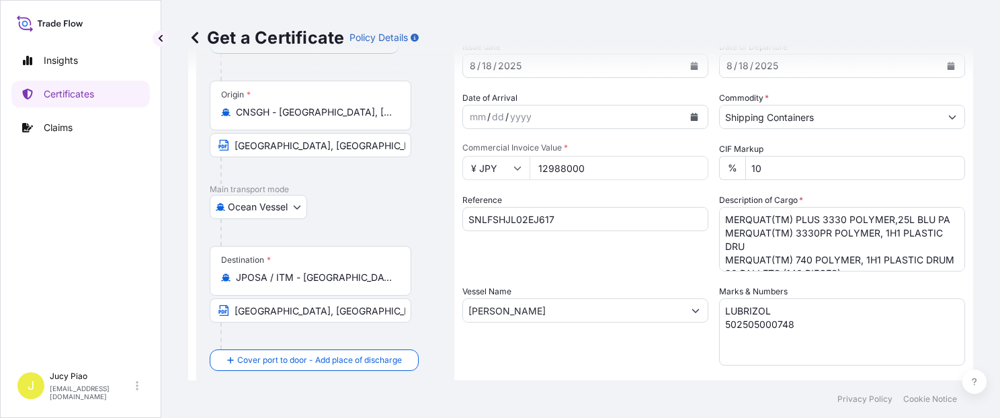
click at [801, 326] on textarea "LUBRIZOL 502505000748" at bounding box center [842, 331] width 246 height 67
drag, startPoint x: 801, startPoint y: 329, endPoint x: 640, endPoint y: 270, distance: 171.8
click at [640, 270] on div "Shipment Details Issue date * [DATE] Date of Departure * [DATE] Date of Arrival…" at bounding box center [713, 309] width 503 height 641
paste textarea "6"
type textarea "LUBRIZOL 502505000746"
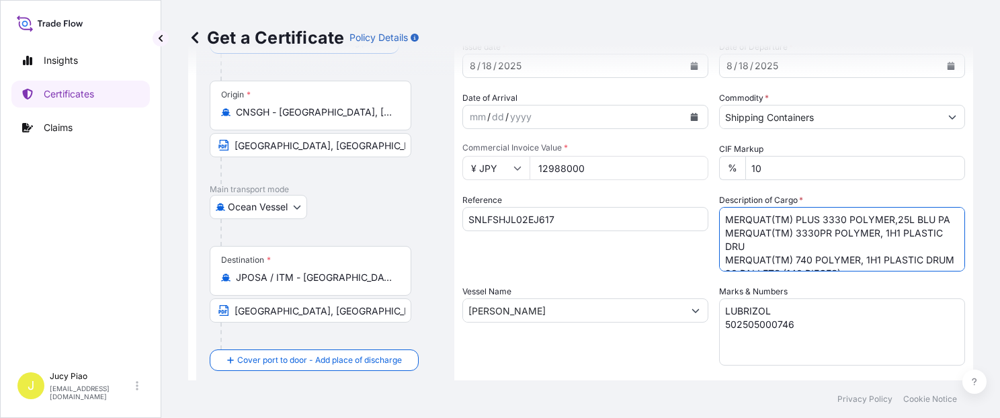
scroll to position [41, 0]
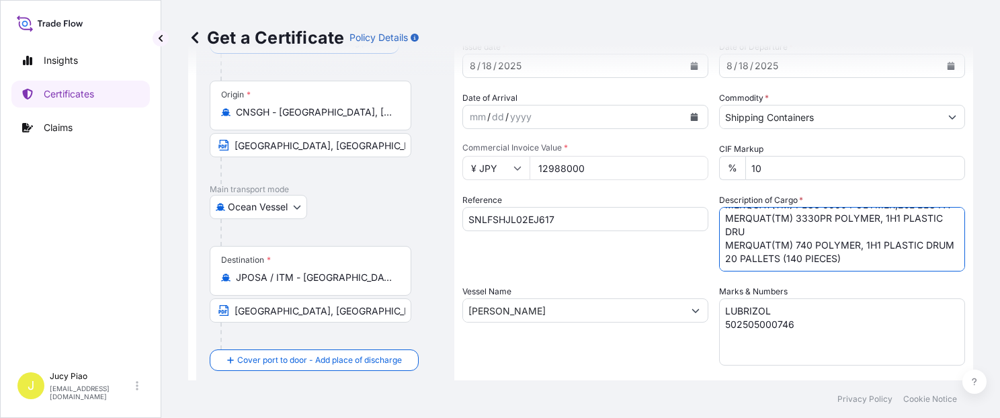
drag, startPoint x: 723, startPoint y: 218, endPoint x: 800, endPoint y: 279, distance: 97.6
click at [800, 279] on div "Shipment Details Issue date * [DATE] Date of Departure * [DATE] Date of Arrival…" at bounding box center [713, 309] width 503 height 641
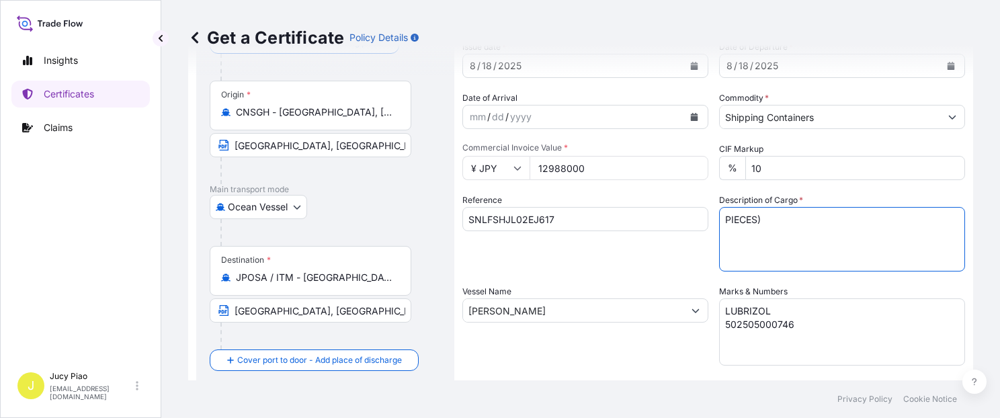
scroll to position [0, 0]
drag, startPoint x: 785, startPoint y: 224, endPoint x: 663, endPoint y: 215, distance: 122.7
click at [663, 215] on div "Shipment Details Issue date * [DATE] Date of Departure * [DATE] Date of Arrival…" at bounding box center [713, 309] width 503 height 641
paste textarea "MERQUAT(TM) 550 POLYMER, 1H1 PLASTIC DRUM MERQUAT(TM) 550PR POLYMER, 1H1 PLASTI…"
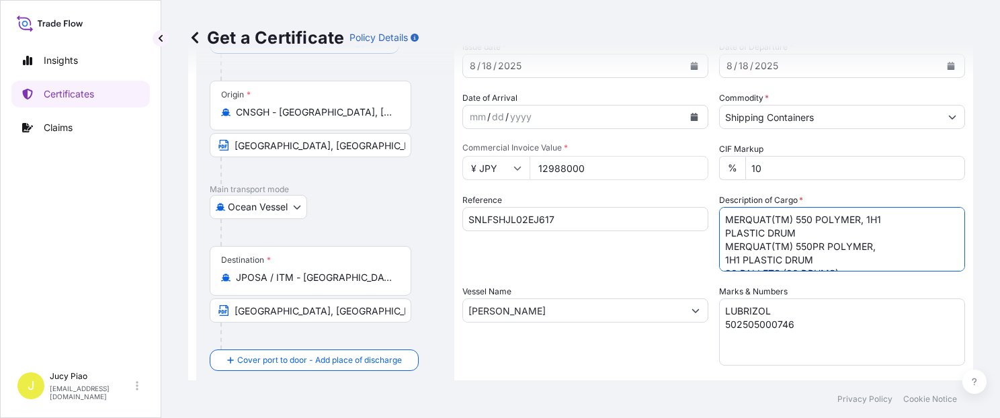
click at [719, 233] on textarea "MERQUAT(TM) PLUS 3330 POLYMER,25L BLU PA MERQUAT(TM) 3330PR POLYMER, 1H1 PLASTI…" at bounding box center [842, 239] width 246 height 65
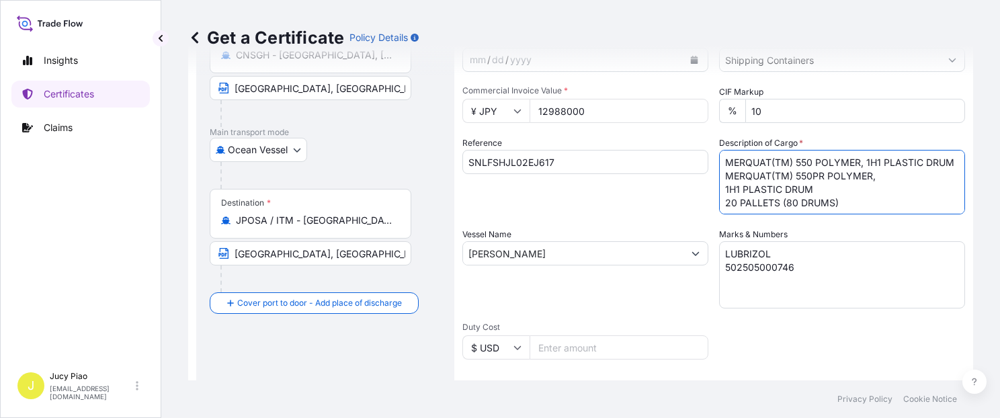
click at [722, 198] on textarea "MERQUAT(TM) PLUS 3330 POLYMER,25L BLU PA MERQUAT(TM) 3330PR POLYMER, 1H1 PLASTI…" at bounding box center [842, 182] width 246 height 65
type textarea "MERQUAT(TM) 550 POLYMER, 1H1 PLASTIC DRUM MERQUAT(TM) 550PR POLYMER, 1H1 PLASTI…"
click at [660, 222] on div "Shipment Details Issue date * [DATE] Date of Departure * [DATE] Date of Arrival…" at bounding box center [713, 252] width 503 height 641
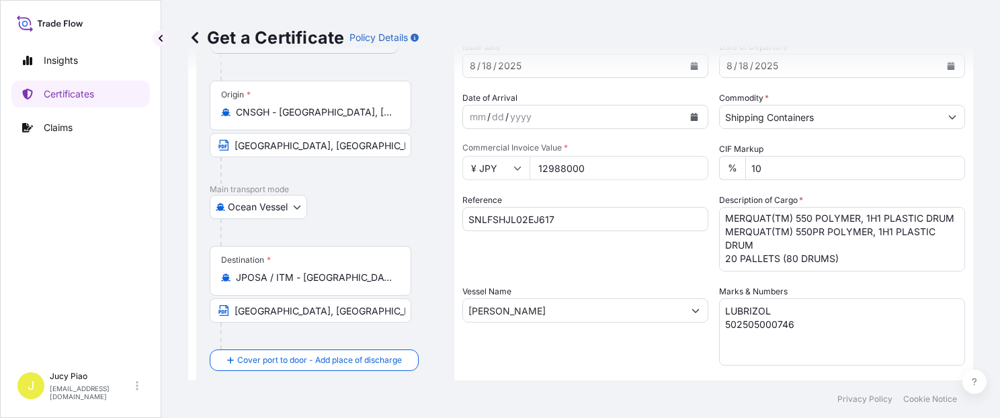
scroll to position [38, 0]
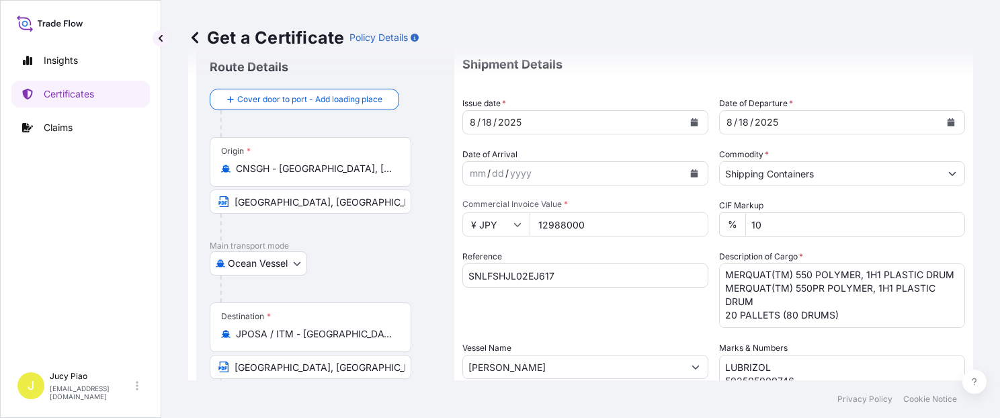
click at [581, 332] on div "Shipment Details Issue date * [DATE] Date of Departure * [DATE] Date of Arrival…" at bounding box center [713, 366] width 503 height 641
click at [645, 339] on div "Shipment Details Issue date * [DATE] Date of Departure * [DATE] Date of Arrival…" at bounding box center [713, 366] width 503 height 641
click at [642, 335] on div "Shipment Details Issue date * [DATE] Date of Departure * [DATE] Date of Arrival…" at bounding box center [713, 366] width 503 height 641
click at [605, 231] on input "12988000" at bounding box center [619, 224] width 179 height 24
drag, startPoint x: 605, startPoint y: 227, endPoint x: 465, endPoint y: 239, distance: 140.3
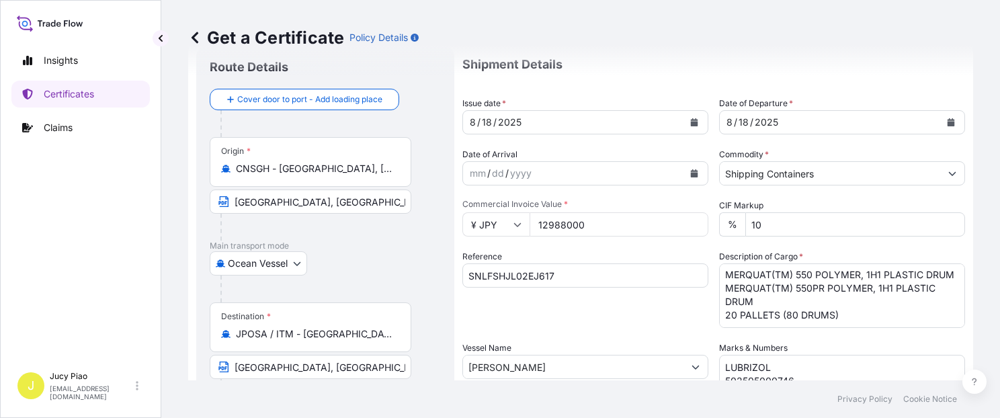
click at [439, 224] on form "Route Details Cover door to port - Add loading place Place of loading Road / [G…" at bounding box center [580, 385] width 785 height 694
paste input "34112"
type input "3411200"
click at [606, 323] on div "Reference SNLFSHJL02EJ617" at bounding box center [585, 289] width 246 height 78
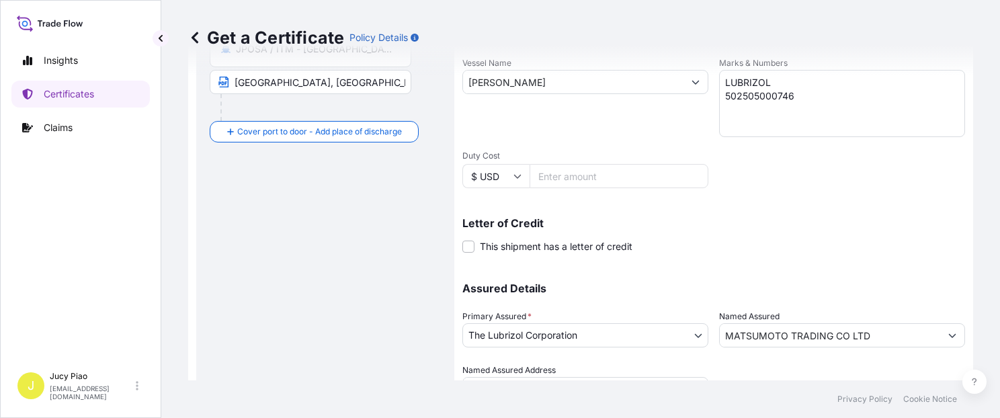
scroll to position [380, 0]
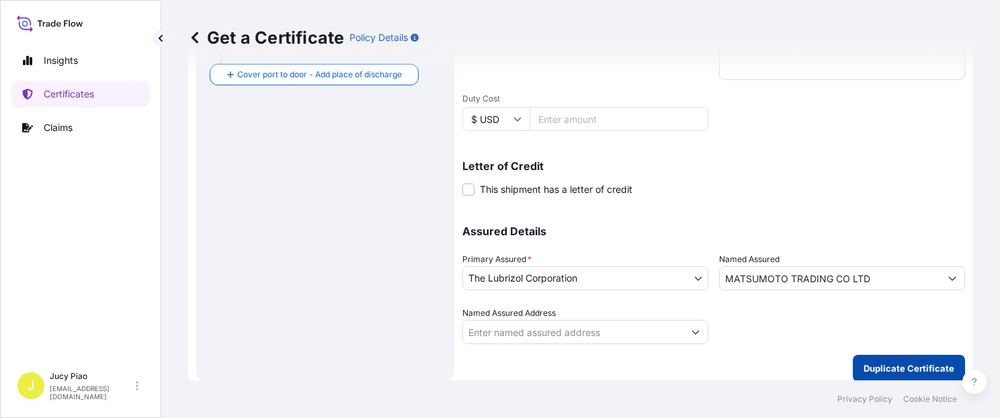
click at [887, 369] on p "Duplicate Certificate" at bounding box center [909, 368] width 91 height 13
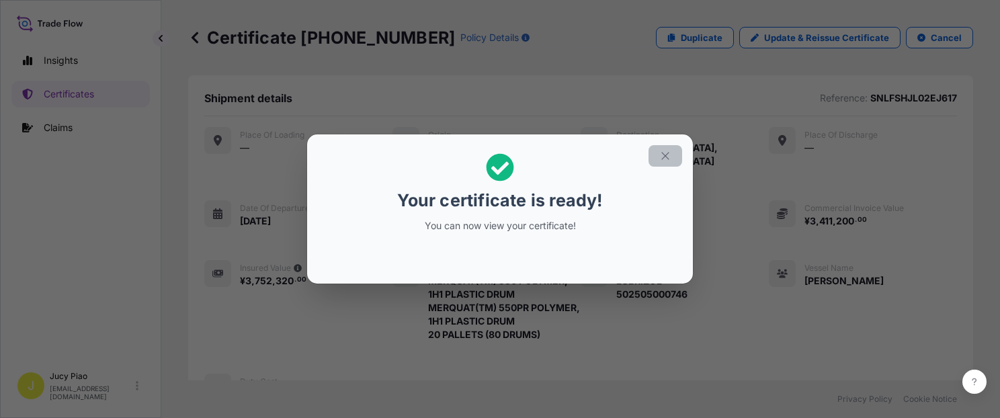
click at [675, 157] on button "button" at bounding box center [666, 156] width 34 height 22
click at [671, 159] on icon "button" at bounding box center [665, 156] width 12 height 12
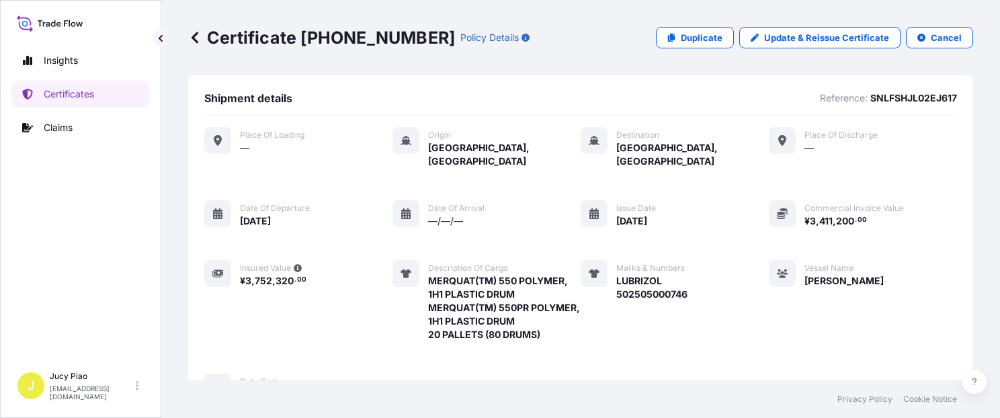
click at [769, 295] on div "Vessel Name [PERSON_NAME]" at bounding box center [826, 300] width 115 height 81
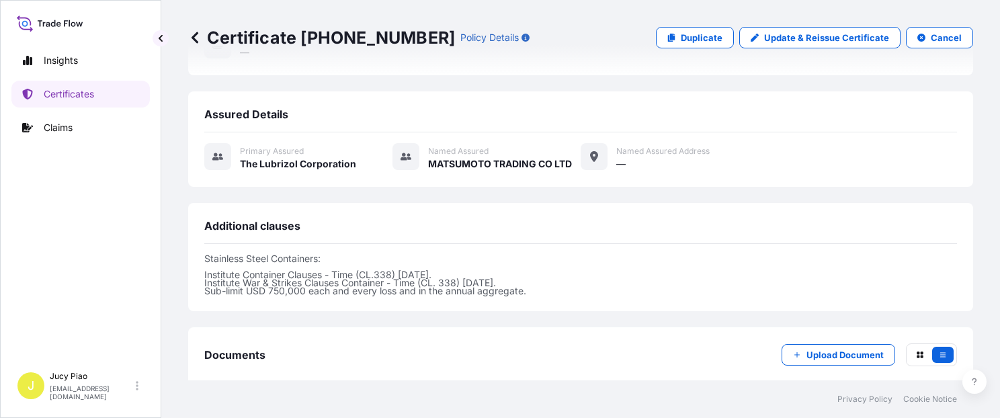
scroll to position [457, 0]
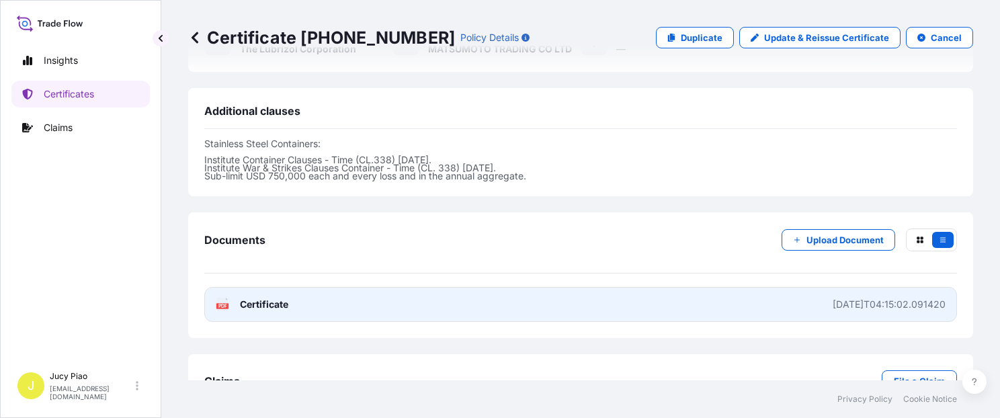
click at [750, 288] on link "PDF Certificate [DATE]T04:15:02.091420" at bounding box center [580, 304] width 753 height 35
